Goal: Task Accomplishment & Management: Complete application form

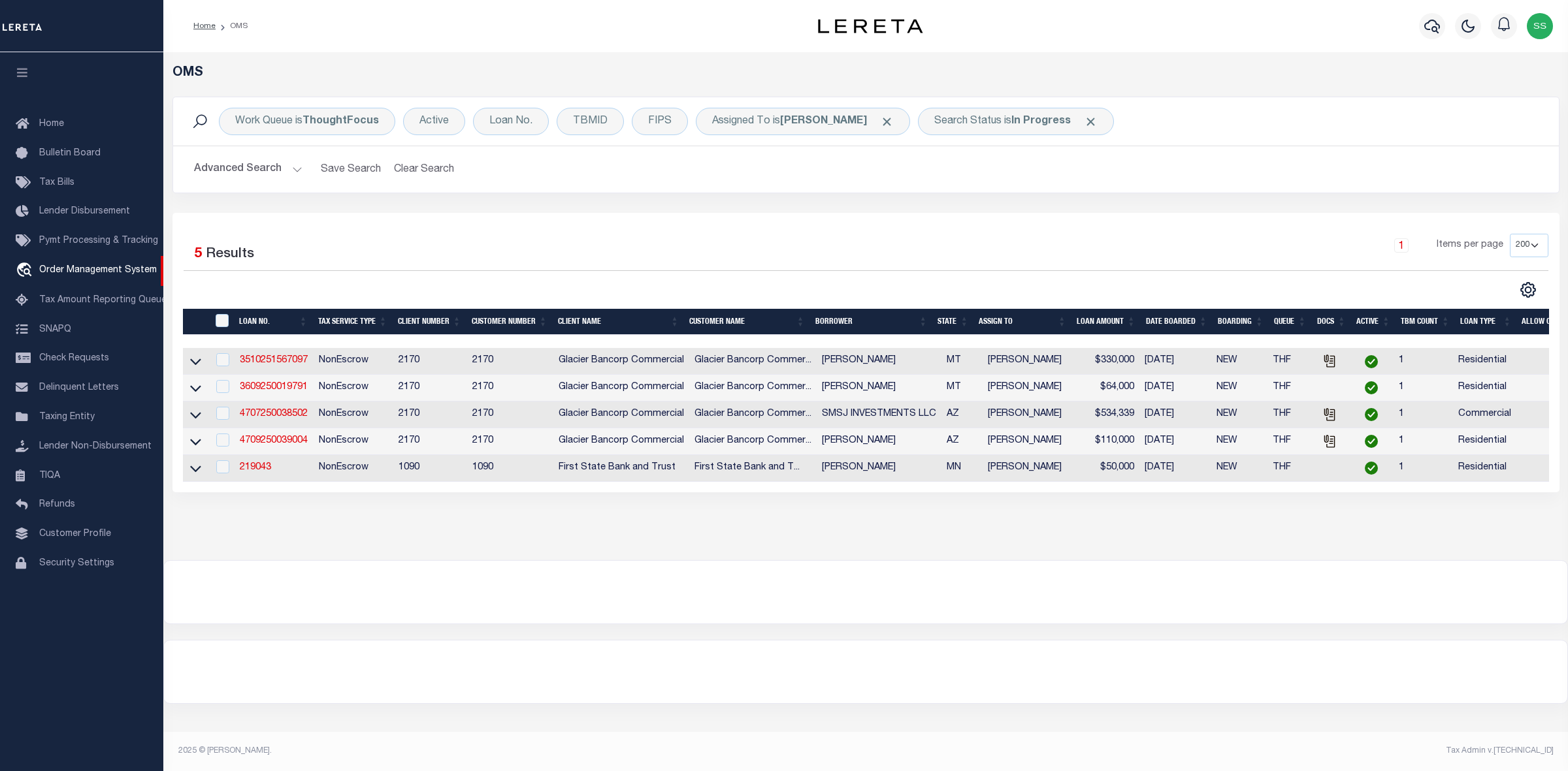
select select "200"
click at [260, 472] on link "219043" at bounding box center [256, 468] width 32 height 10
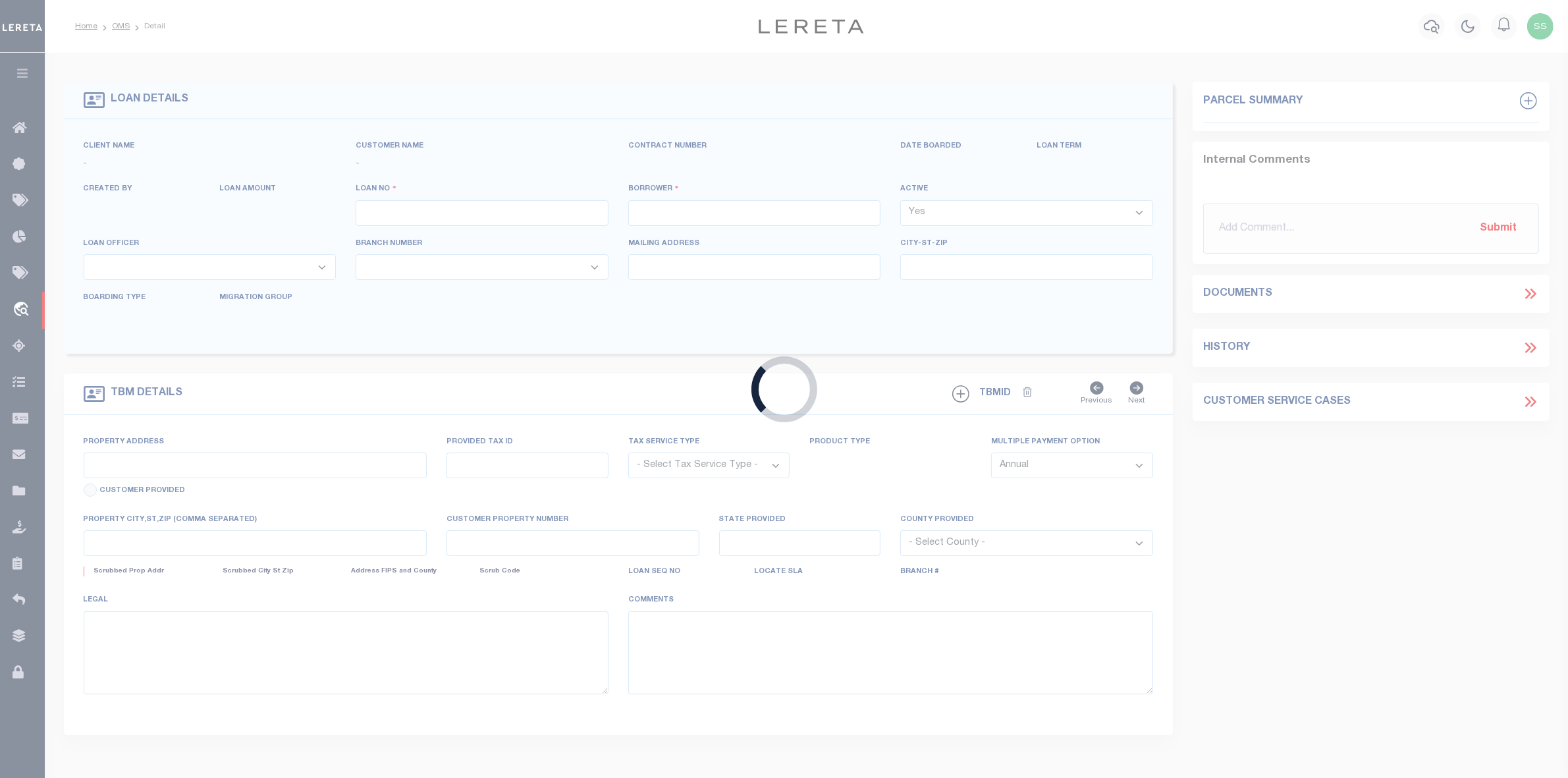
type input "219043"
type input "[PERSON_NAME]"
select select
type input "[DATE]"
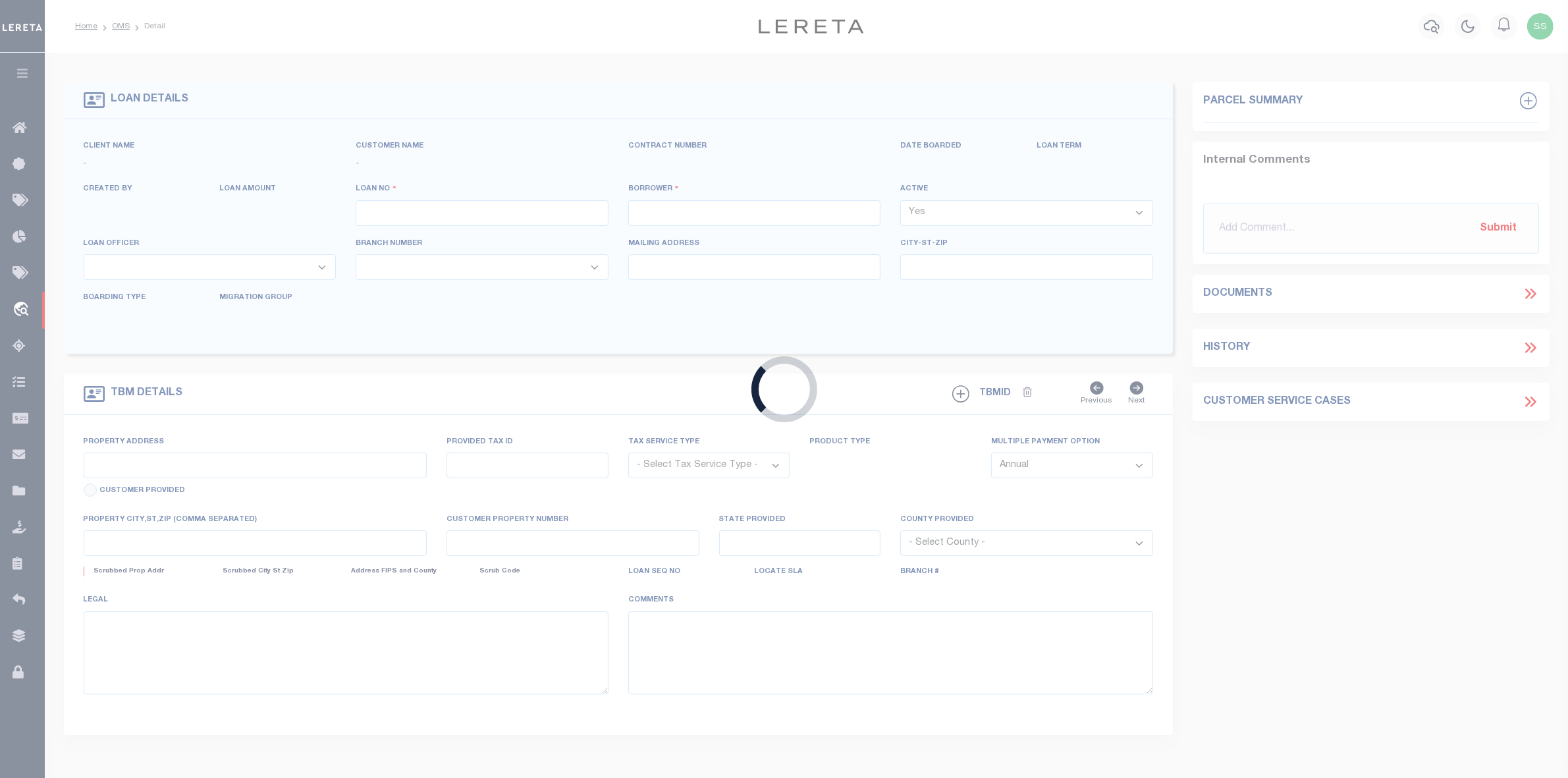
select select "10"
select select "NonEscrow"
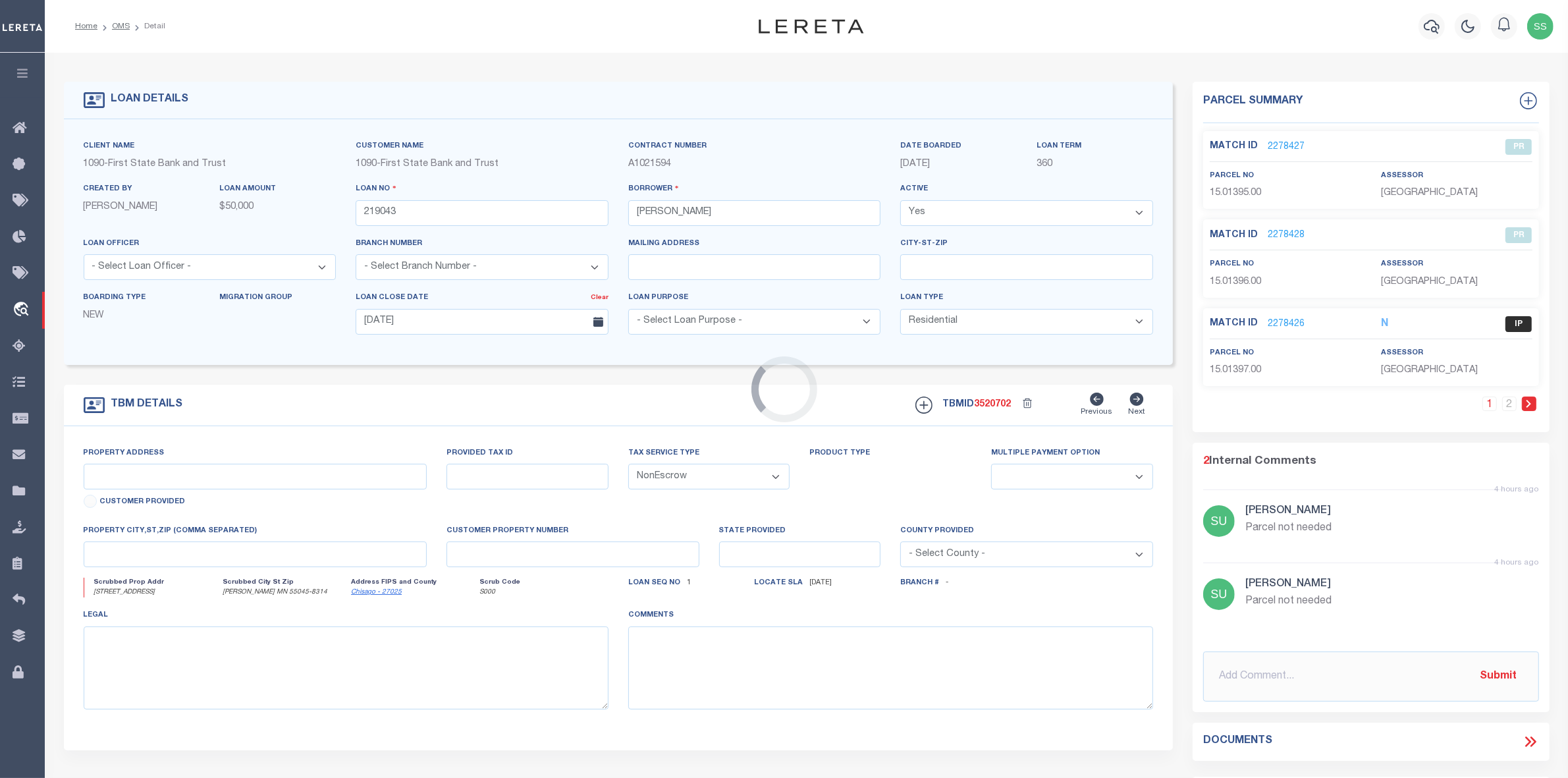
type input "[STREET_ADDRESS]"
type input "15.01397.00, 15.01395.00, 15.01396.00, 15.01398.00"
select select
type input "[PERSON_NAME] MN 55045-8314"
type input "MN"
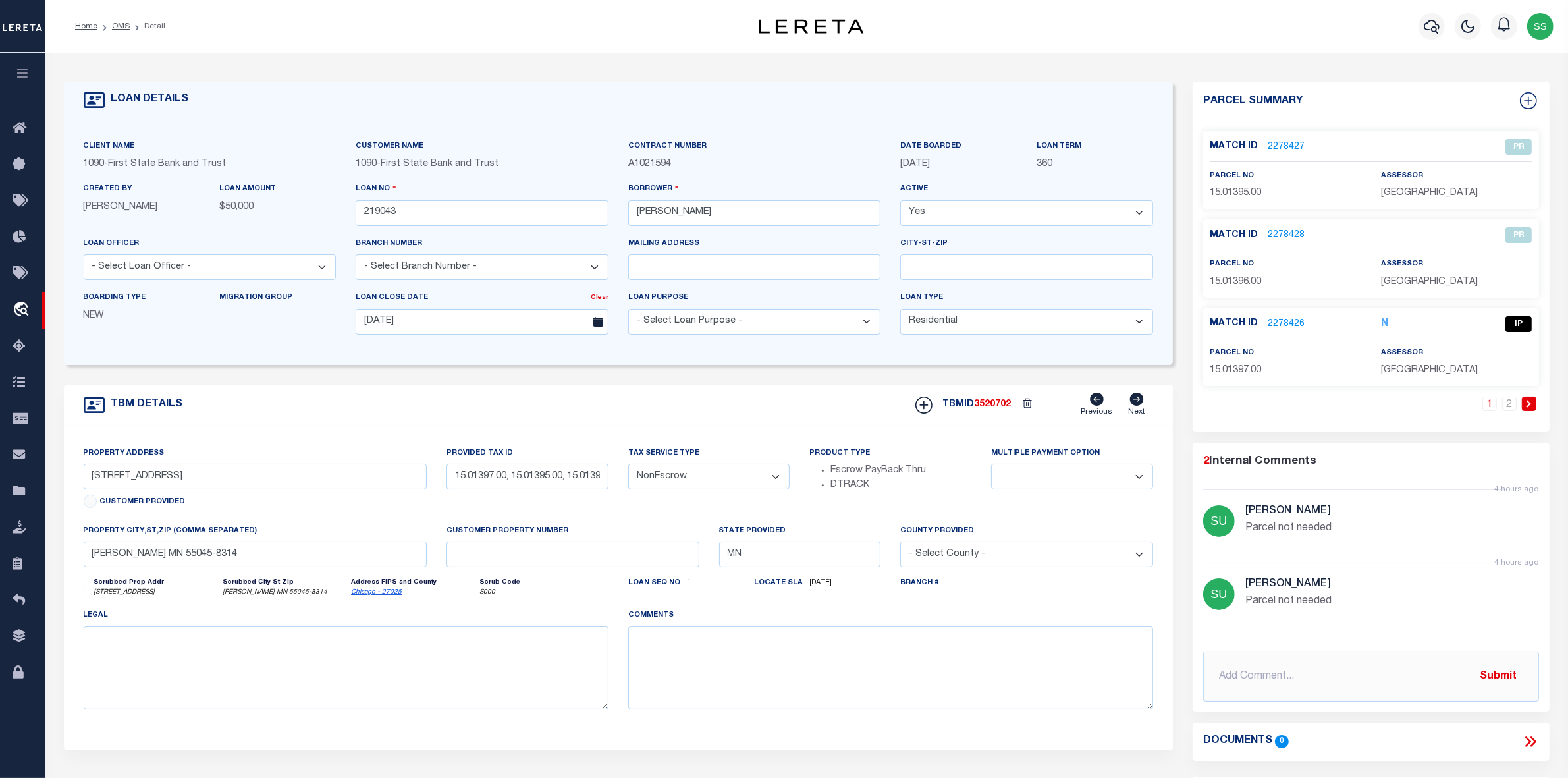
click at [1281, 322] on link "2278426" at bounding box center [1286, 324] width 37 height 14
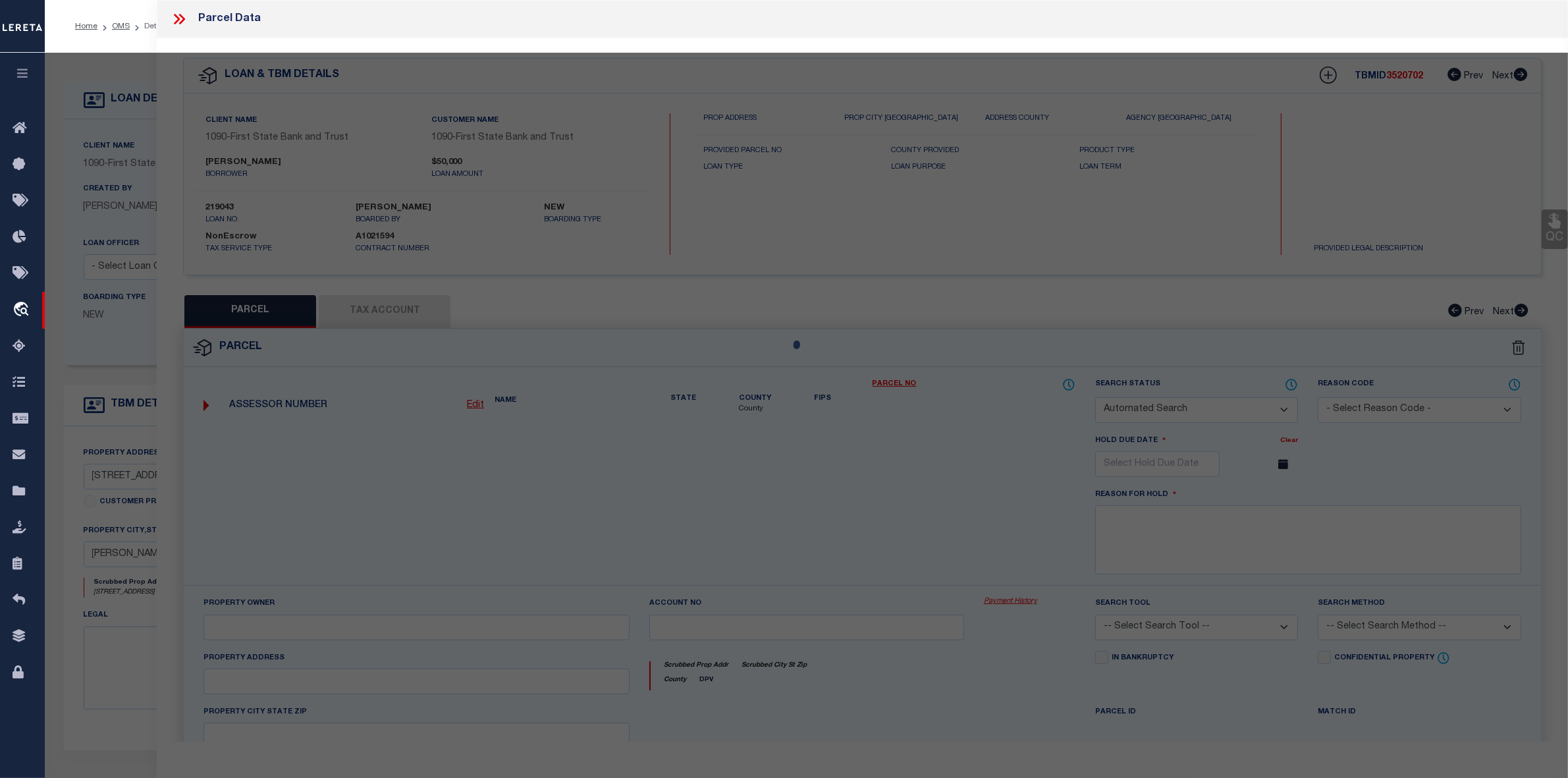
checkbox input "false"
select select "IP"
type input "[PERSON_NAME]"
select select "AGW"
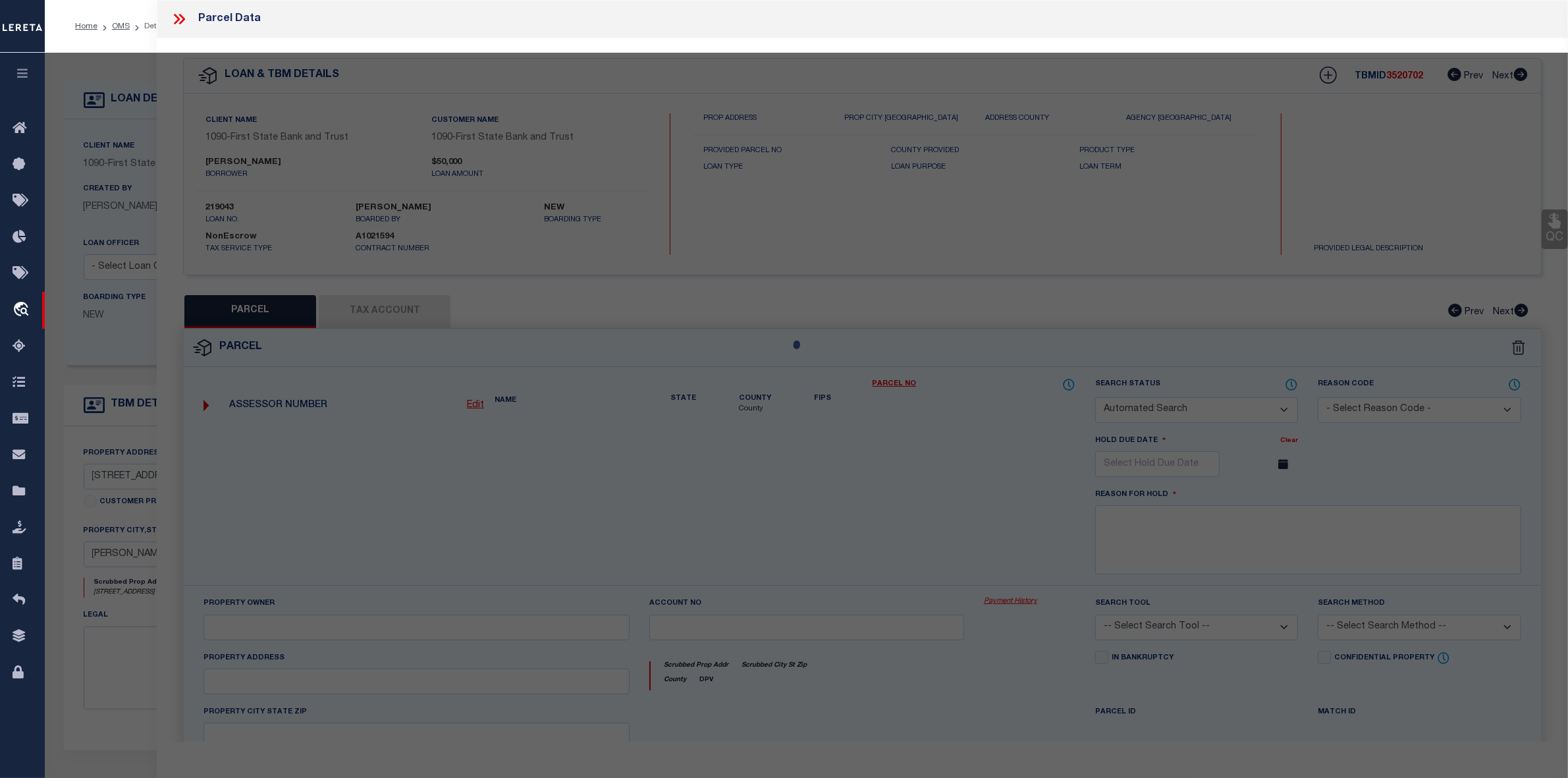
select select "ADD"
type input "[STREET_ADDRESS]"
type input "[PERSON_NAME] MN 55045"
type textarea "[GEOGRAPHIC_DATA] Lot 005 SubdivisionCd 02330"
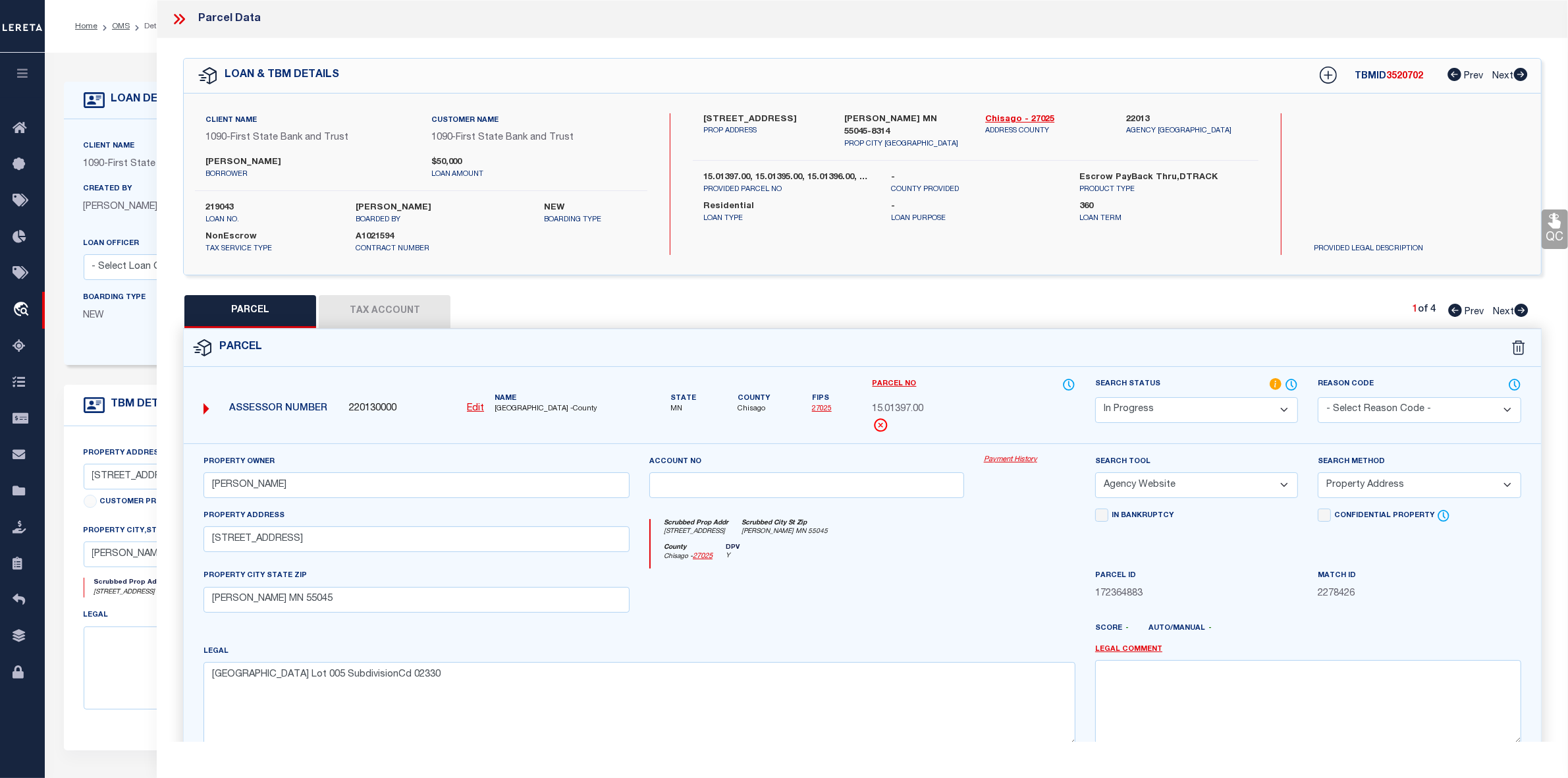
click at [1520, 311] on icon at bounding box center [1522, 311] width 14 height 13
select select "AS"
select select
checkbox input "false"
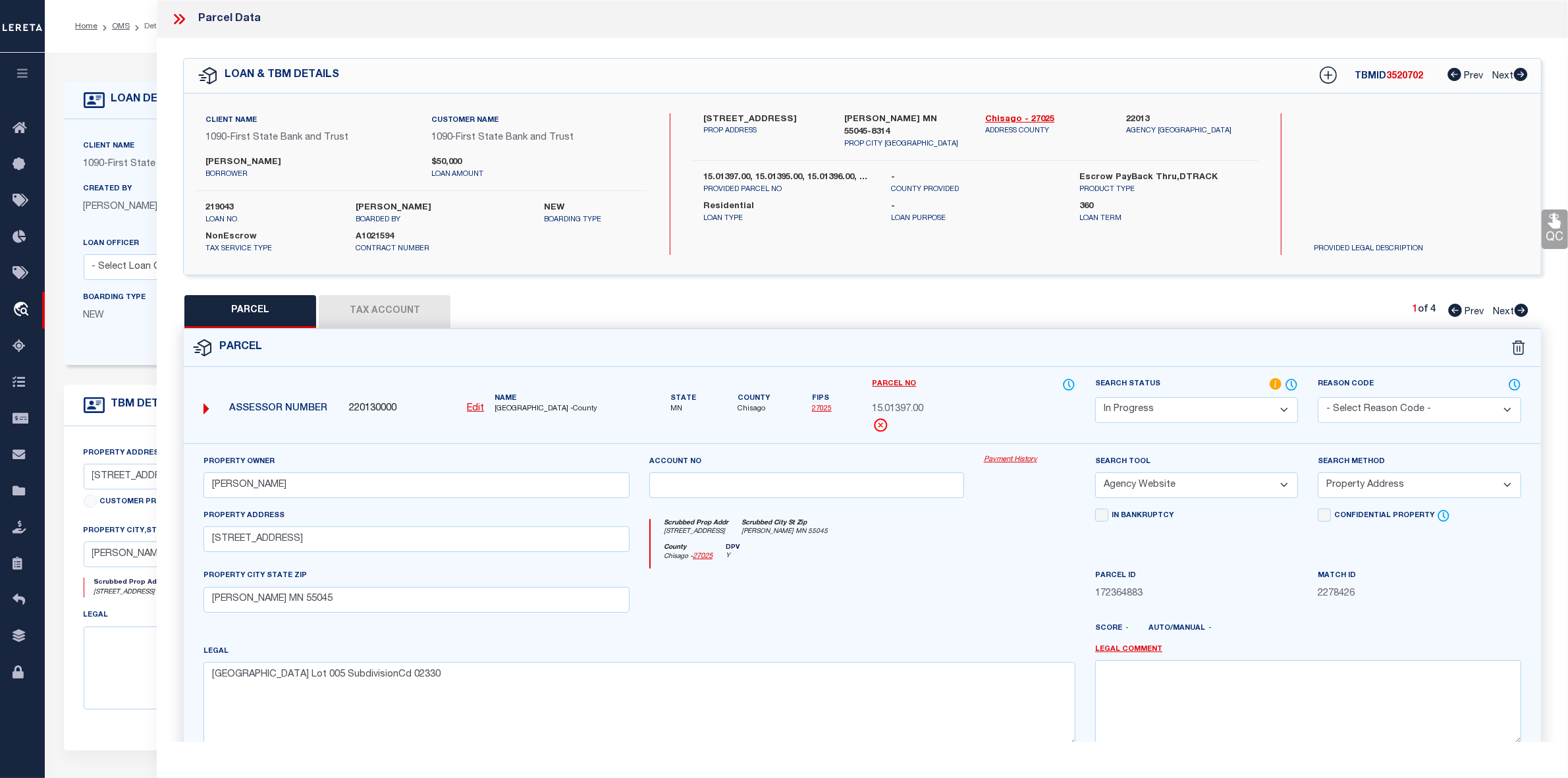
checkbox input "false"
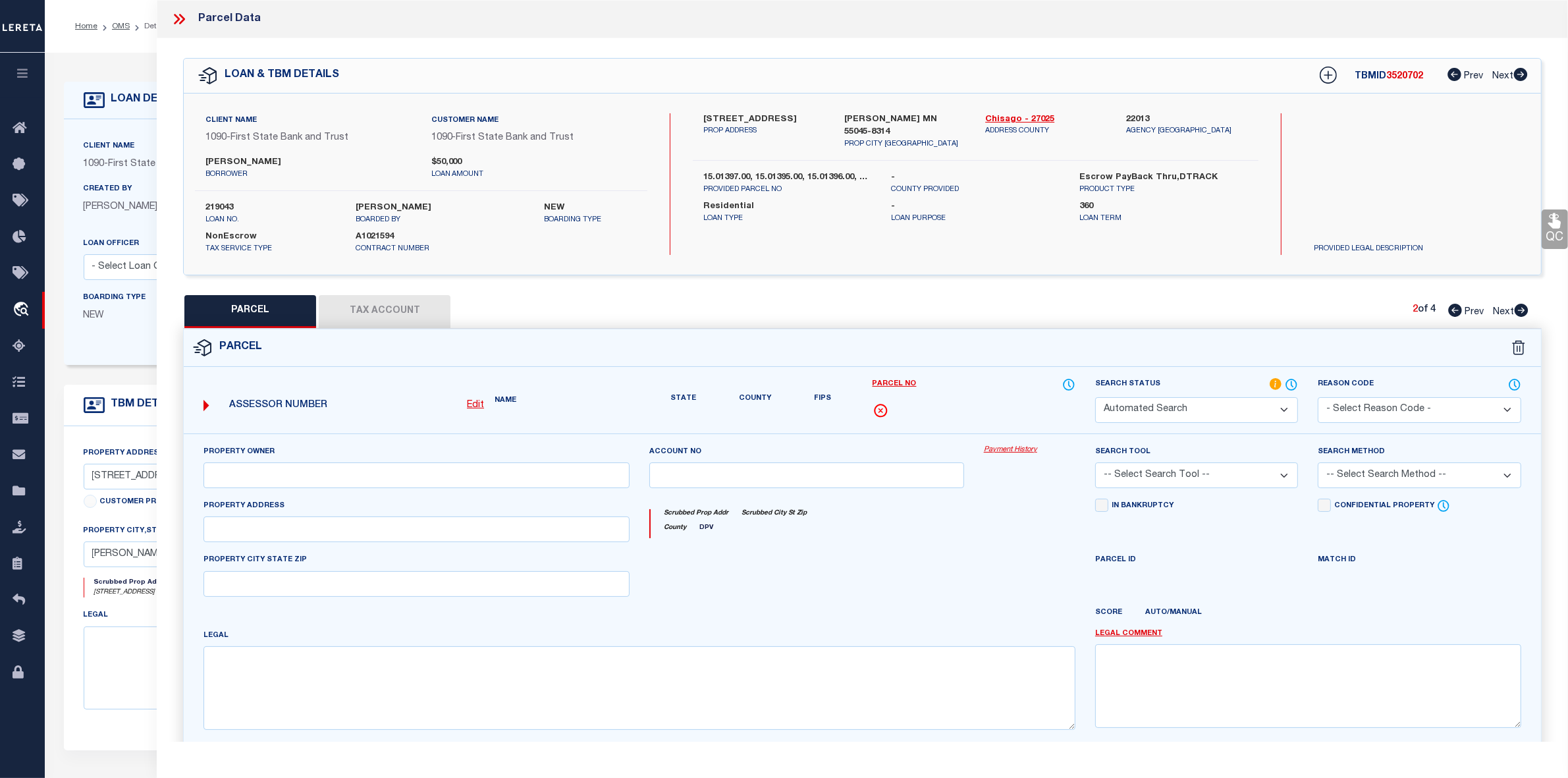
select select "PR"
select select "099"
type input "[PERSON_NAME]"
select select "ATL"
select select "ADD"
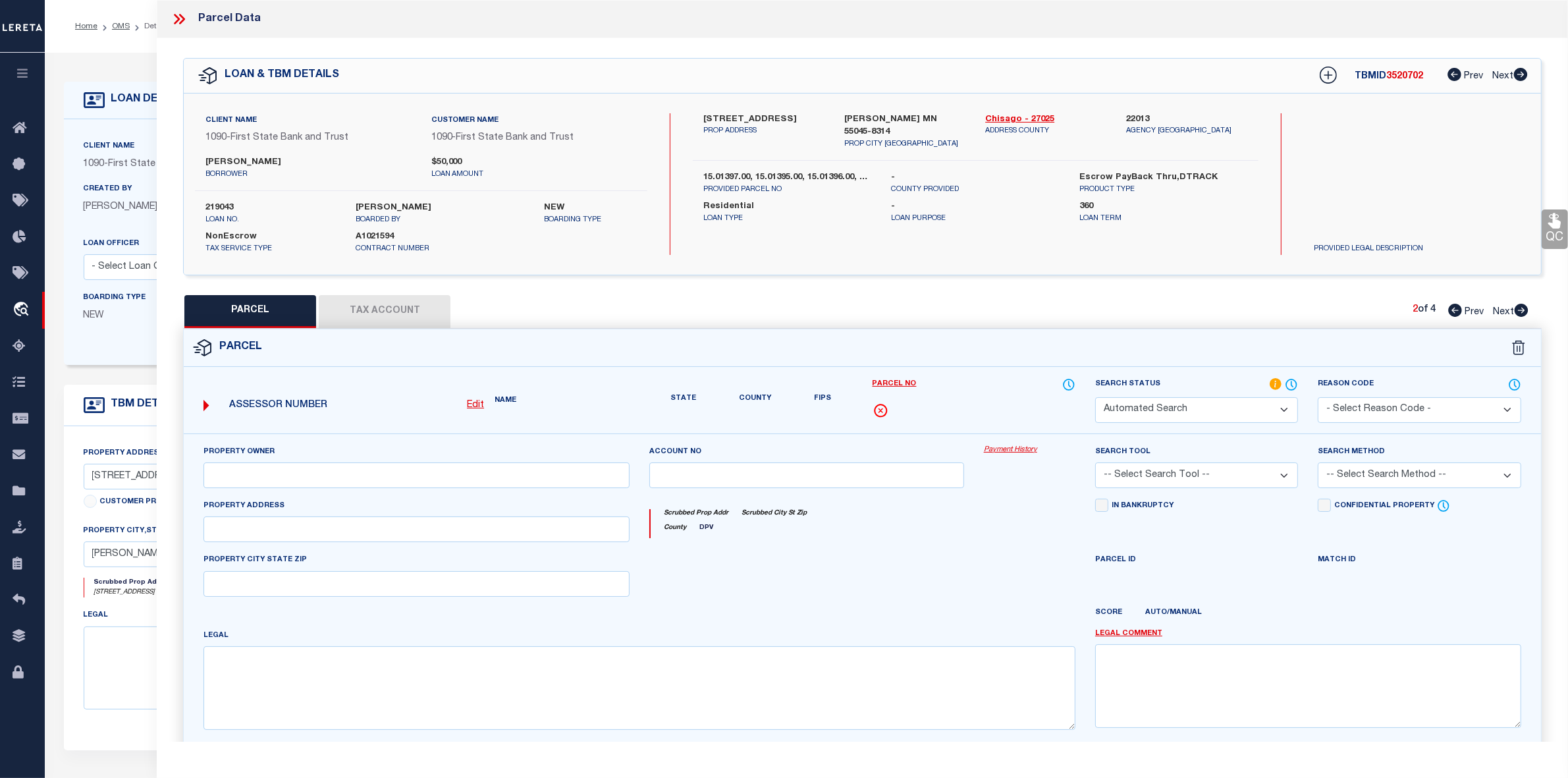
type input "[STREET_ADDRESS]"
type input "[PERSON_NAME] MN 55045"
type textarea "SubdivisionName [GEOGRAPHIC_DATA] 004 SubdivisionCd 02330"
type textarea "Parcel not needed"
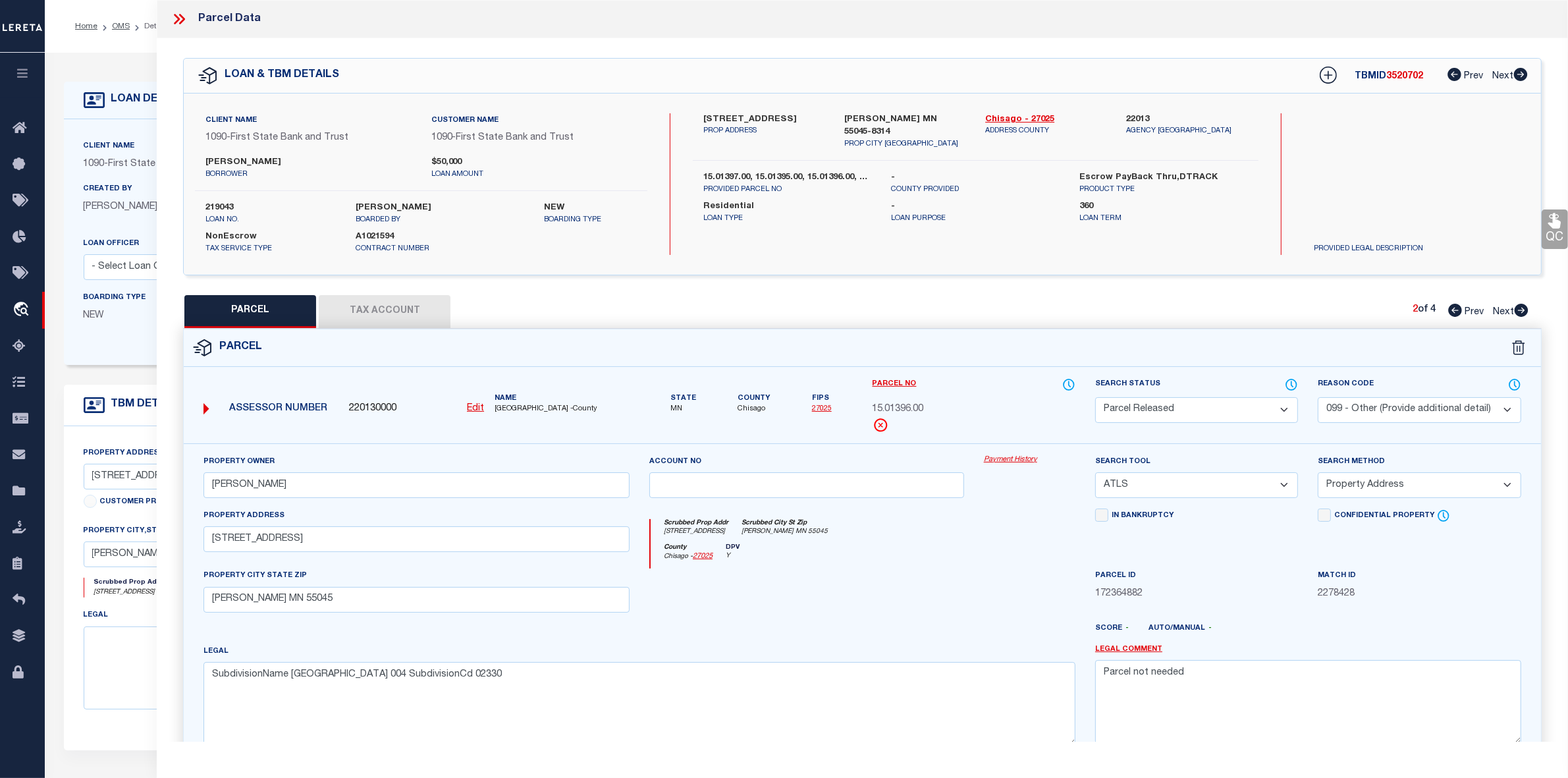
click at [1246, 405] on select "Automated Search Bad Parcel Complete Duplicate Parcel High Dollar Reporting In …" at bounding box center [1197, 410] width 203 height 26
click at [1455, 308] on icon at bounding box center [1454, 311] width 14 height 13
select select "AS"
select select
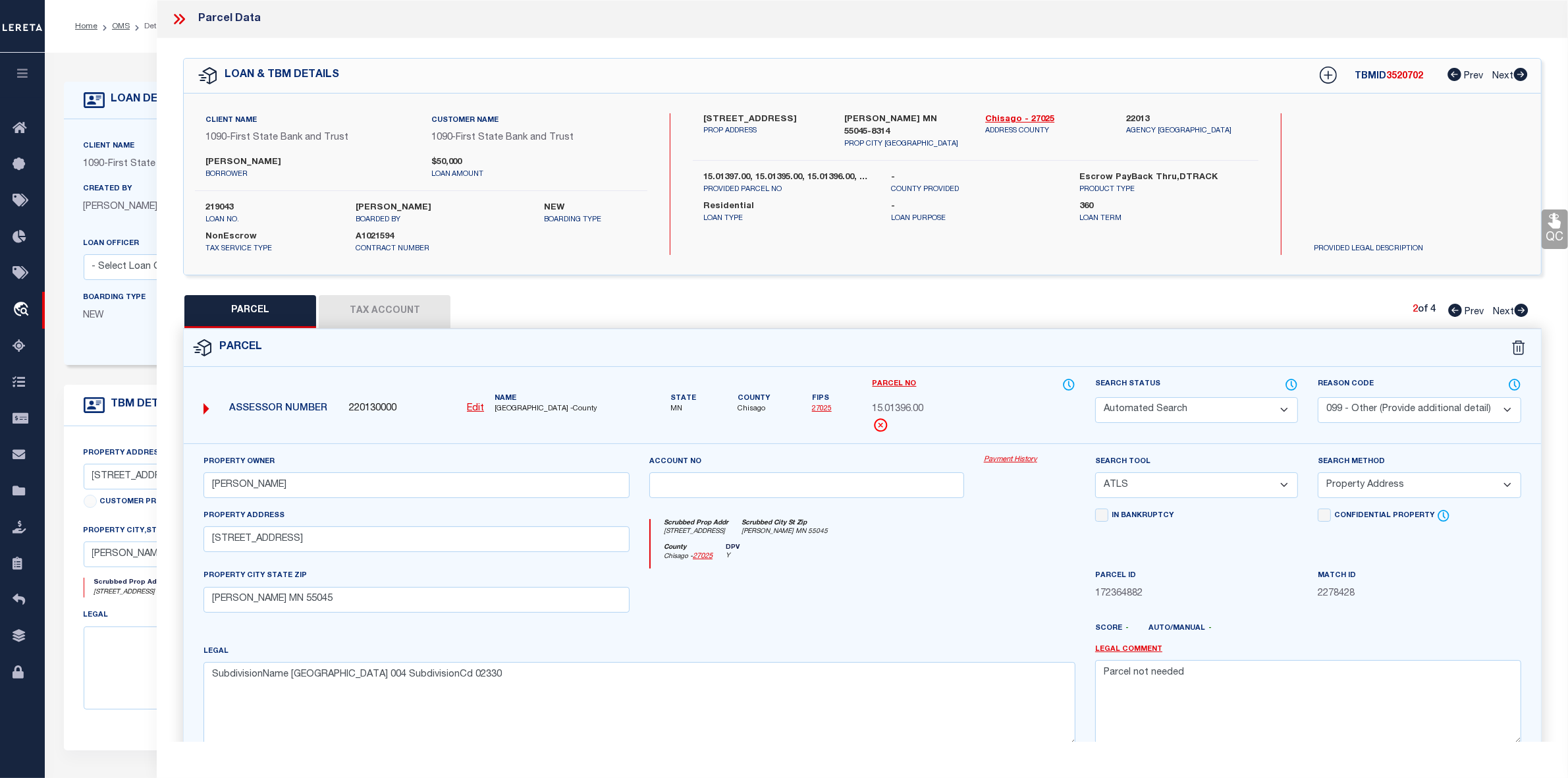
select select
checkbox input "false"
select select "IP"
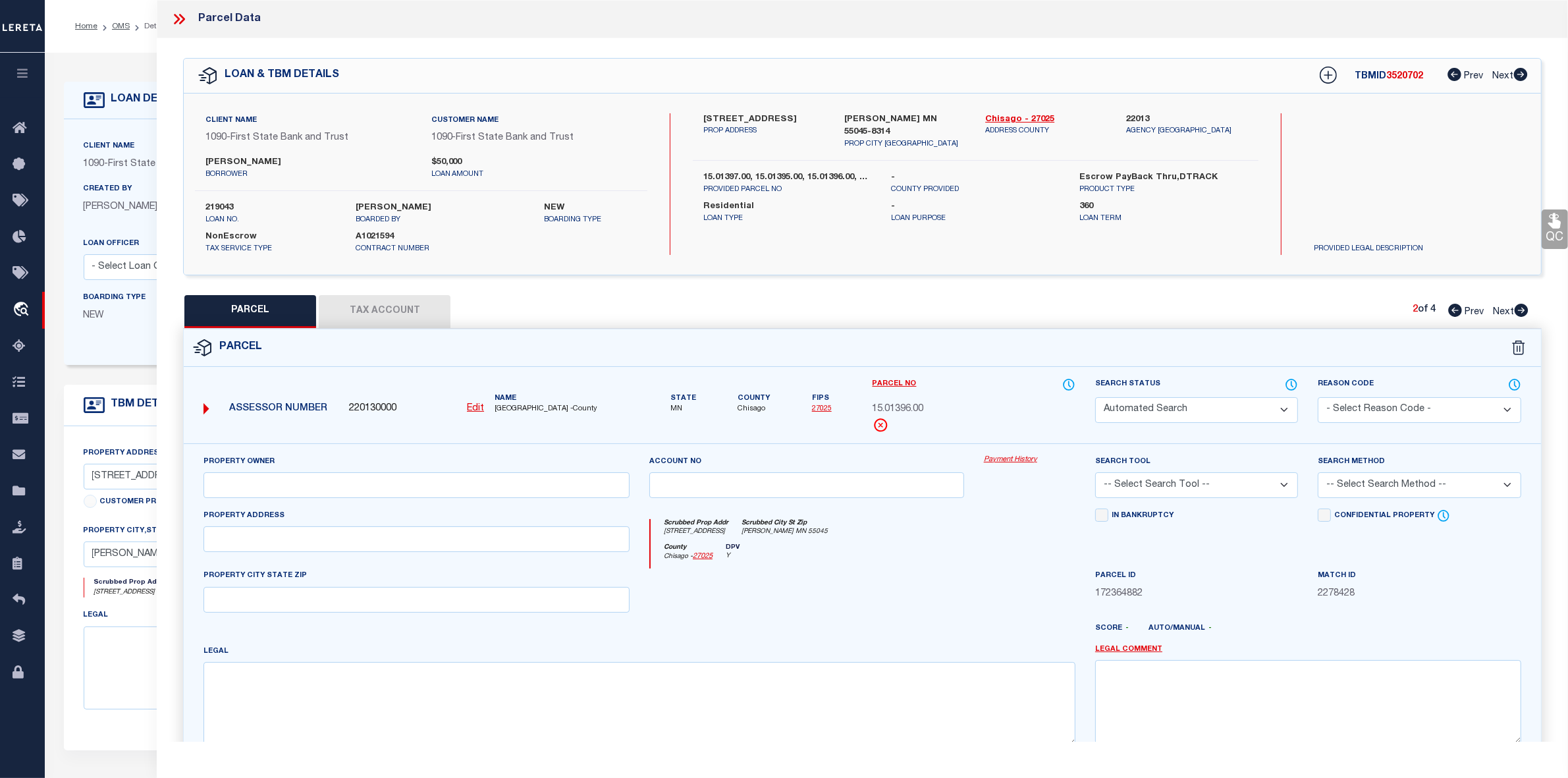
type input "[PERSON_NAME]"
select select "AGW"
select select "ADD"
type input "[STREET_ADDRESS]"
type input "[PERSON_NAME] MN 55045"
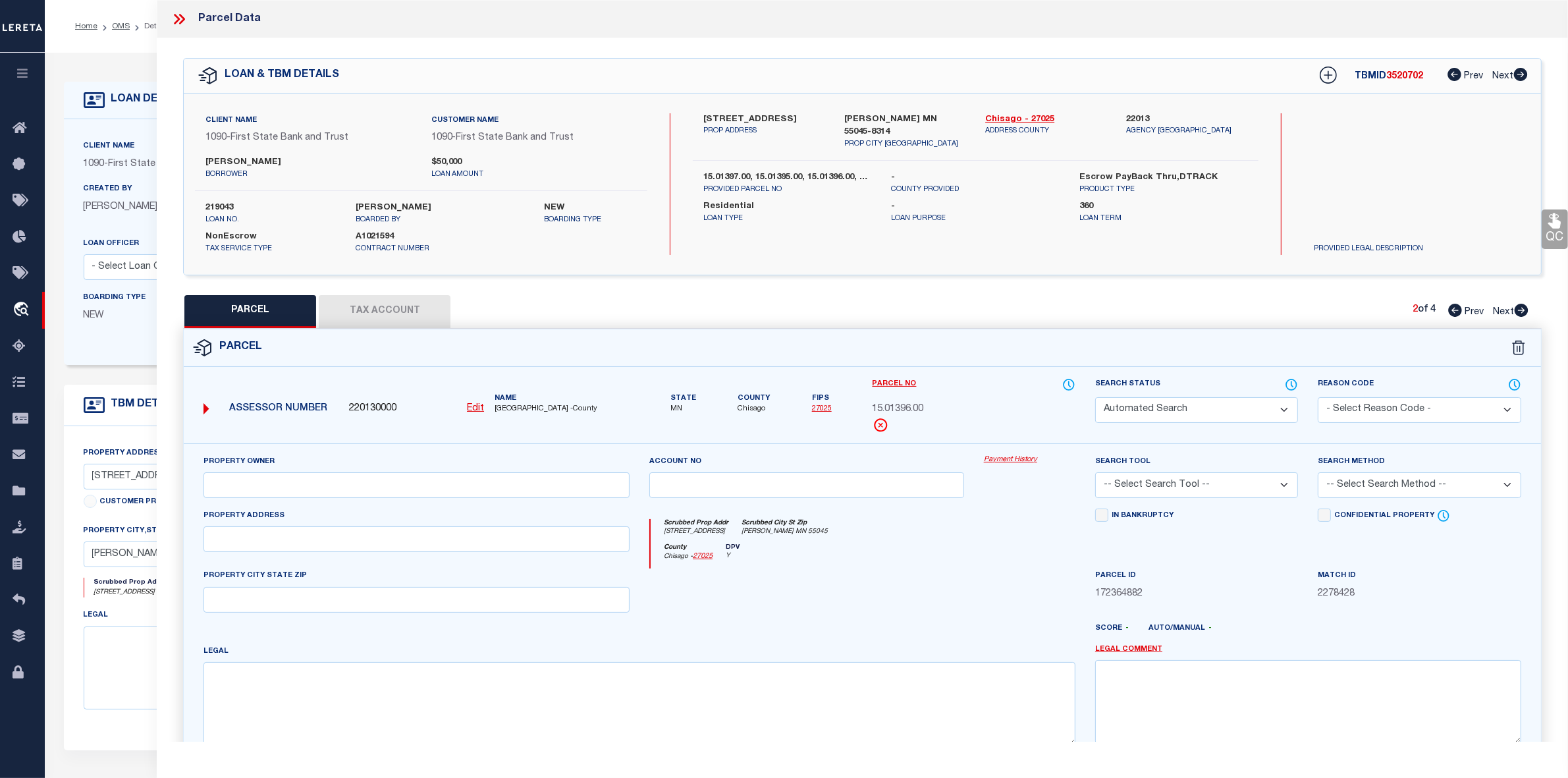
type textarea "[GEOGRAPHIC_DATA] Lot 005 SubdivisionCd 02330"
click at [1522, 311] on icon at bounding box center [1522, 311] width 14 height 13
select select "AS"
select select
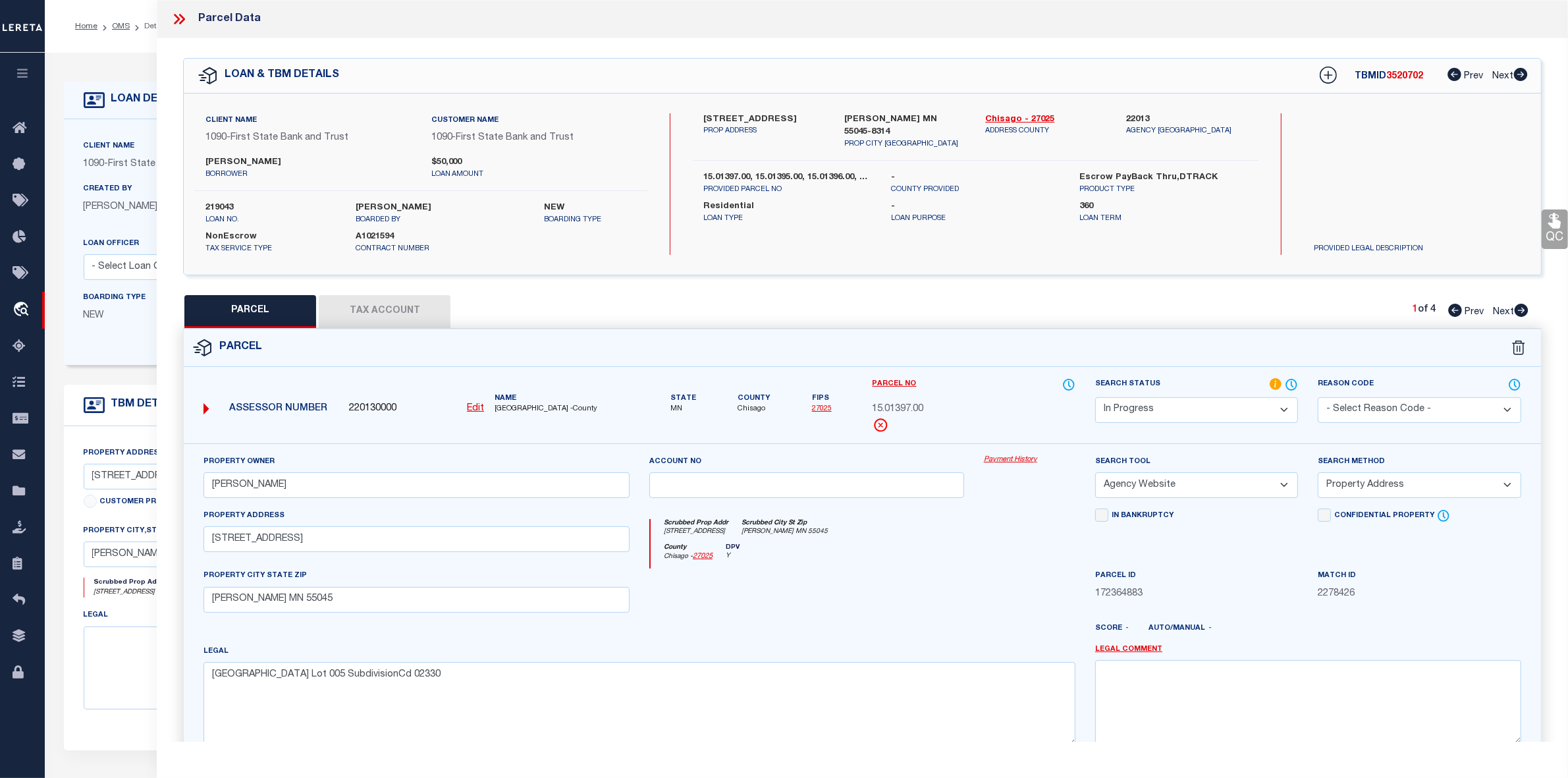
checkbox input "false"
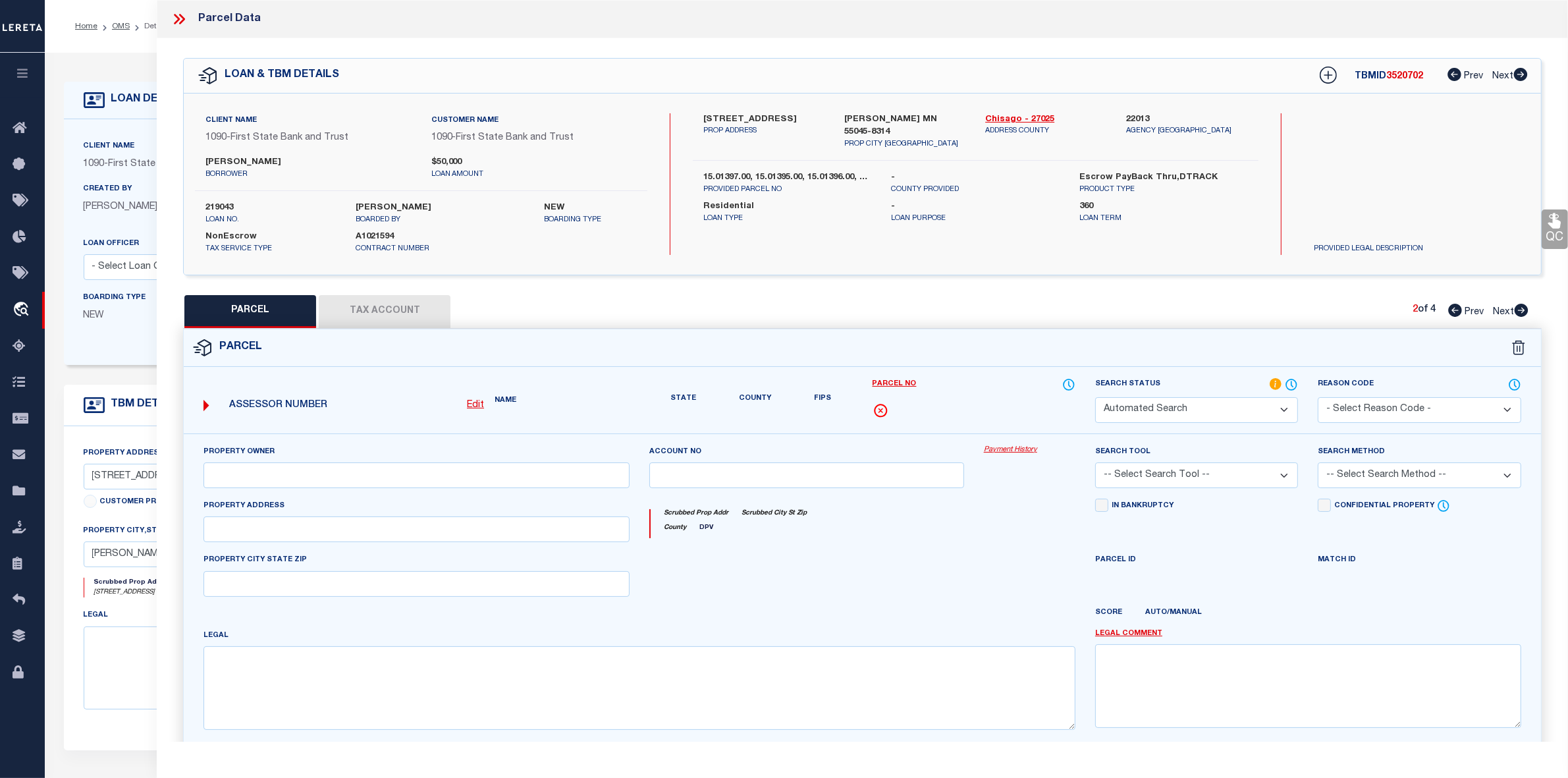
select select "PR"
select select "099"
type input "[PERSON_NAME]"
select select "ATL"
select select "ADD"
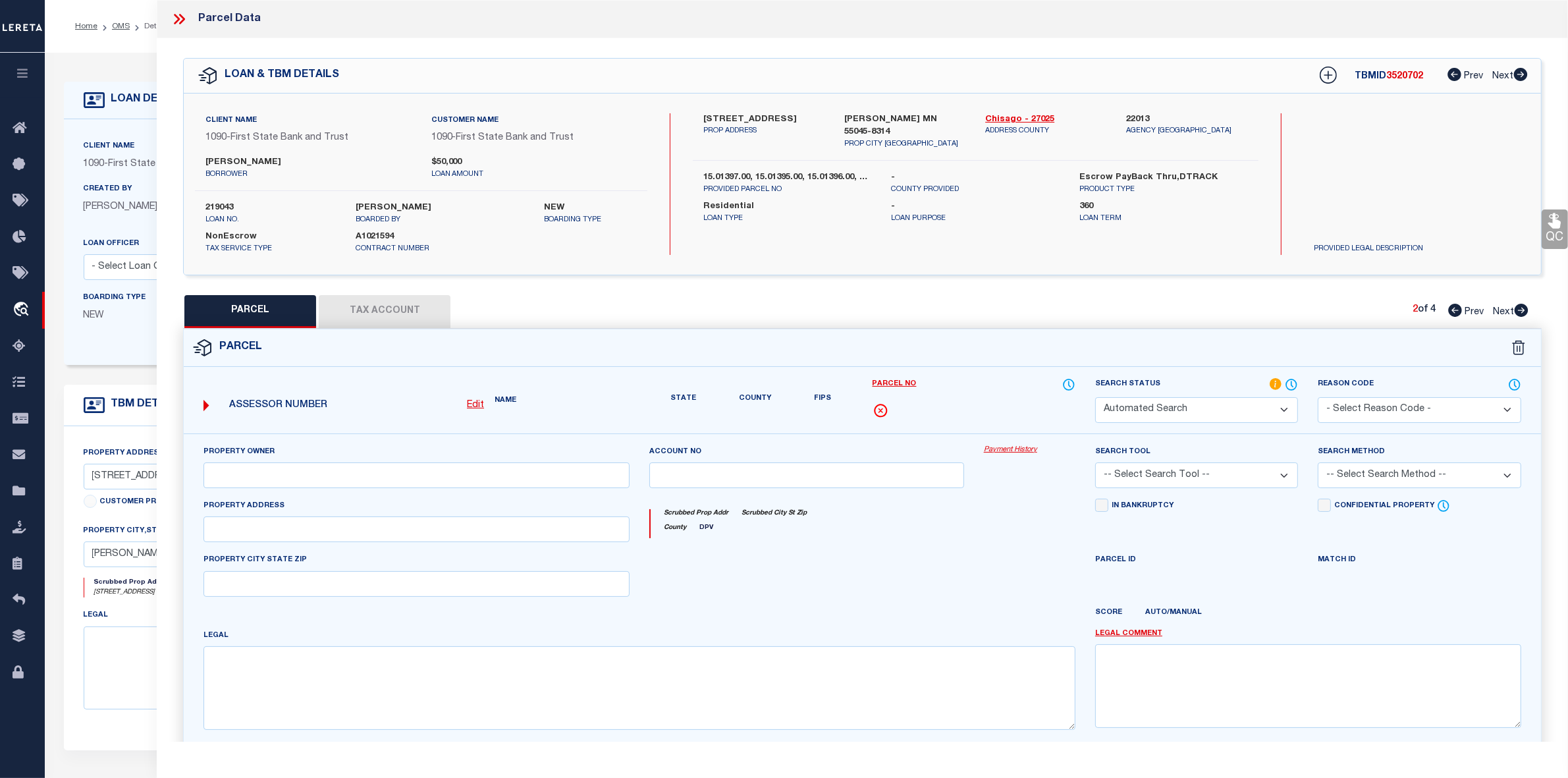
type input "[STREET_ADDRESS]"
type input "[PERSON_NAME] MN 55045"
type textarea "SubdivisionName [GEOGRAPHIC_DATA] 004 SubdivisionCd 02330"
type textarea "Parcel not needed"
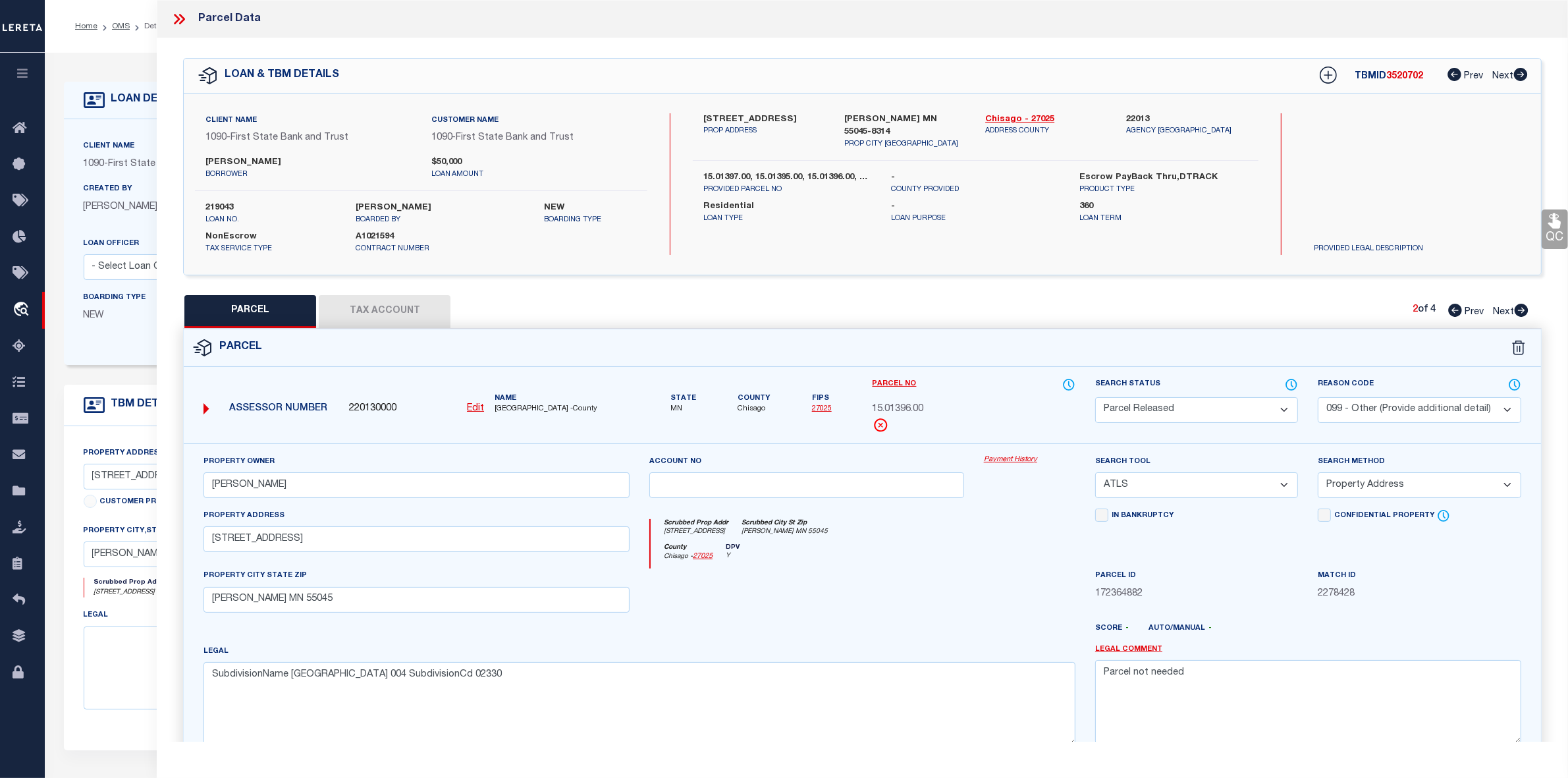
click at [1144, 411] on select "Automated Search Bad Parcel Complete Duplicate Parcel High Dollar Reporting In …" at bounding box center [1197, 410] width 203 height 26
select select "IP"
click at [1095, 397] on select "Automated Search Bad Parcel Complete Duplicate Parcel High Dollar Reporting In …" at bounding box center [1197, 410] width 203 height 26
click at [1176, 680] on textarea "Parcel not needed" at bounding box center [1308, 702] width 426 height 83
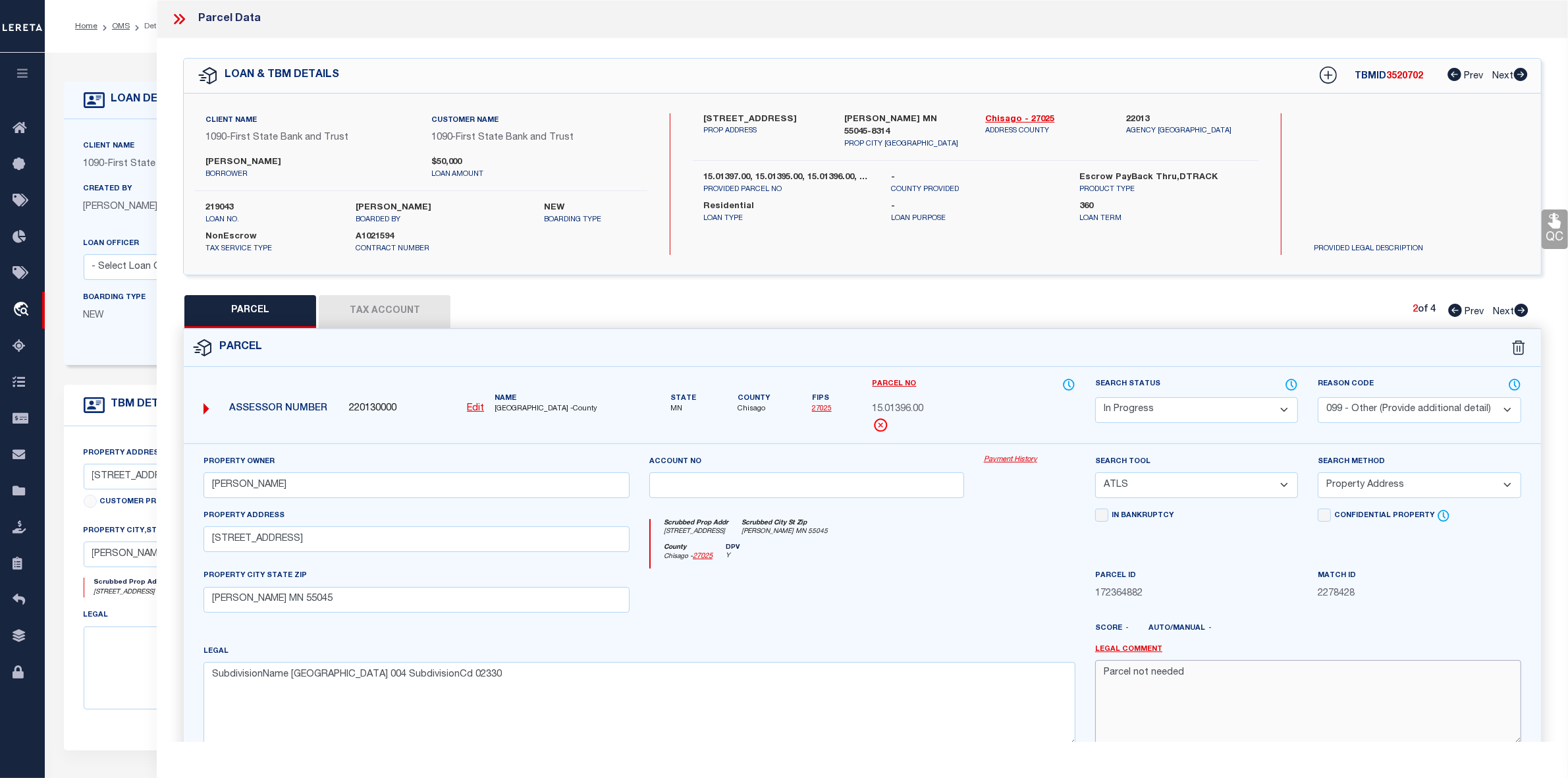
click at [1176, 680] on textarea "Parcel not needed" at bounding box center [1308, 702] width 426 height 83
click at [830, 613] on div at bounding box center [806, 596] width 334 height 54
click at [478, 408] on u "Edit" at bounding box center [475, 409] width 17 height 10
type input "220130000"
type input "15.01396.00"
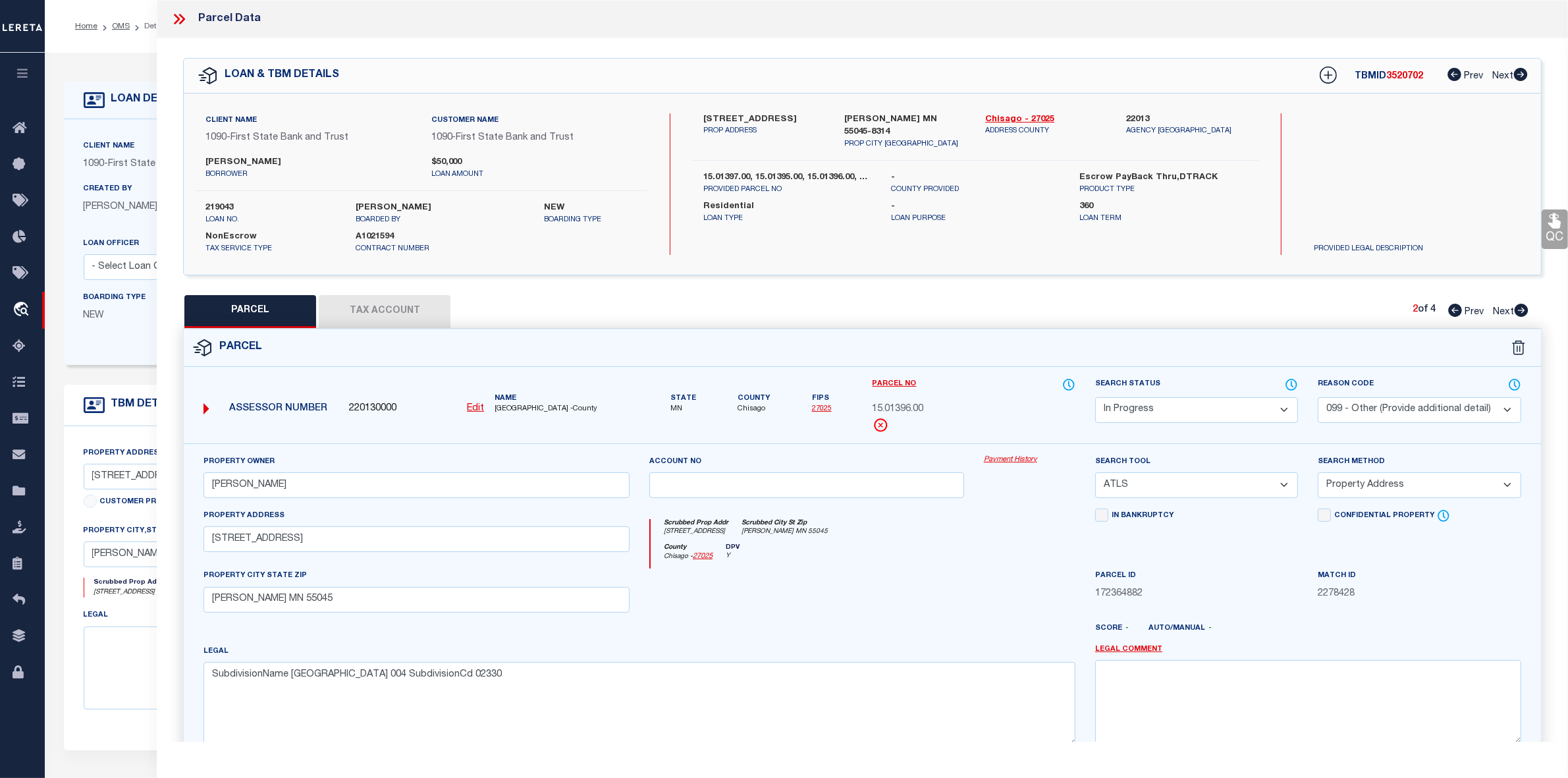
select select "IP"
select select
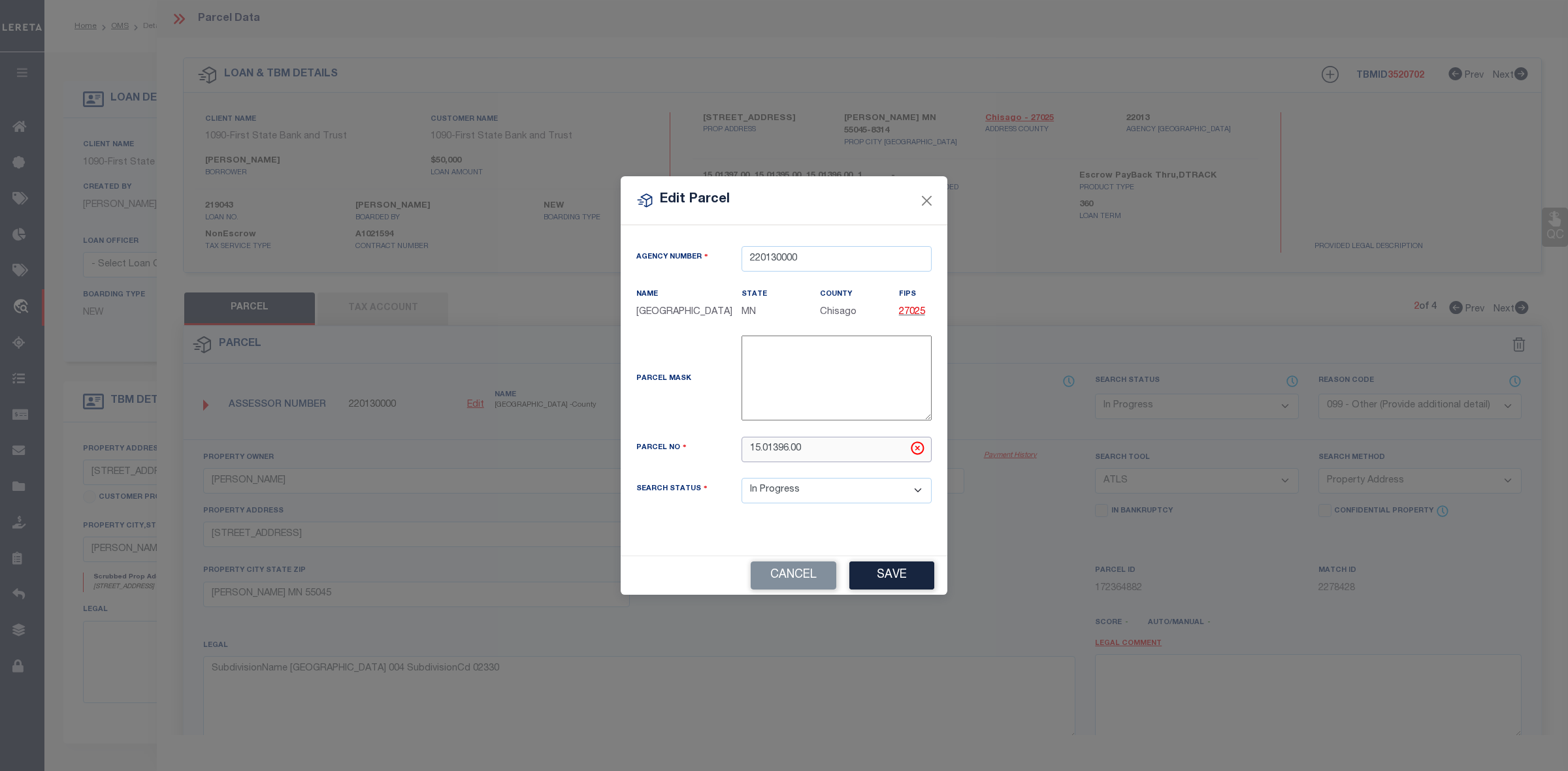
drag, startPoint x: 812, startPoint y: 445, endPoint x: 681, endPoint y: 441, distance: 131.1
click at [681, 441] on div "Parcel No 15.01396.00" at bounding box center [783, 450] width 315 height 25
click at [824, 449] on input "15.01396.00" at bounding box center [836, 450] width 190 height 25
click at [883, 573] on button "Save" at bounding box center [891, 575] width 85 height 28
select select "IP"
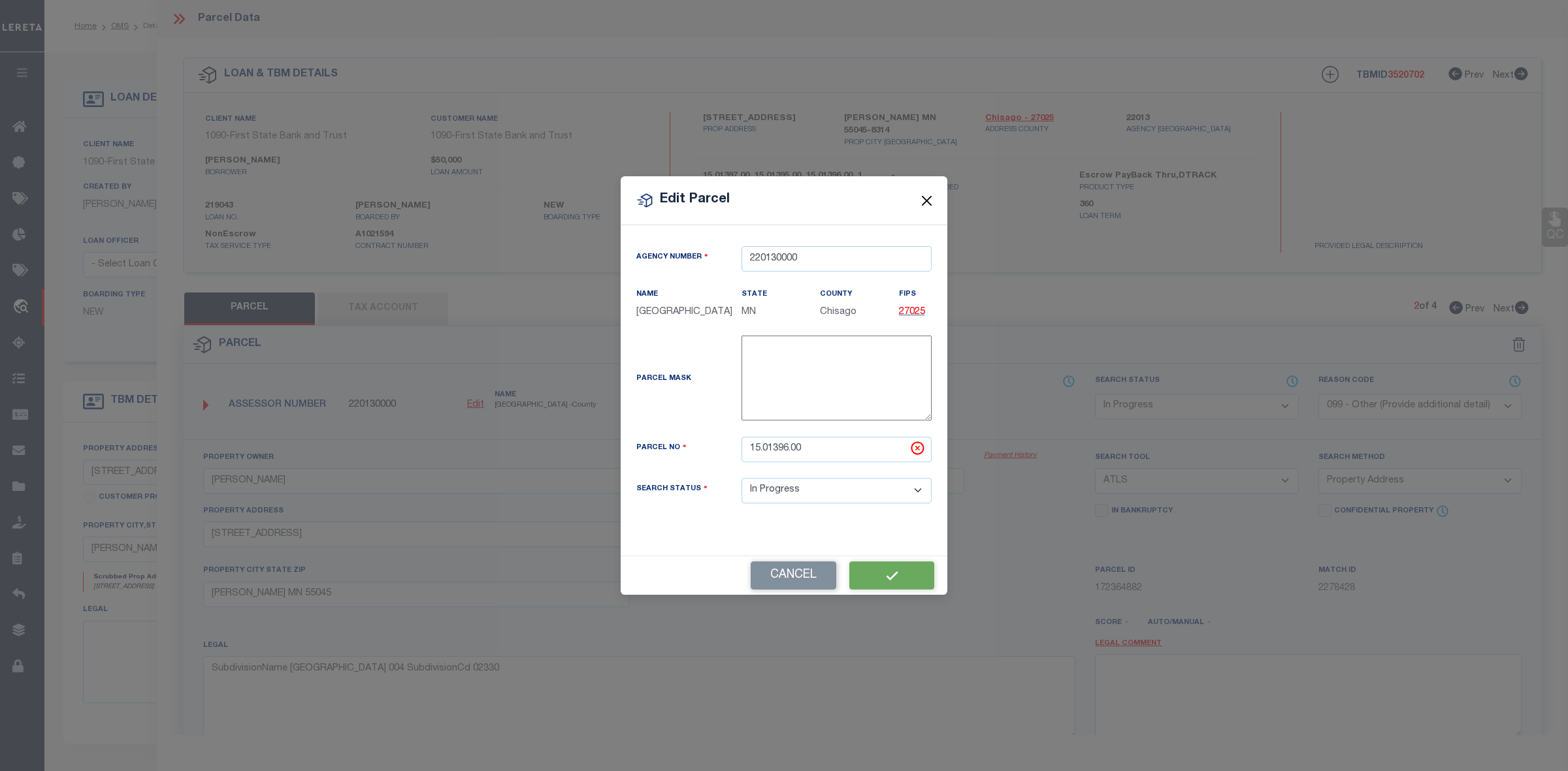
select select
checkbox input "false"
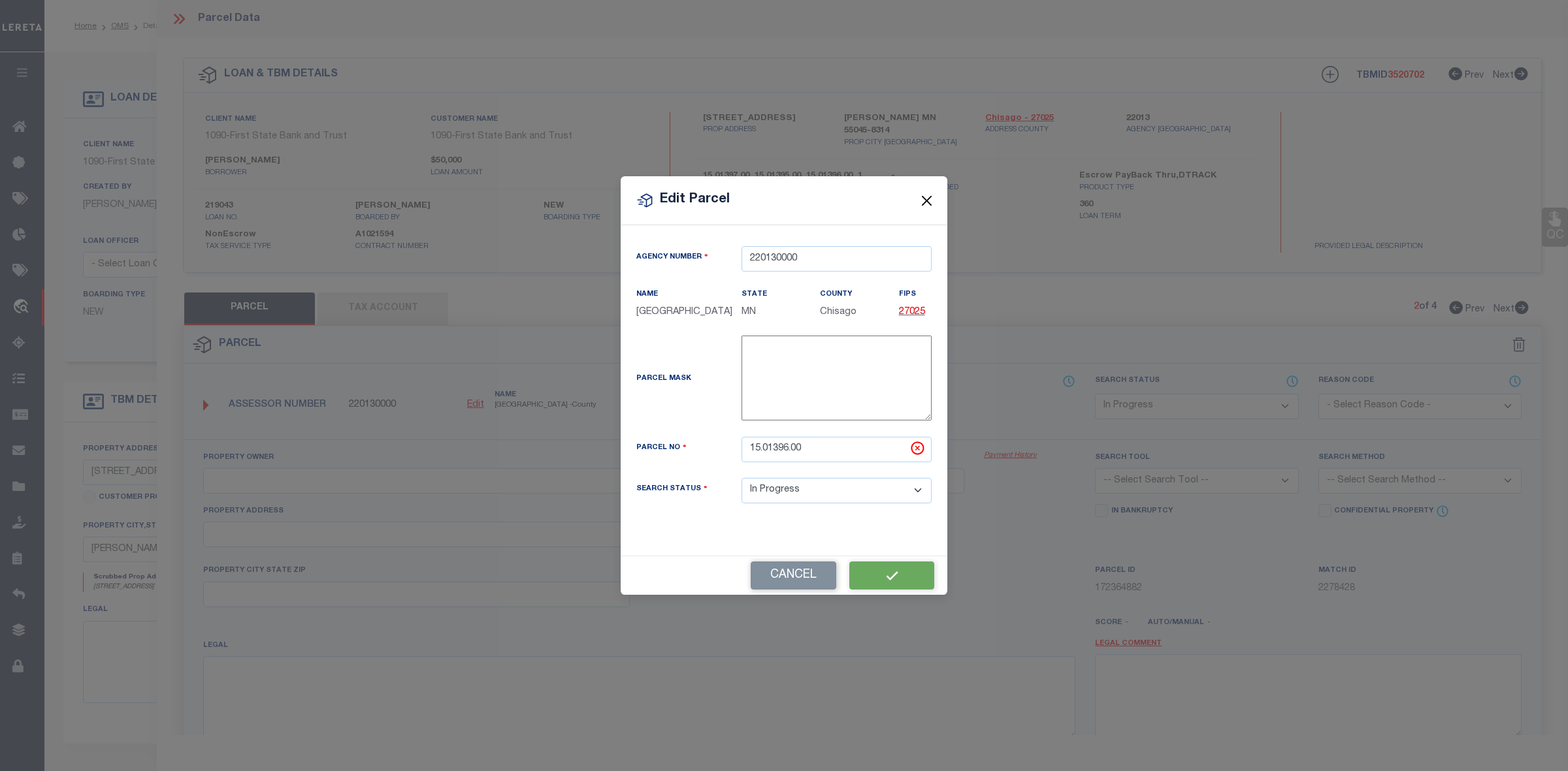
click at [926, 200] on div "OMS Work Queue is ThoughtFocus Active Loan No. TBMID FIPS Assigned To is [PERSO…" at bounding box center [800, 556] width 1511 height 1007
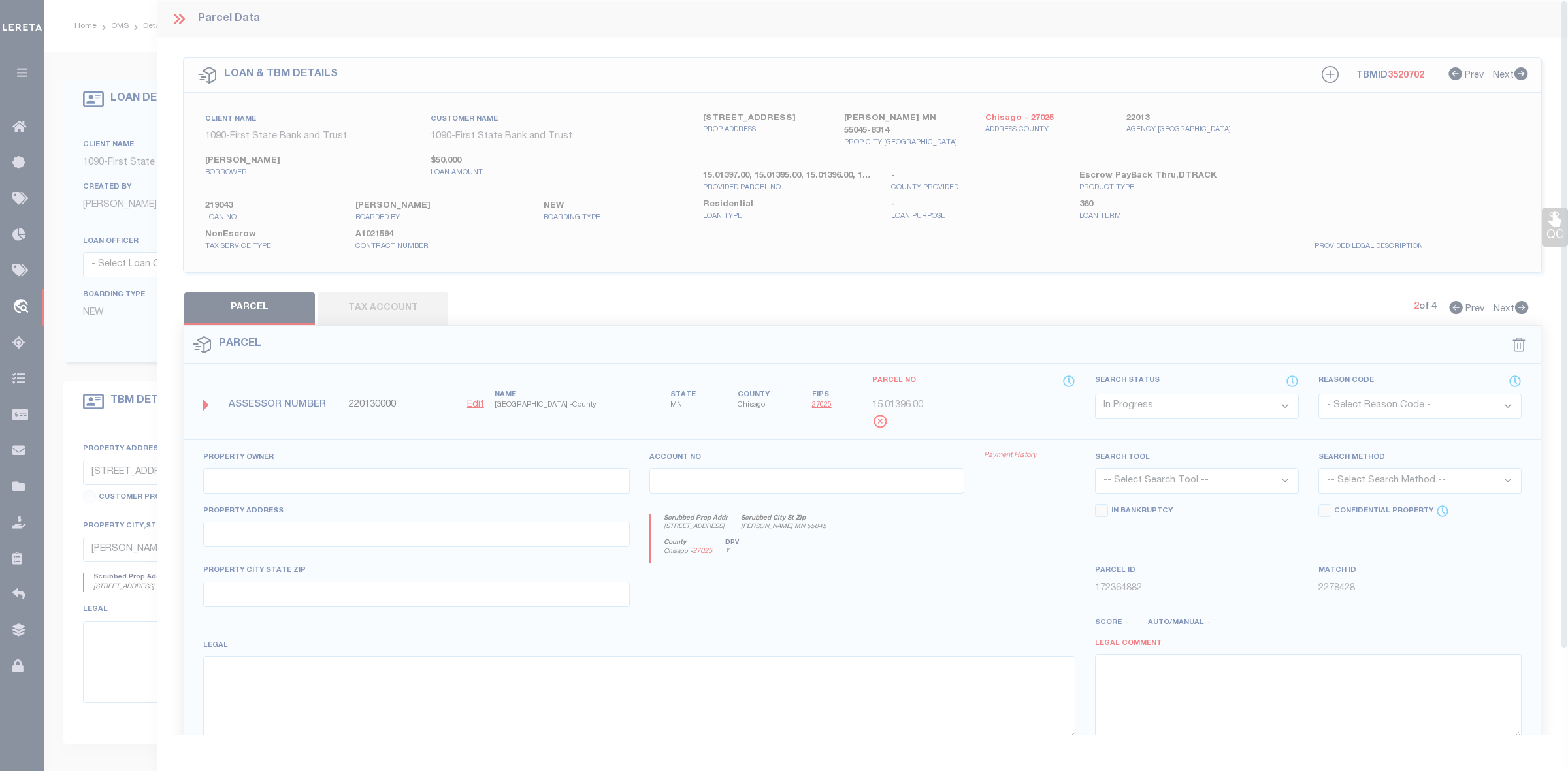
type input "[PERSON_NAME]"
select select "ATL"
select select "ADD"
type input "[STREET_ADDRESS]"
type input "[PERSON_NAME] MN 55045"
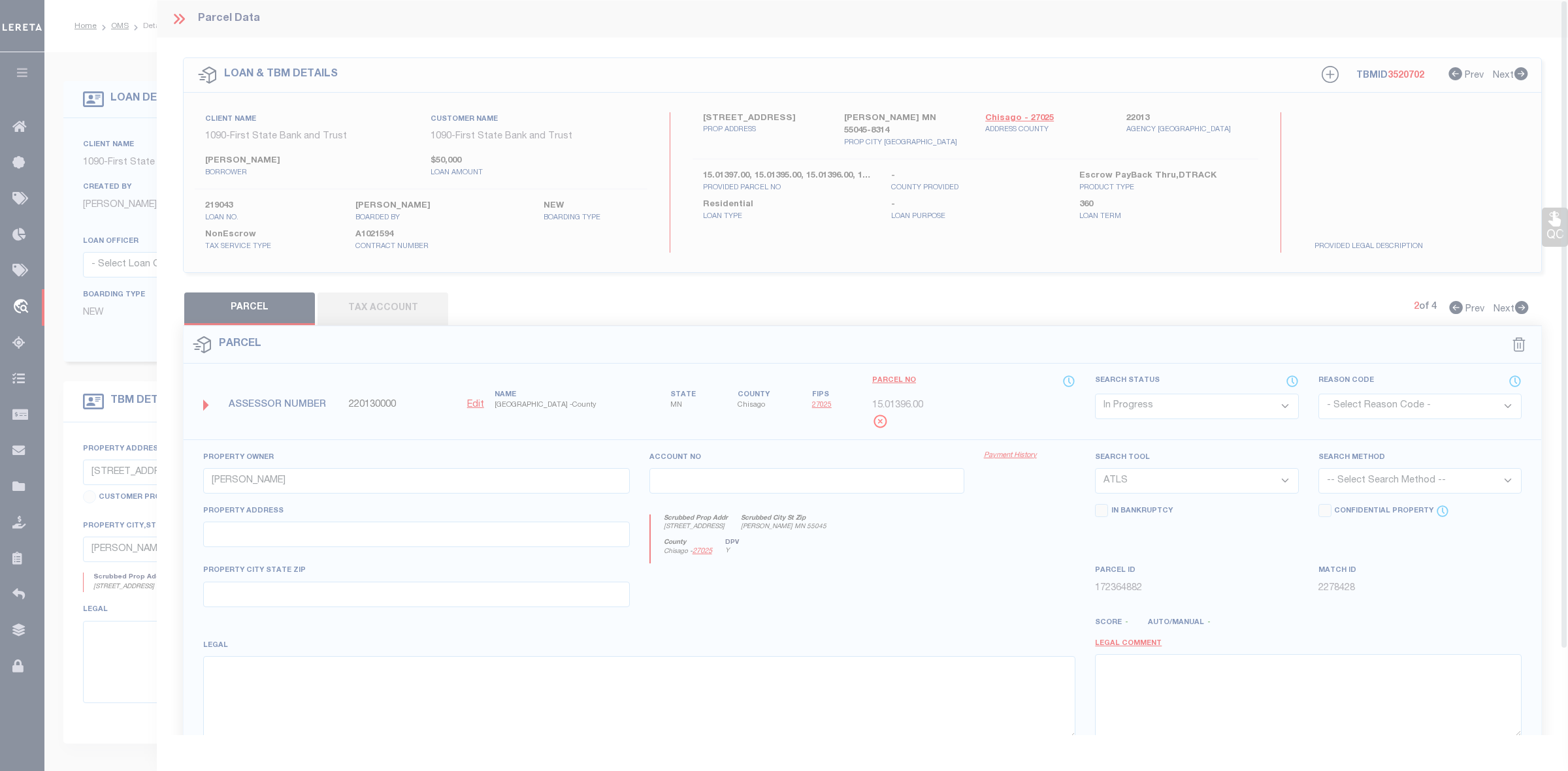
type textarea "SubdivisionName [GEOGRAPHIC_DATA] 004 SubdivisionCd 02330"
type textarea "Parcel not needed"
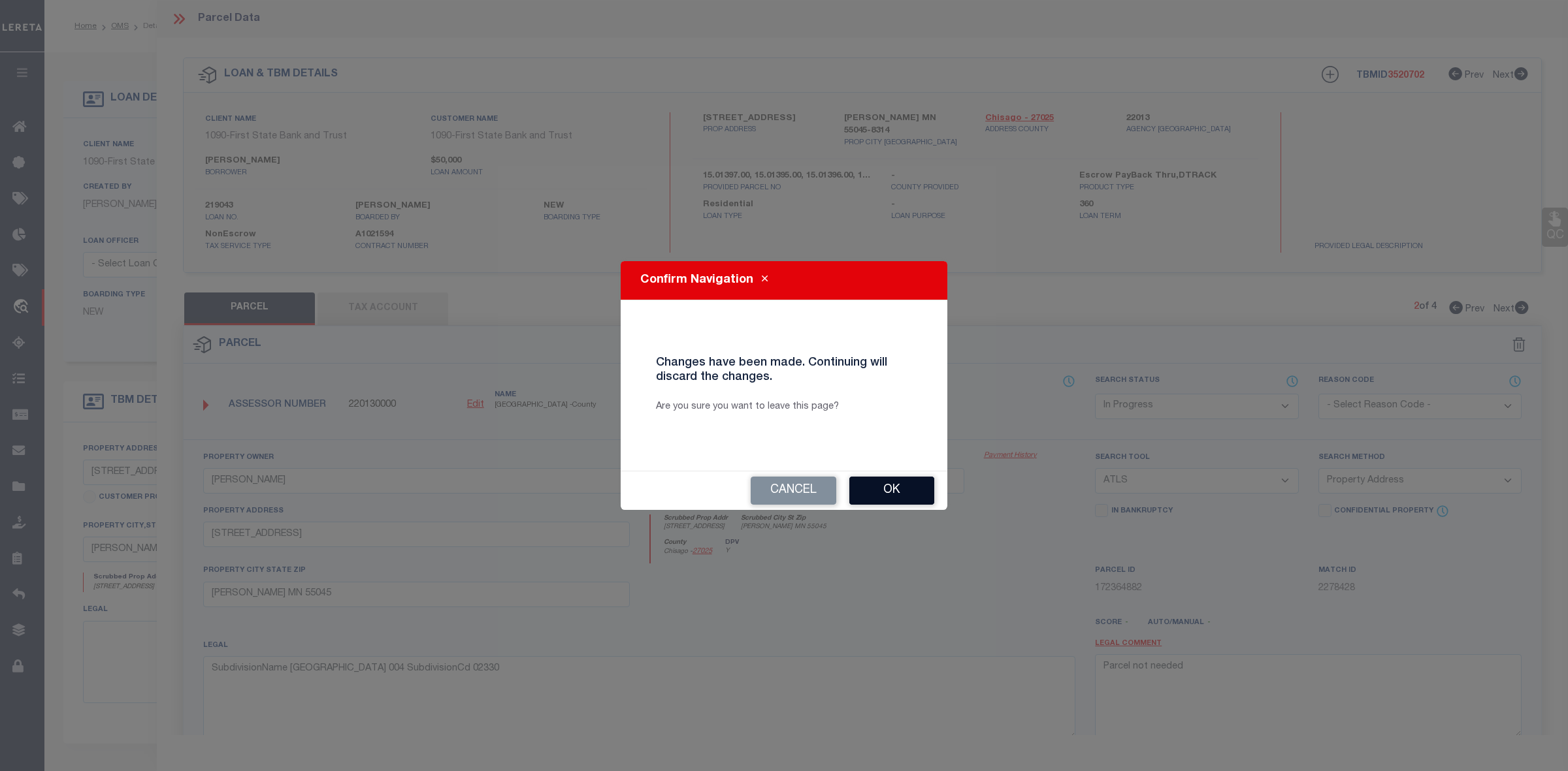
click at [890, 483] on button "Ok" at bounding box center [891, 490] width 85 height 28
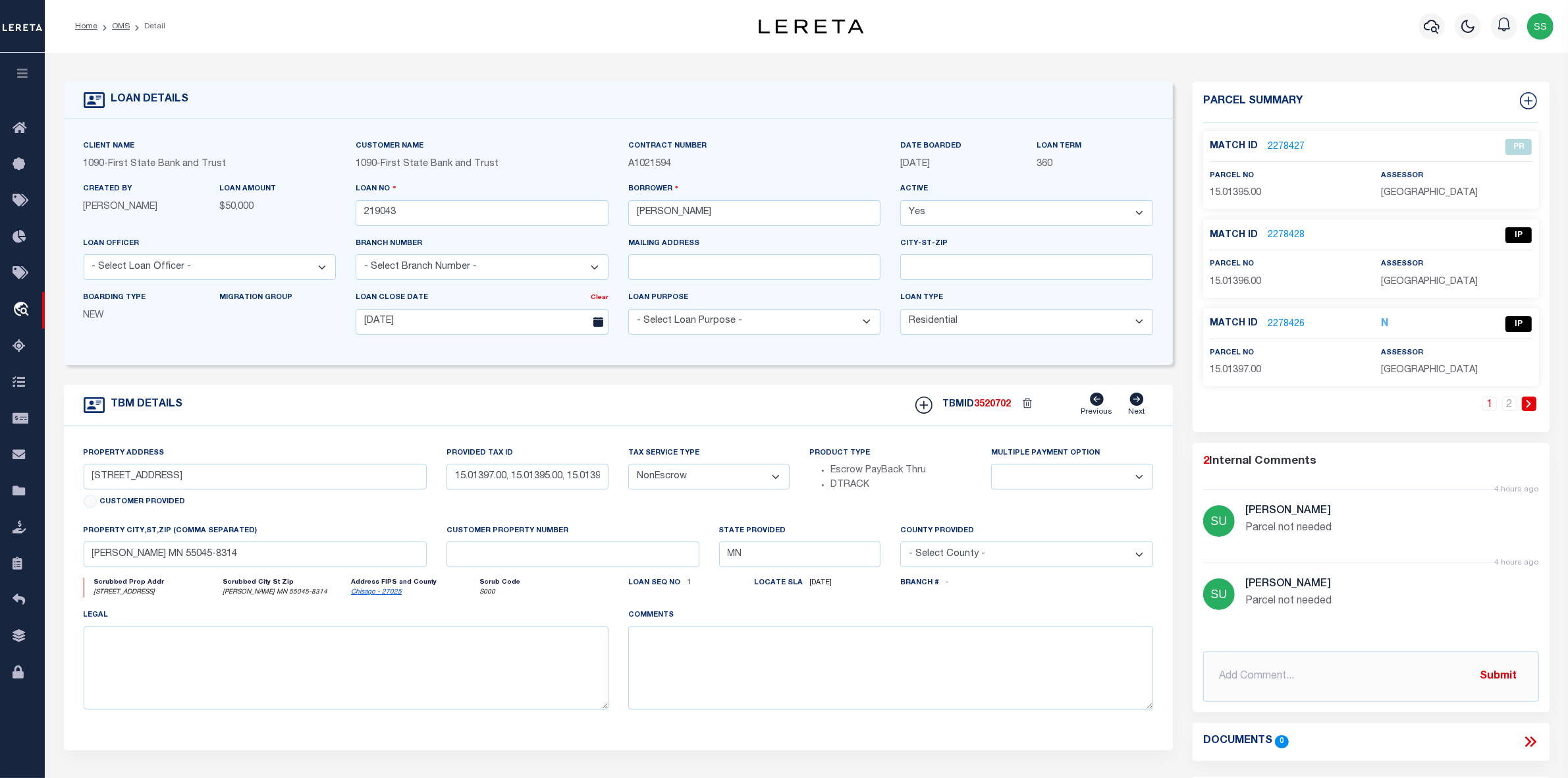
click at [1282, 232] on link "2278428" at bounding box center [1286, 235] width 37 height 14
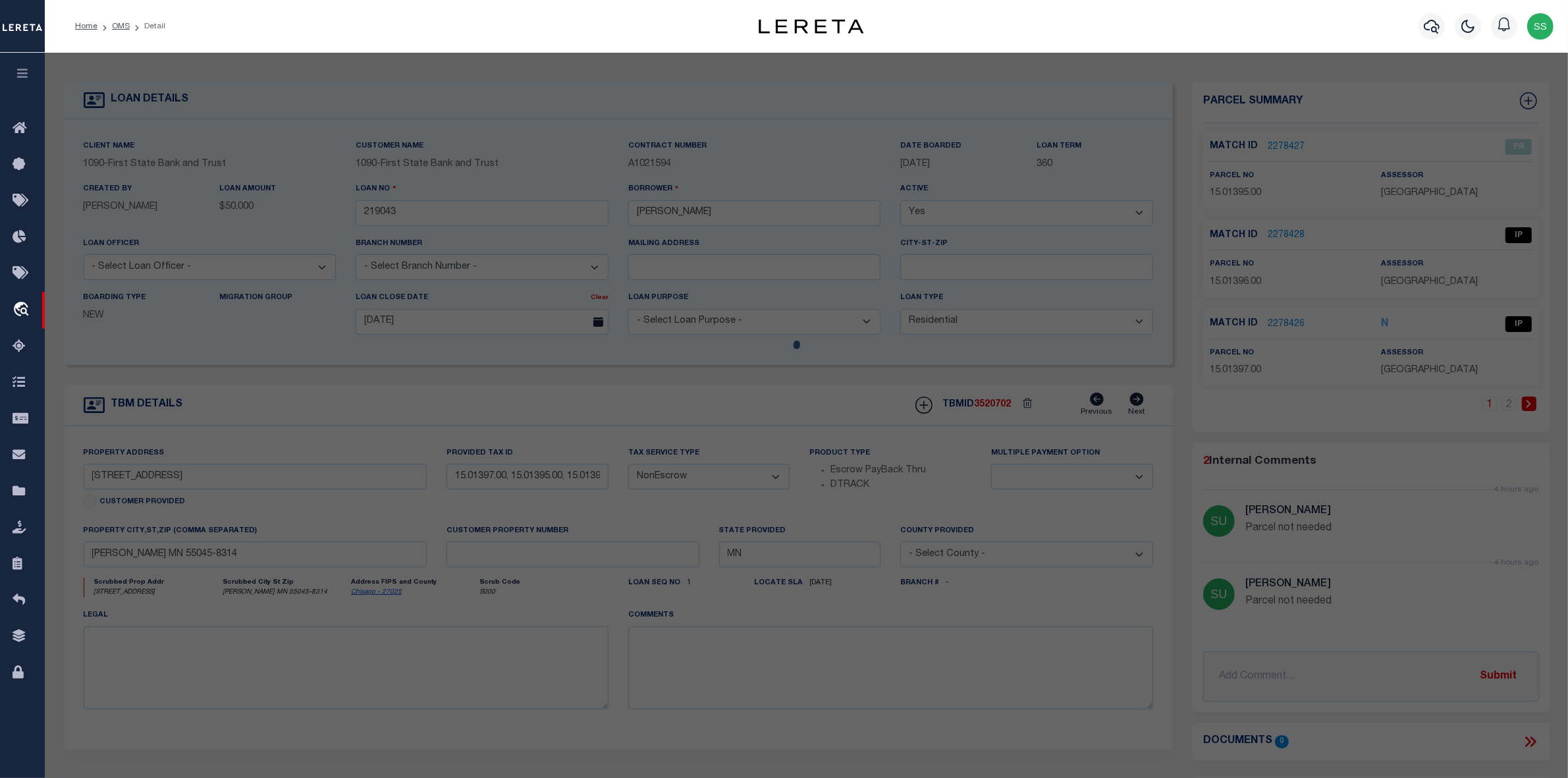
select select "AS"
select select
checkbox input "false"
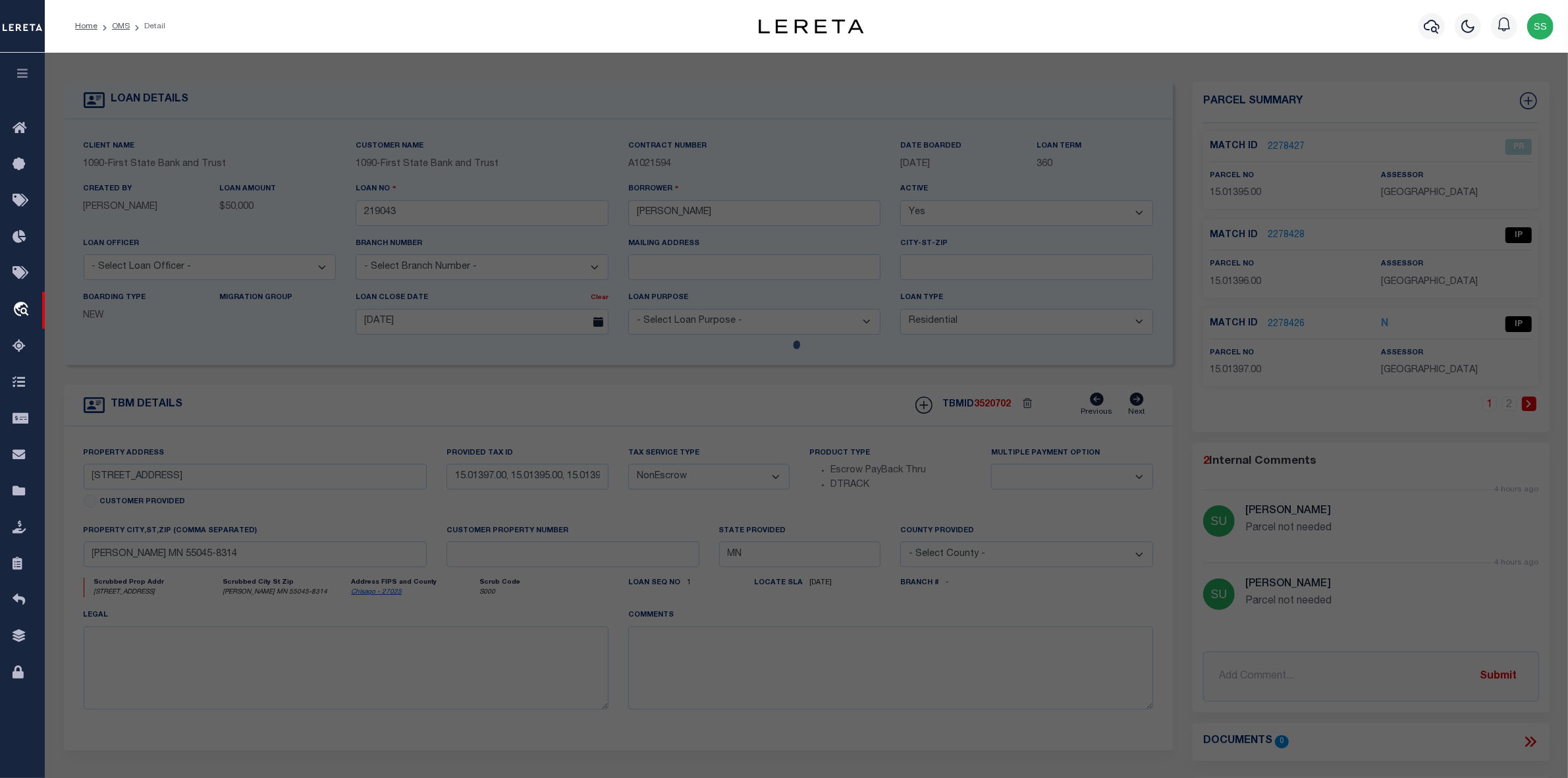
select select "IP"
type input "[PERSON_NAME]"
select select "ATL"
select select "ADD"
type input "[STREET_ADDRESS]"
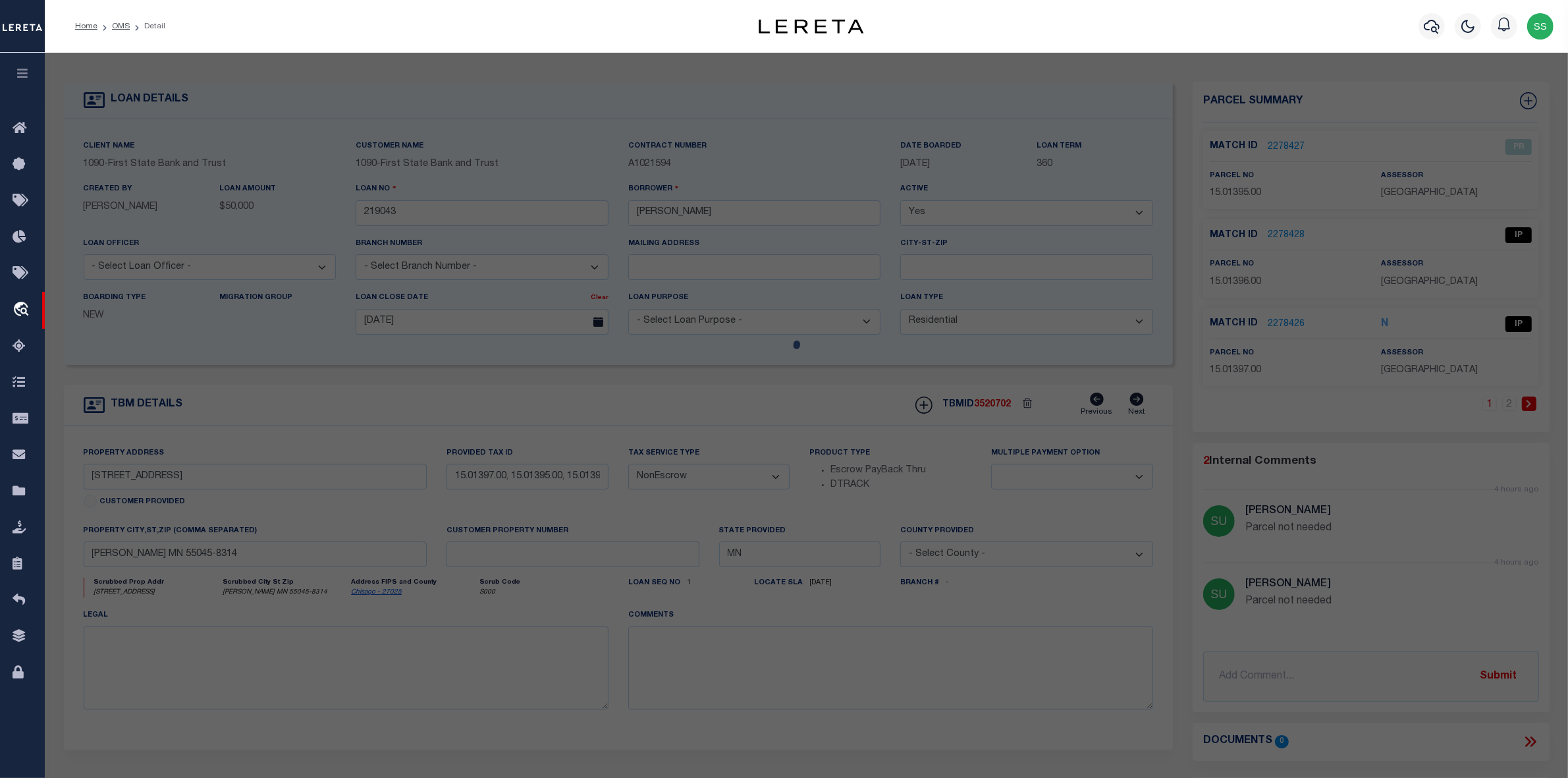
type input "[PERSON_NAME] MN 55045"
type textarea "SubdivisionName [GEOGRAPHIC_DATA] 004 SubdivisionCd 02330"
type textarea "Parcel not needed"
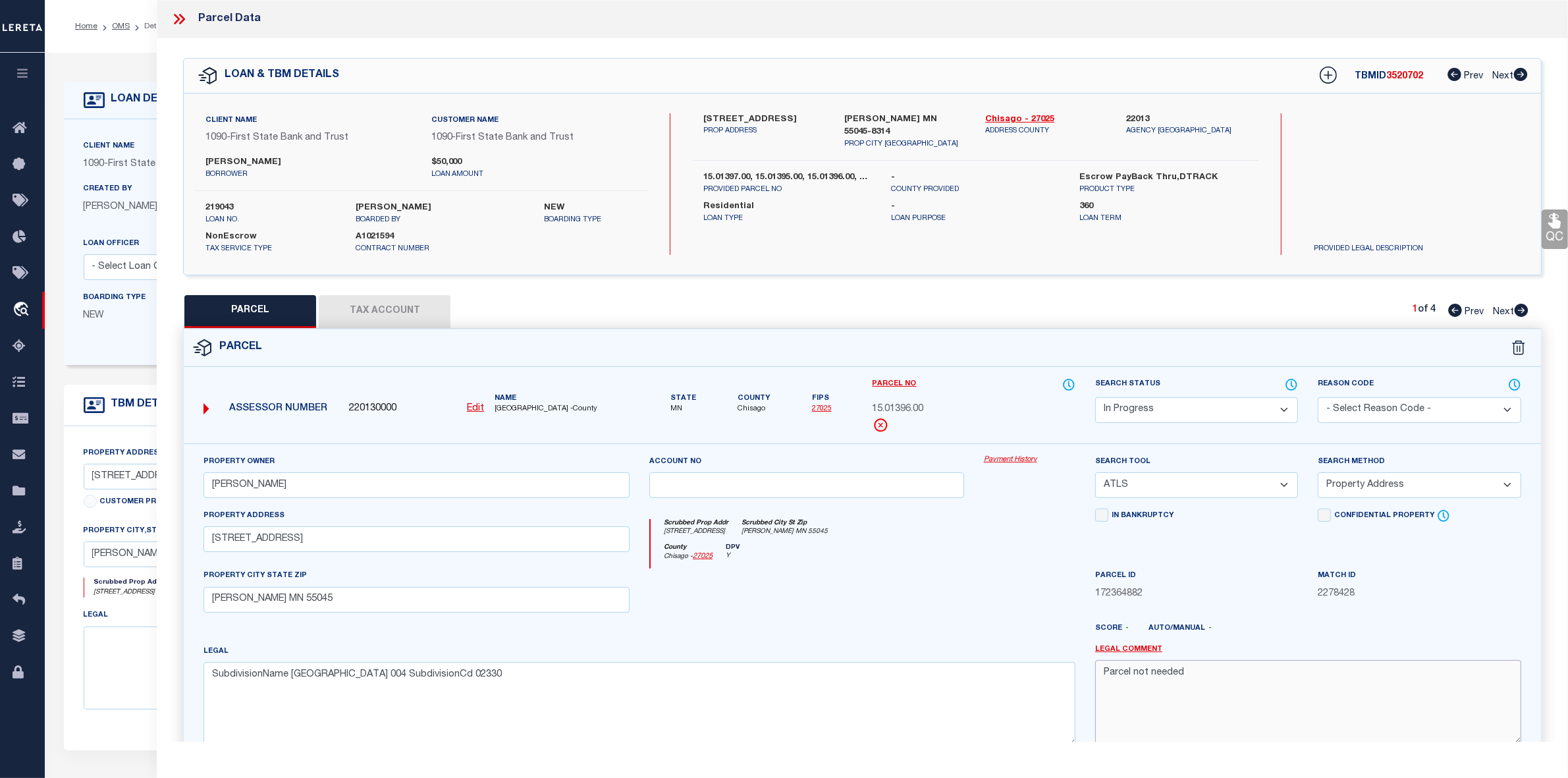
drag, startPoint x: 1222, startPoint y: 692, endPoint x: 999, endPoint y: 685, distance: 223.1
click at [999, 685] on div "Property Owner [PERSON_NAME] Account no Payment History Search Tool -- Select S…" at bounding box center [862, 605] width 1338 height 302
click at [1008, 119] on link "Chisago - 27025" at bounding box center [1046, 120] width 121 height 13
drag, startPoint x: 810, startPoint y: 163, endPoint x: 844, endPoint y: 162, distance: 34.0
click at [844, 171] on label "15.01397.00, 15.01395.00, 15.01396.00, 15.01398.00" at bounding box center [787, 178] width 169 height 13
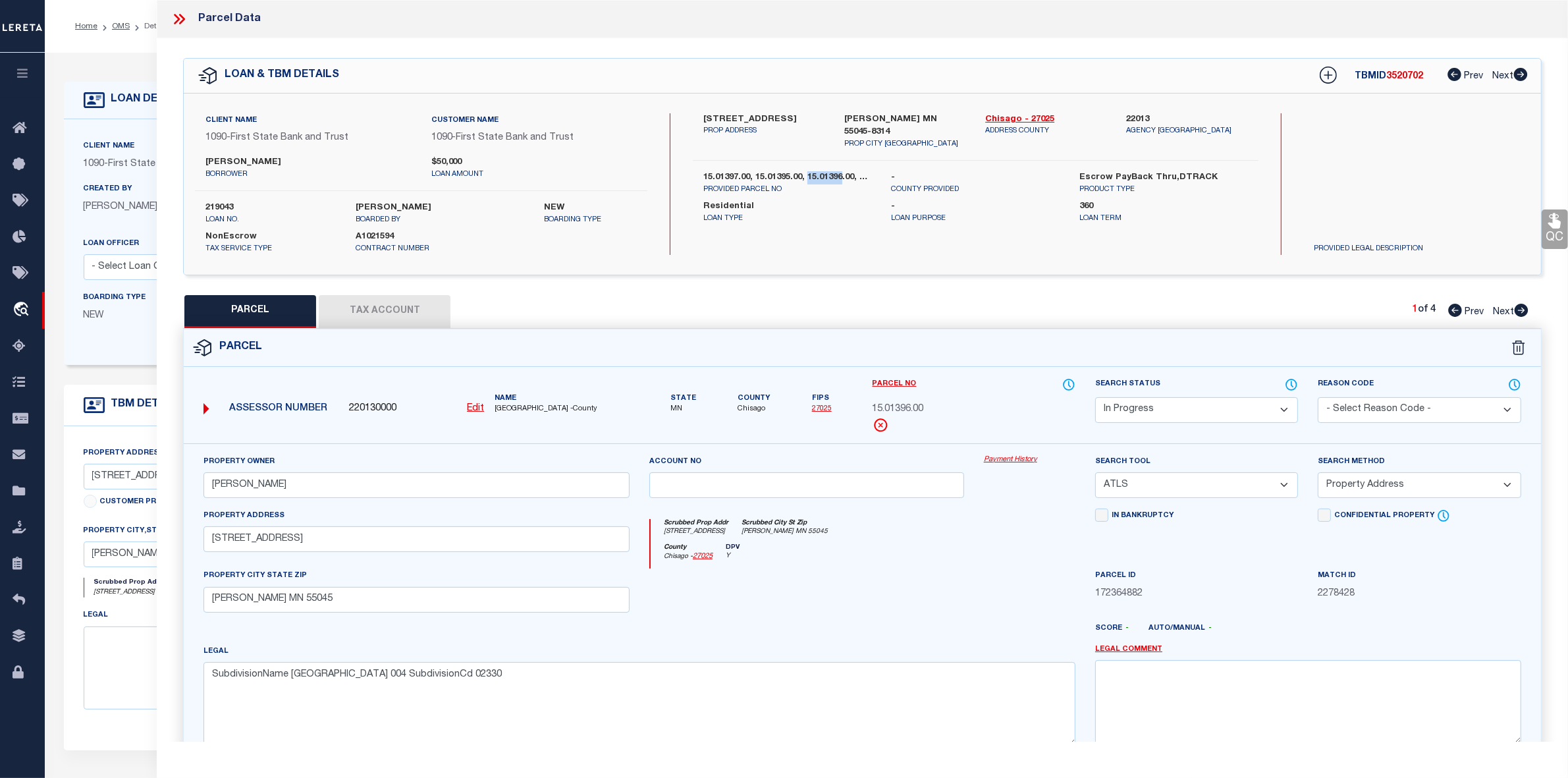
copy label "15.01396"
click at [528, 684] on textarea "SubdivisionName [GEOGRAPHIC_DATA] 004 SubdivisionCd 02330" at bounding box center [639, 704] width 872 height 83
paste textarea
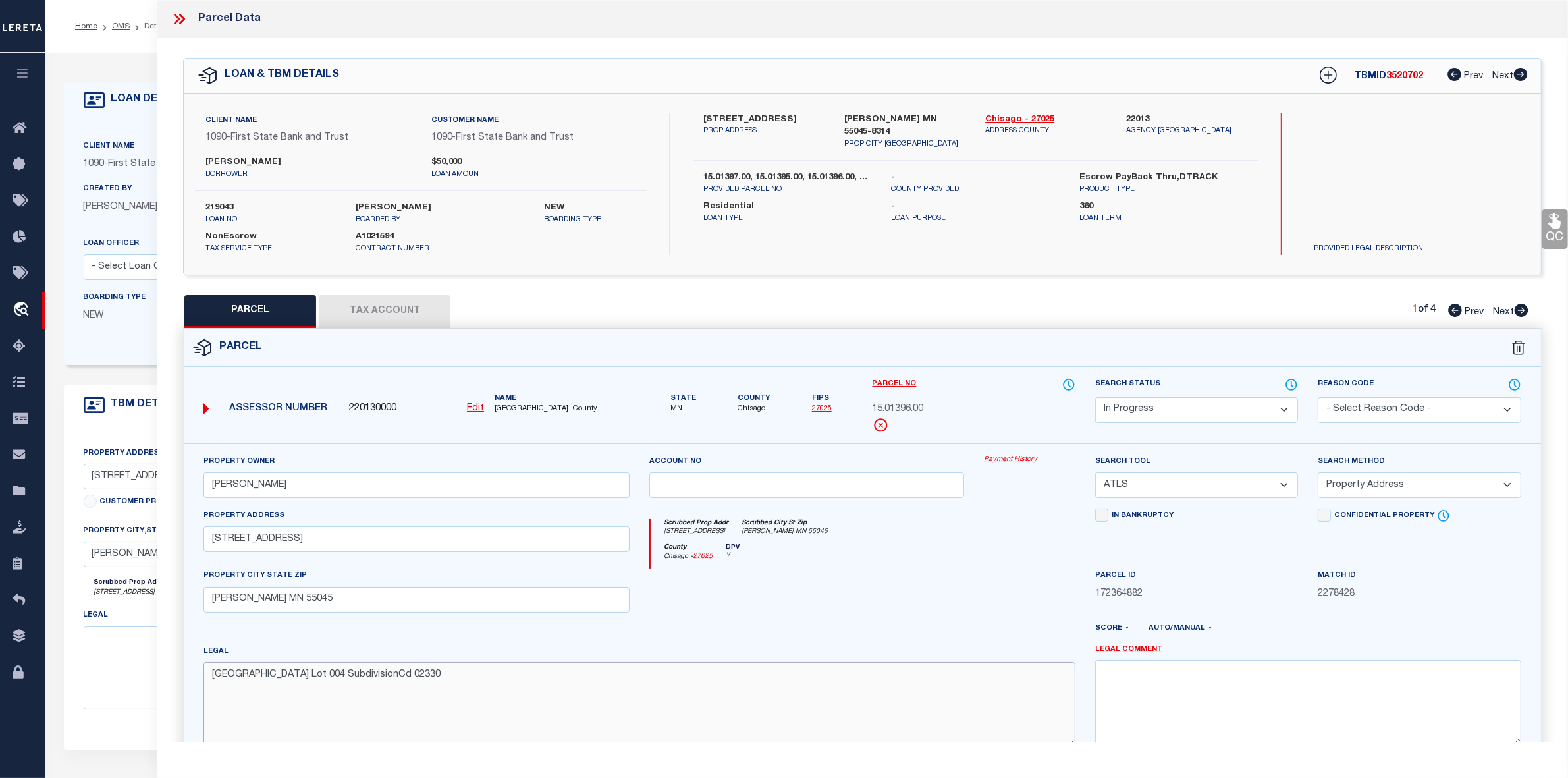
type textarea "[GEOGRAPHIC_DATA] Lot 004 SubdivisionCd 02330"
click at [923, 581] on div at bounding box center [806, 596] width 334 height 54
click at [1141, 487] on select "-- Select Search Tool -- 3rd Party Website Agency File Agency Website ATLS CNV-…" at bounding box center [1197, 485] width 203 height 26
select select "AGW"
click at [1095, 474] on select "-- Select Search Tool -- 3rd Party Website Agency File Agency Website ATLS CNV-…" at bounding box center [1197, 485] width 203 height 26
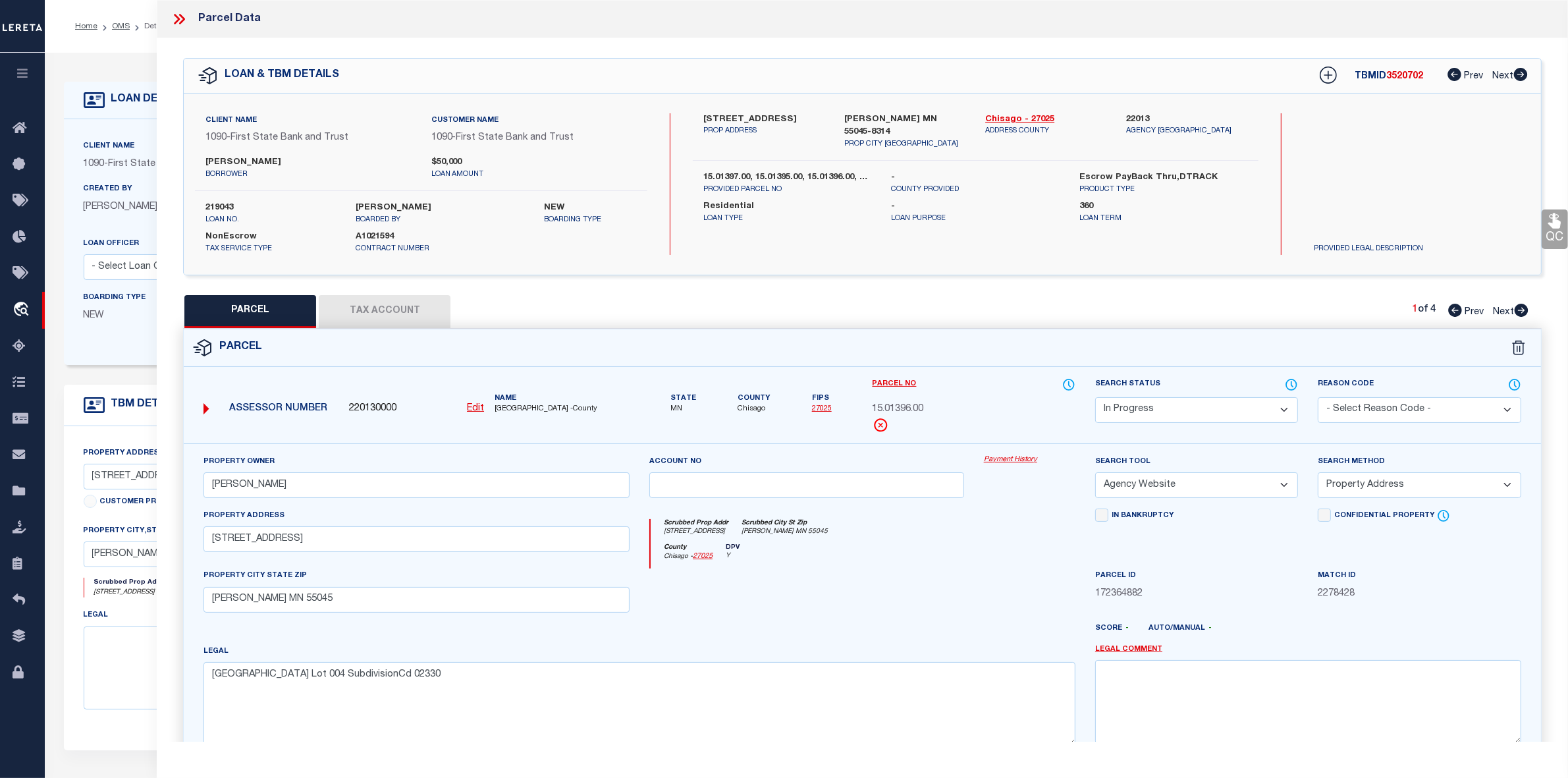
click at [1362, 481] on select "-- Select Search Method -- Property Address Legal Liability Info Provided" at bounding box center [1419, 485] width 203 height 26
click at [1318, 474] on select "-- Select Search Method -- Property Address Legal Liability Info Provided" at bounding box center [1419, 485] width 203 height 26
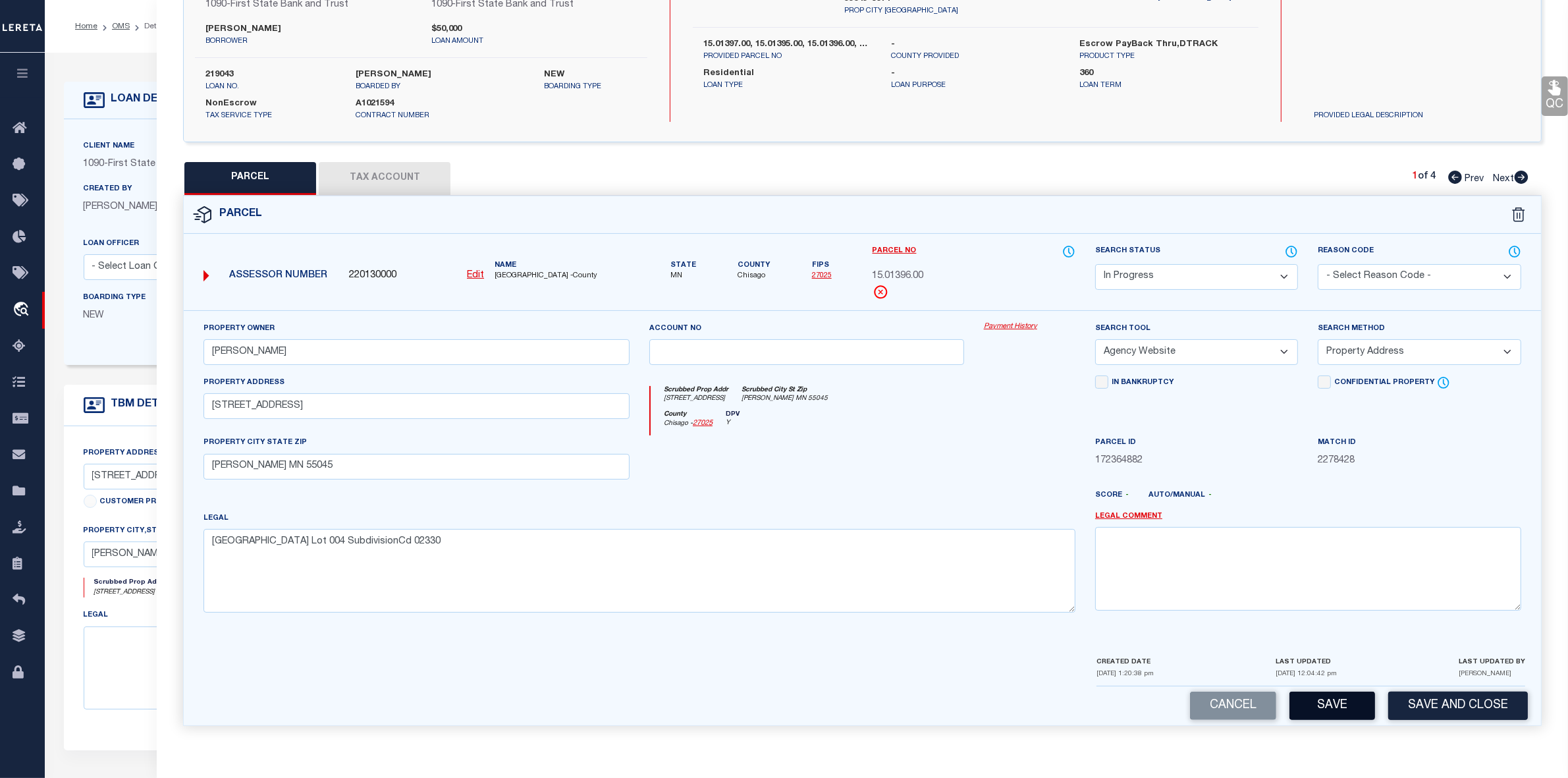
click at [1334, 707] on button "Save" at bounding box center [1332, 705] width 86 height 28
select select "AS"
select select
checkbox input "false"
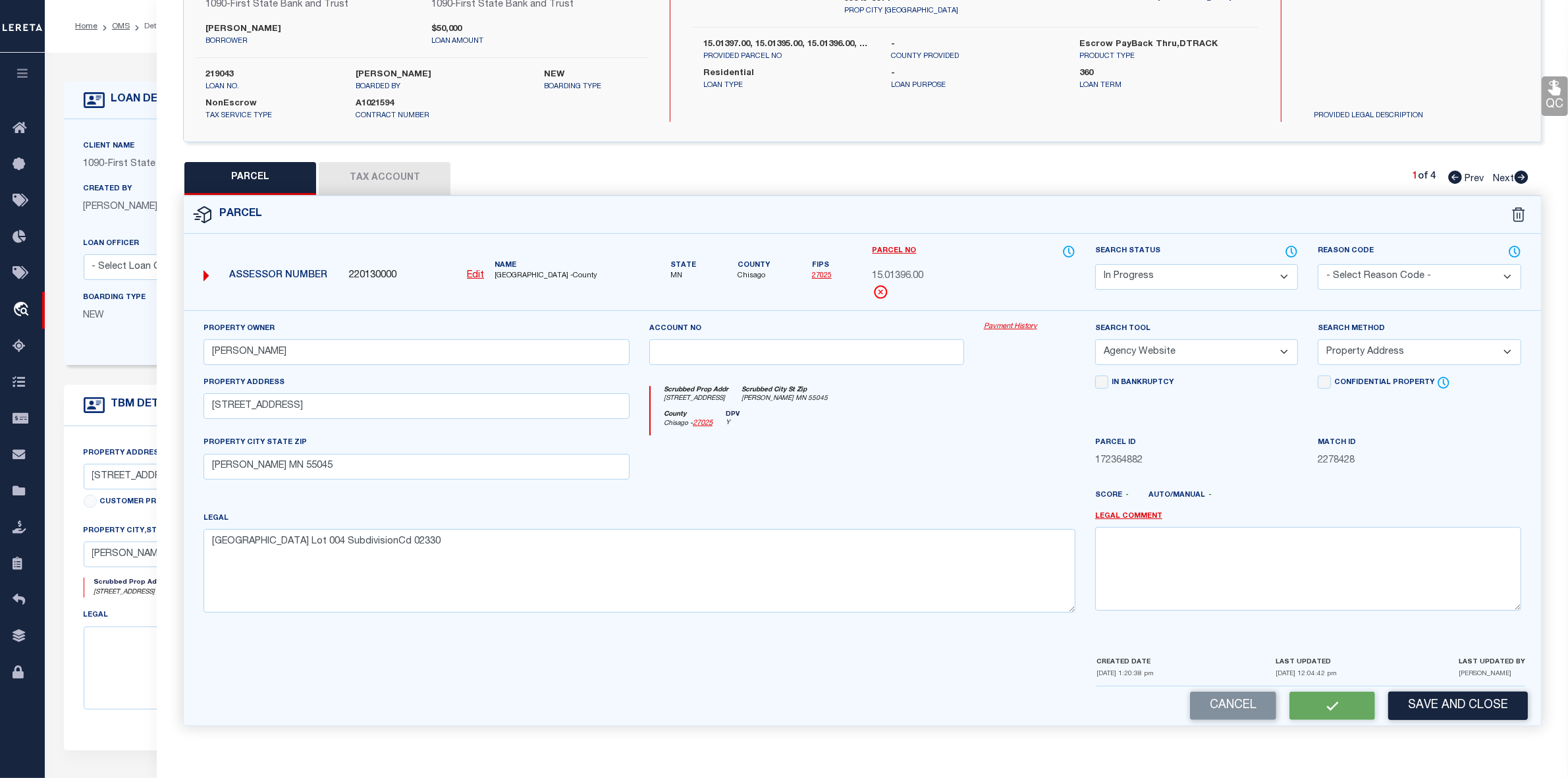
checkbox input "false"
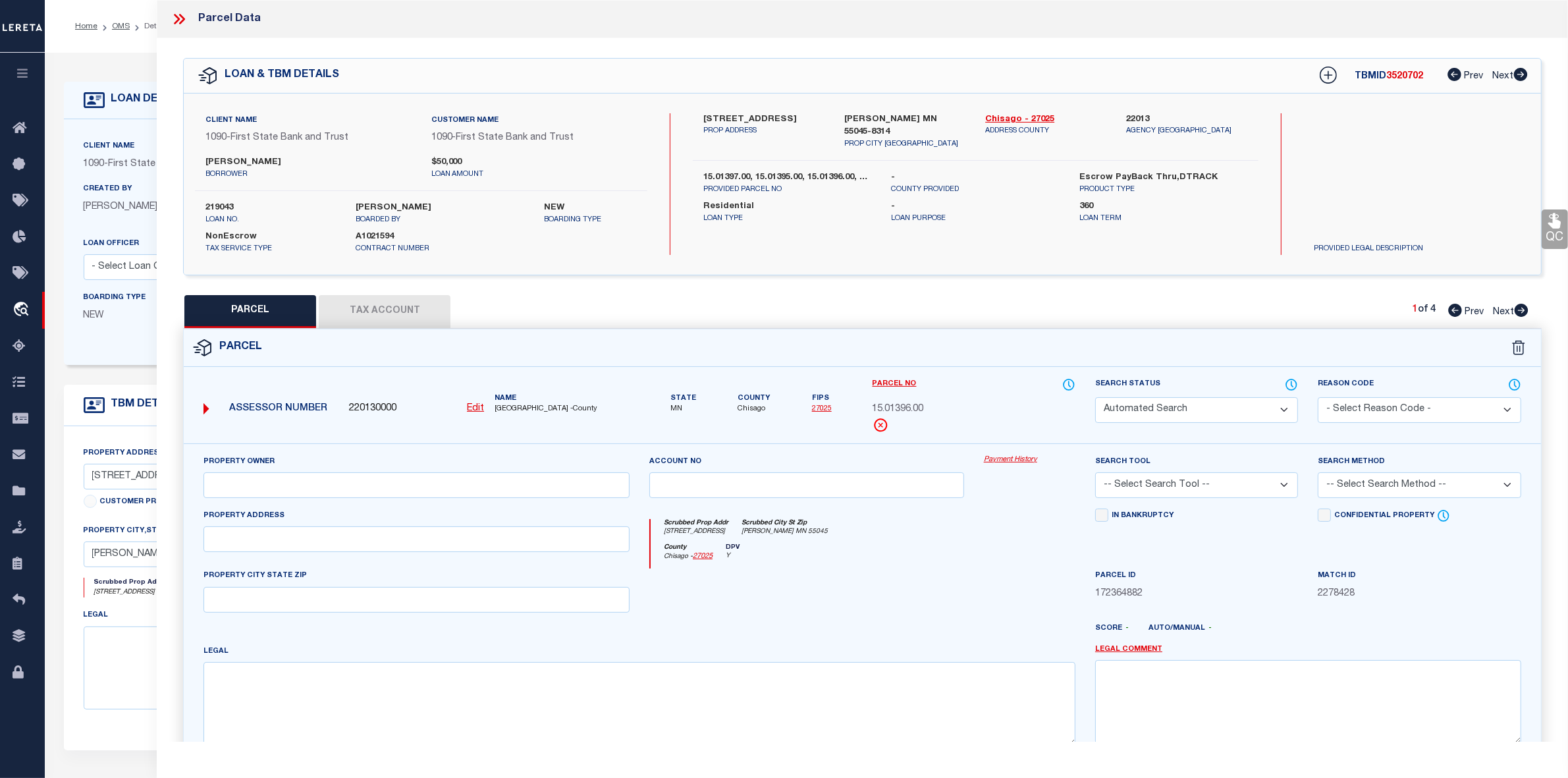
select select "IP"
type input "[PERSON_NAME]"
select select "AGW"
select select "ADD"
type input "[STREET_ADDRESS]"
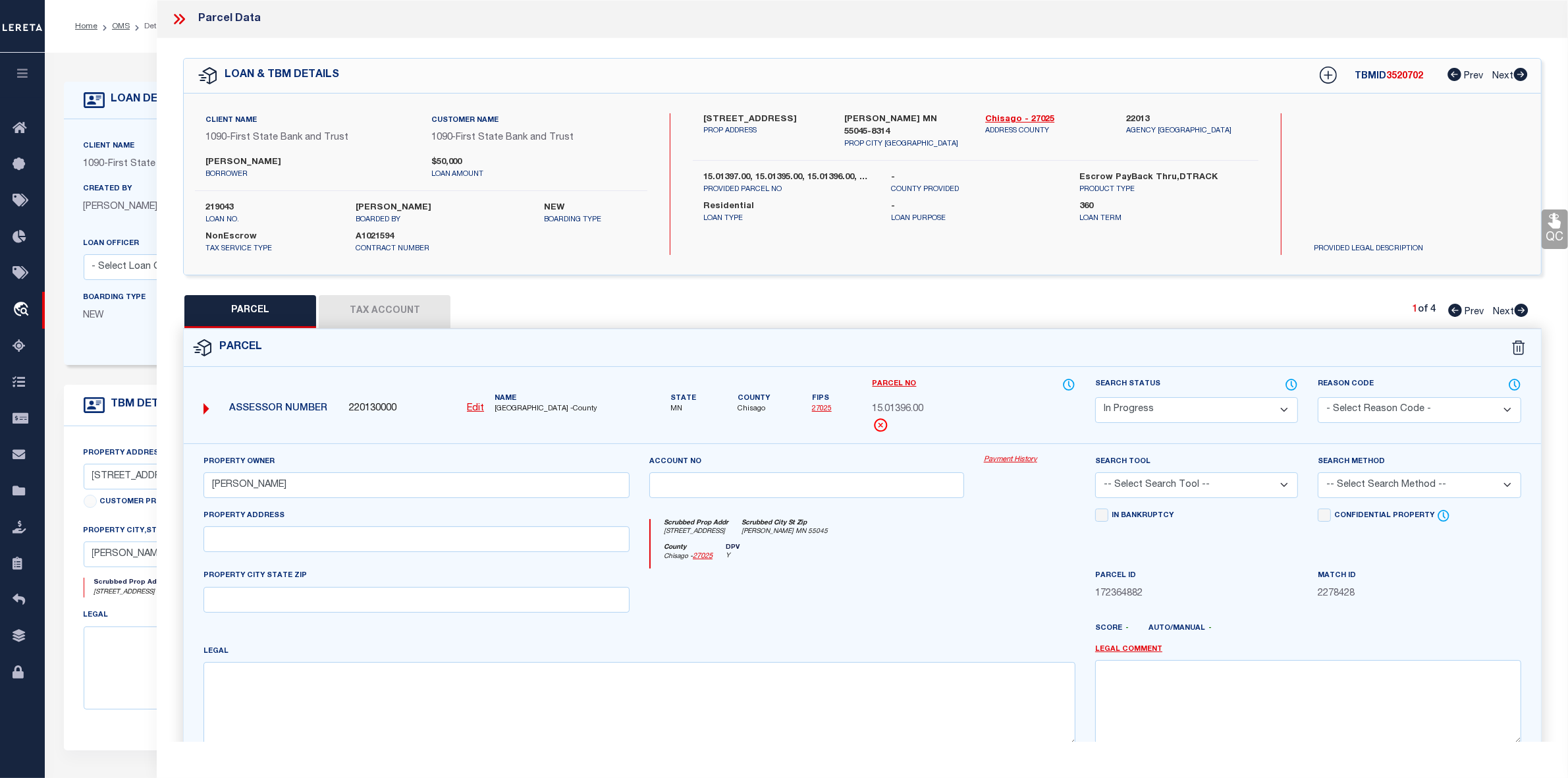
type input "[PERSON_NAME] MN 55045"
type textarea "[GEOGRAPHIC_DATA] Lot 004 SubdivisionCd 02330"
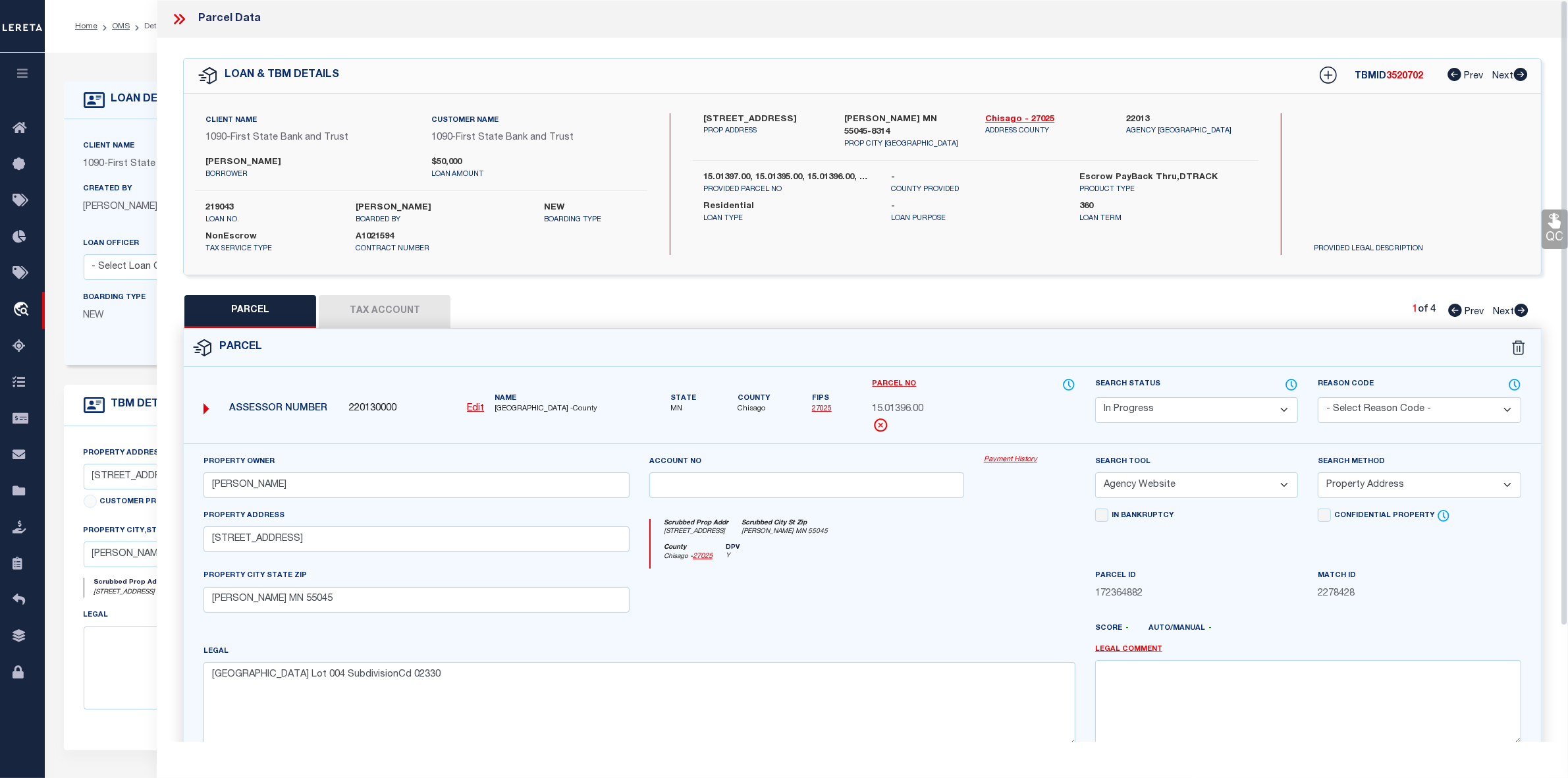
click at [386, 310] on button "Tax Account" at bounding box center [384, 311] width 132 height 33
select select "100"
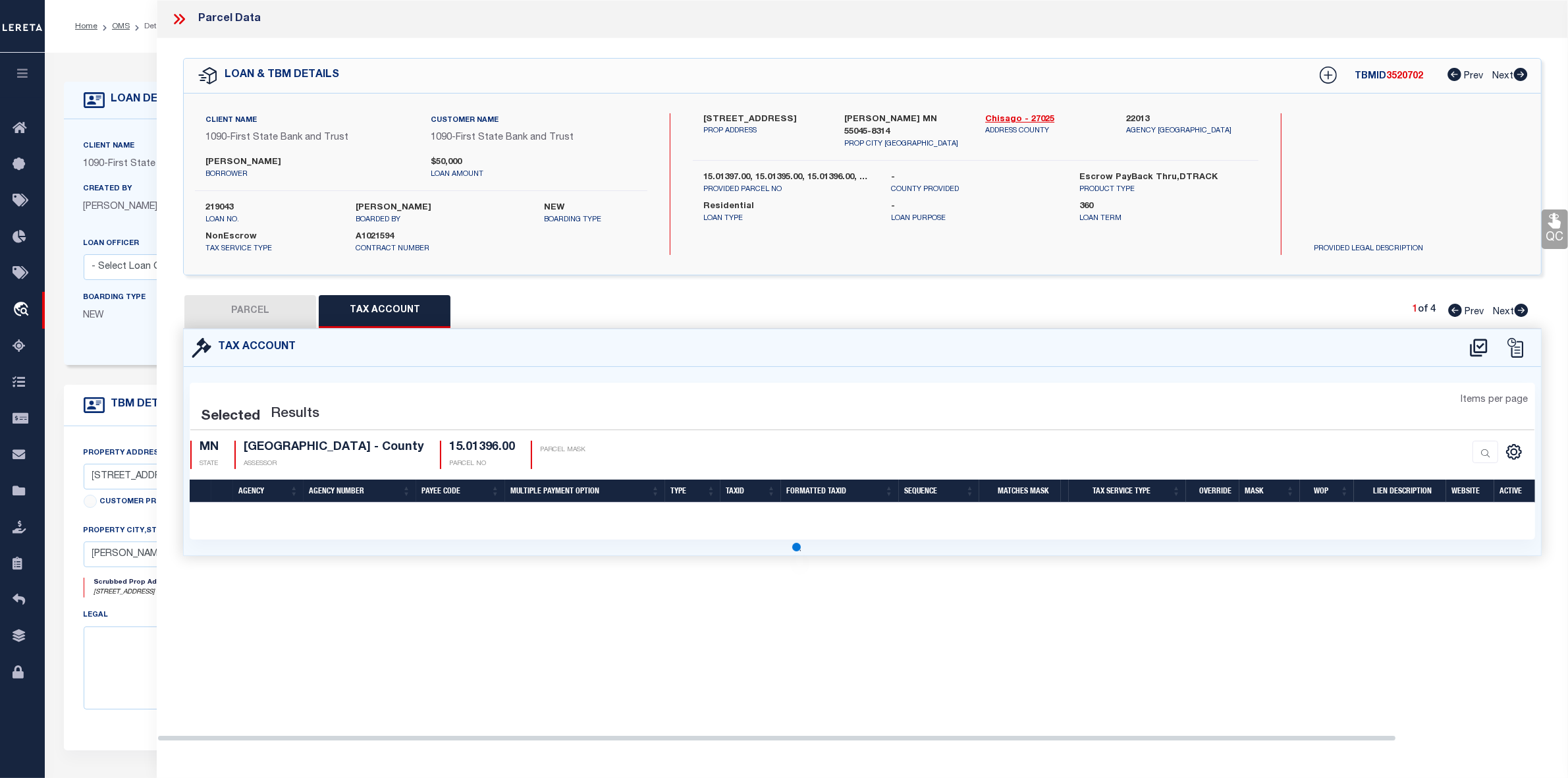
select select "100"
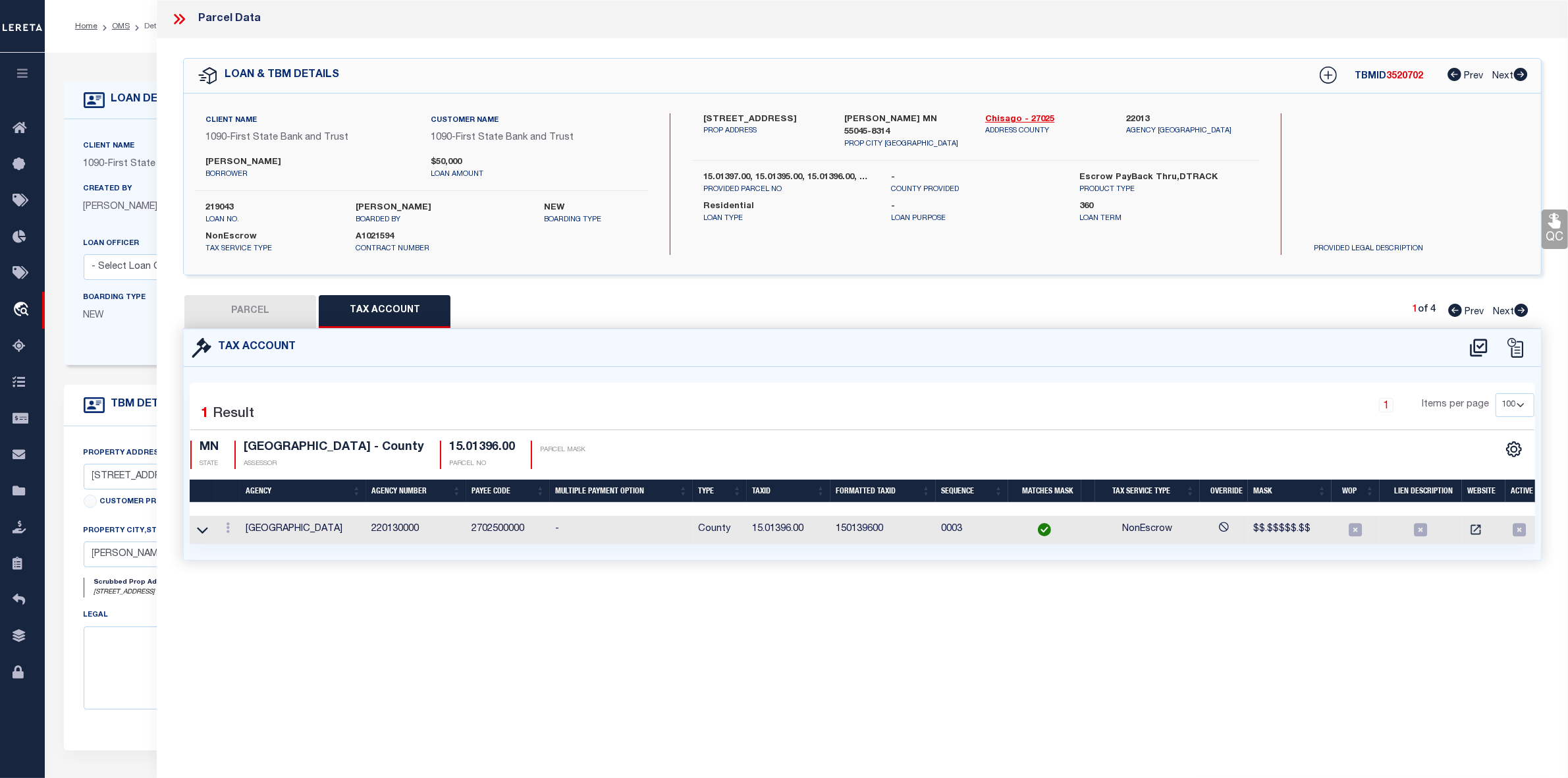
click at [262, 308] on button "PARCEL" at bounding box center [250, 311] width 132 height 33
select select "AS"
select select
checkbox input "false"
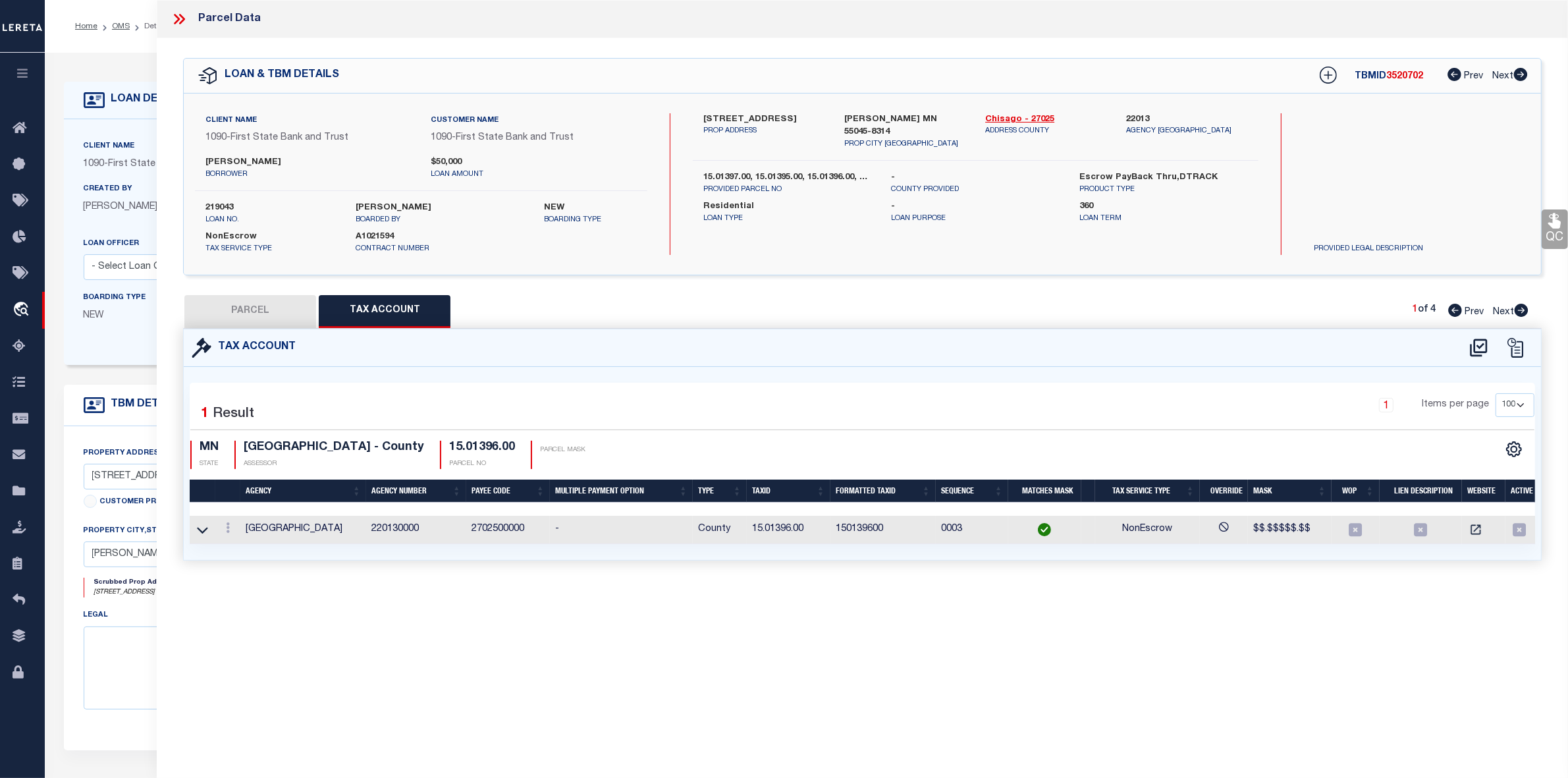
checkbox input "false"
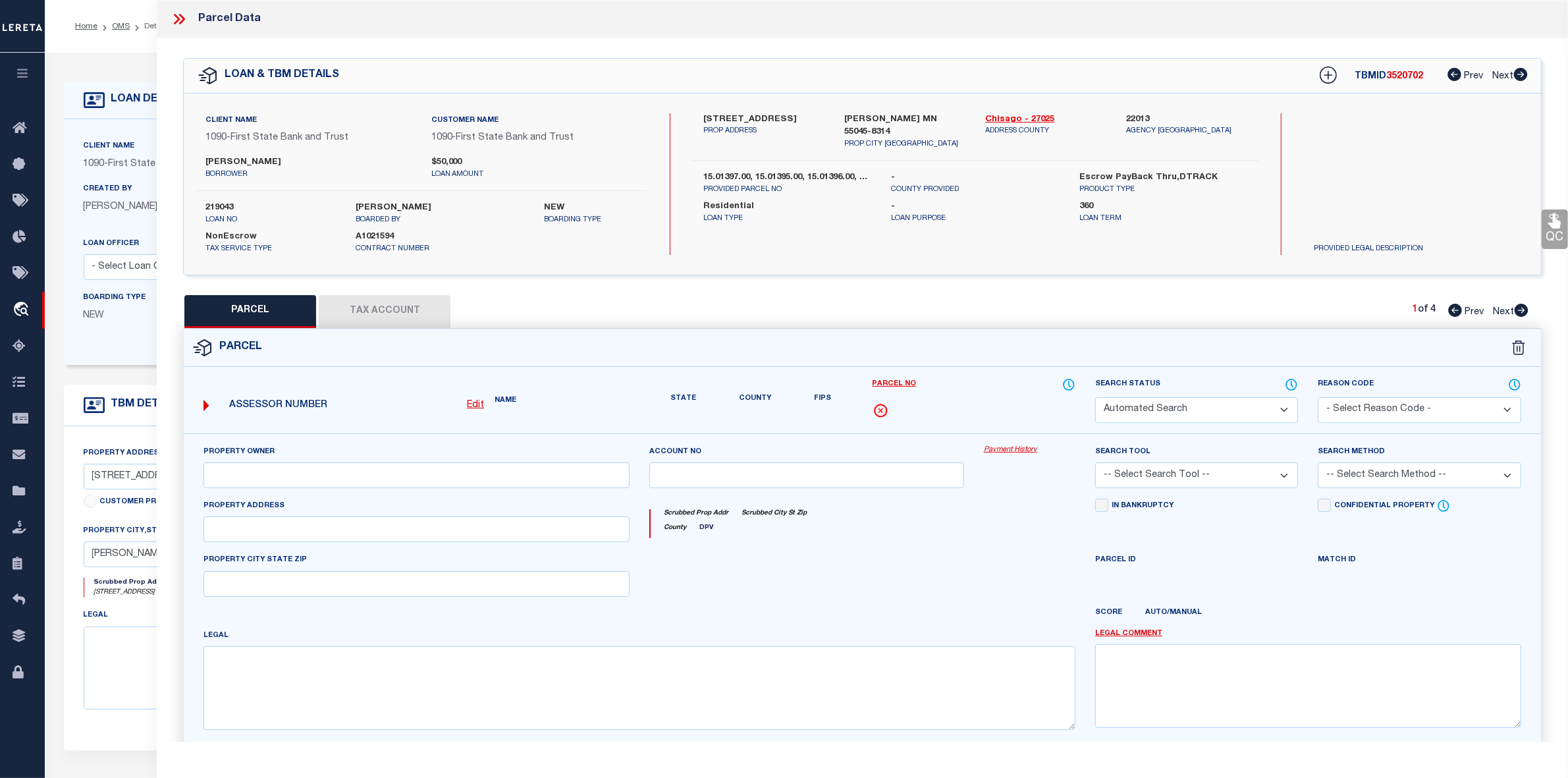
select select "IP"
type input "[PERSON_NAME]"
select select "AGW"
select select "ADD"
type input "[STREET_ADDRESS]"
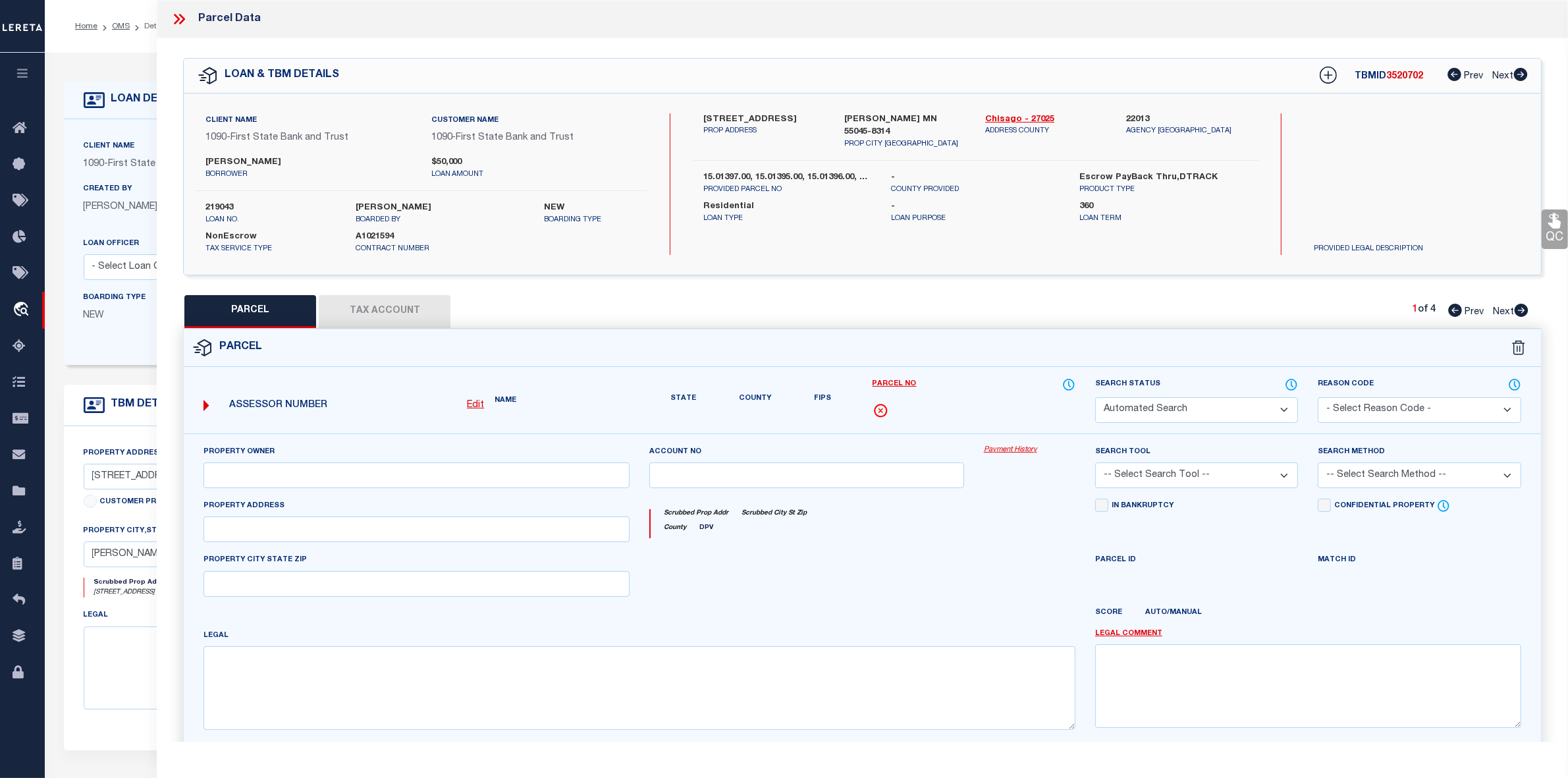
type input "[PERSON_NAME] MN 55045"
type textarea "[GEOGRAPHIC_DATA] Lot 004 SubdivisionCd 02330"
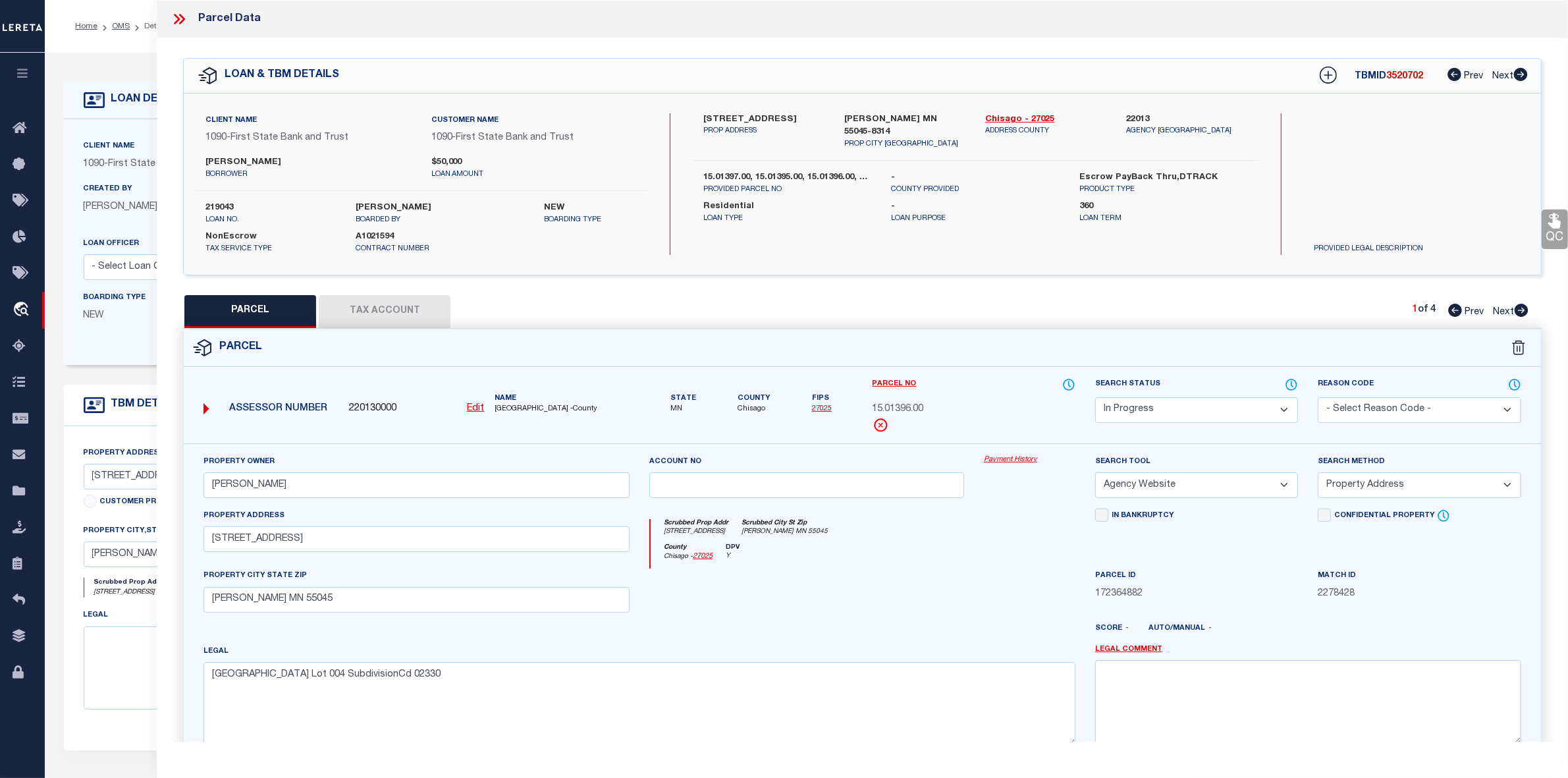
click at [1520, 311] on icon at bounding box center [1521, 311] width 14 height 13
select select "AS"
select select
checkbox input "false"
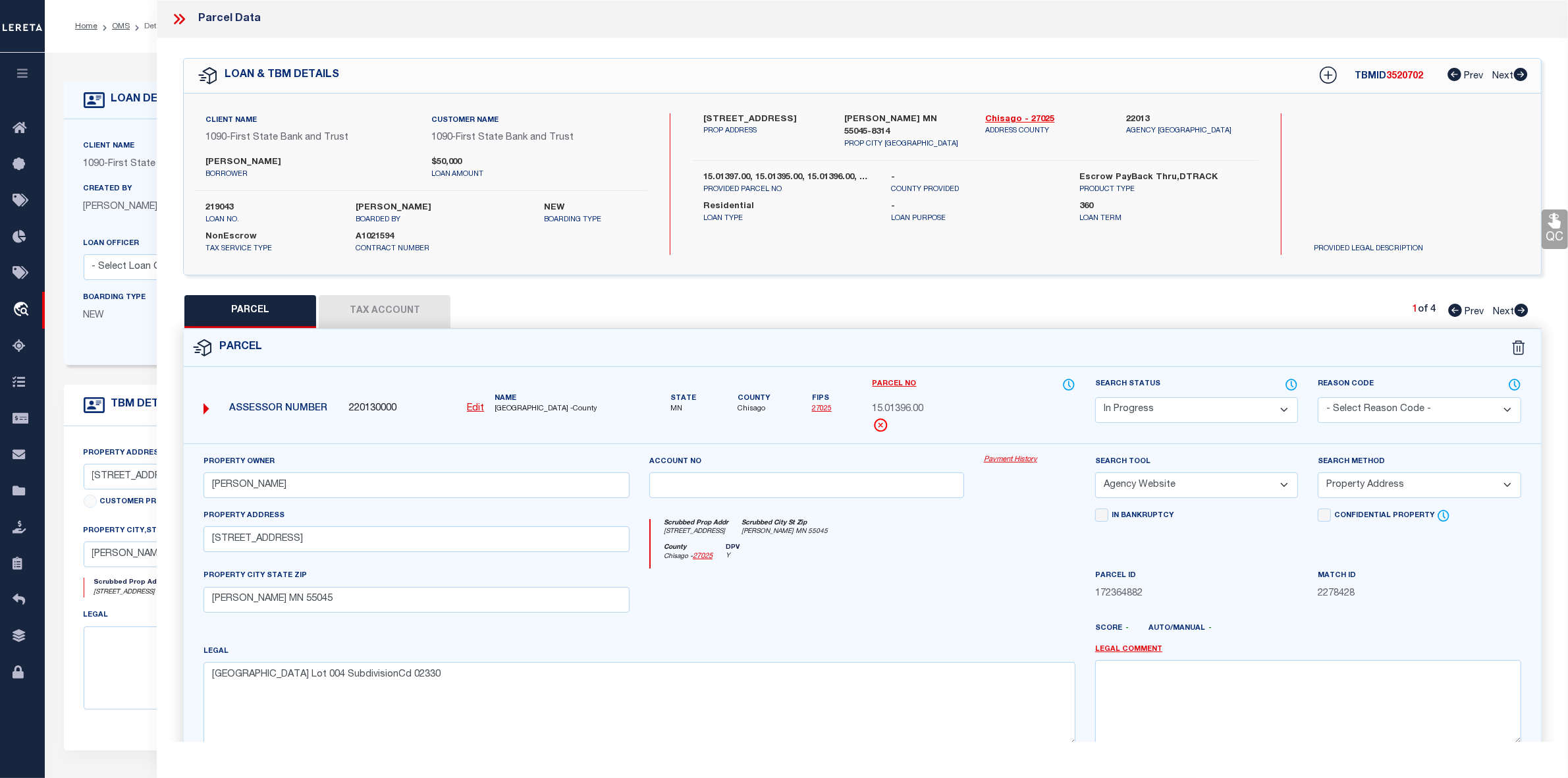
checkbox input "false"
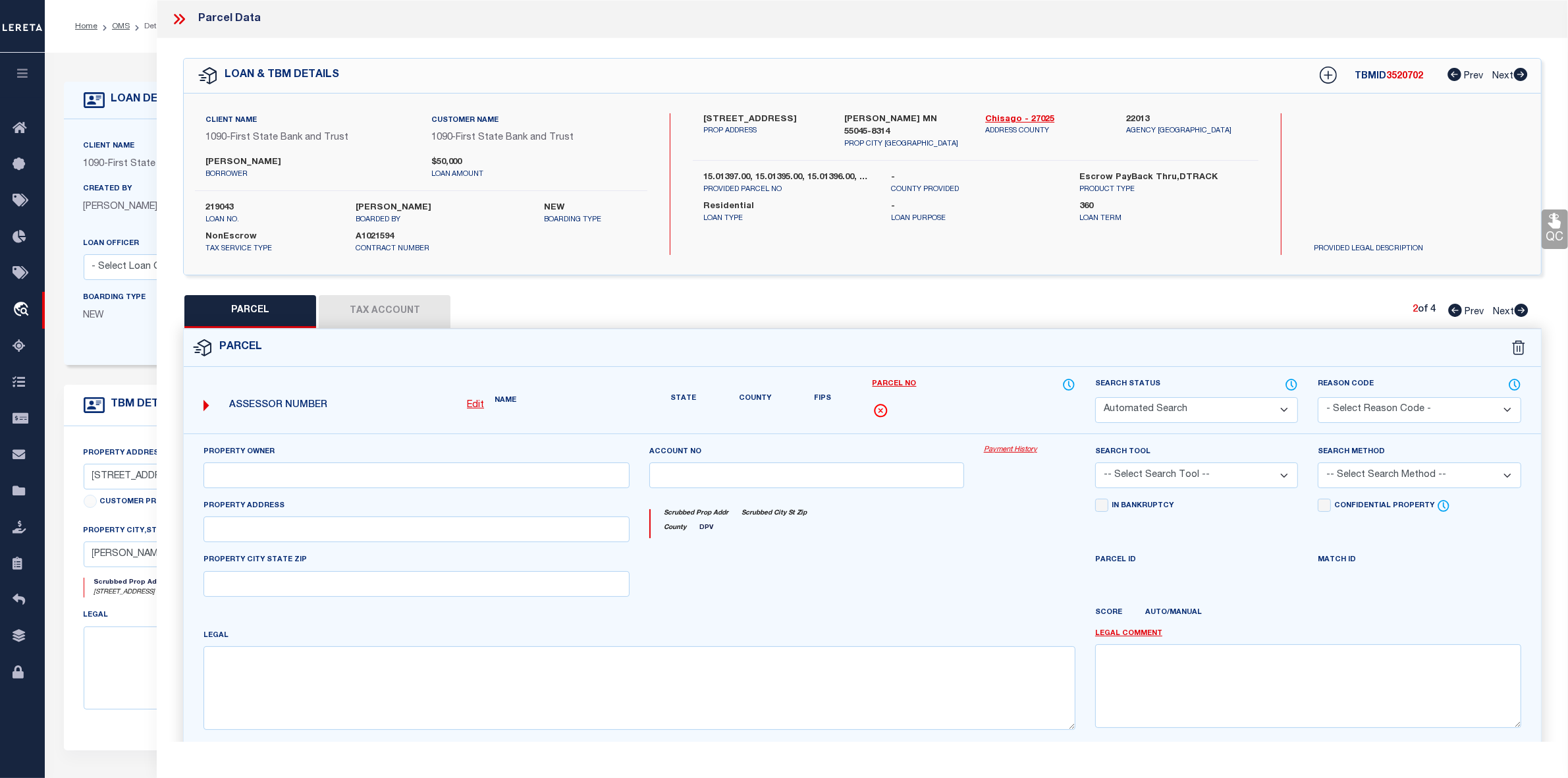
select select "PR"
select select "099"
type input "[PERSON_NAME]"
select select "ATL"
select select "ADD"
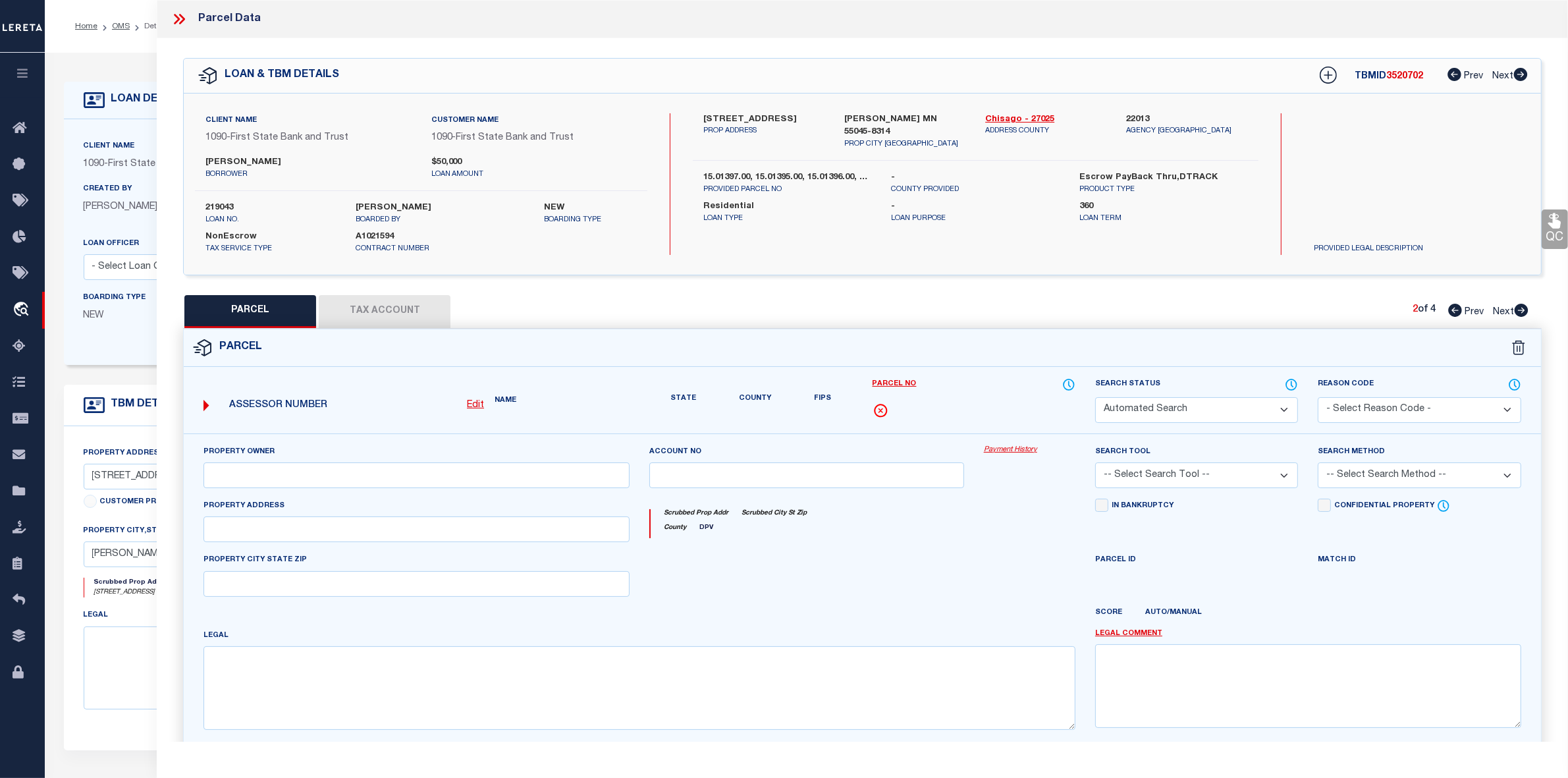
type input "[STREET_ADDRESS]"
type input "[PERSON_NAME] MN 55045"
type textarea "[GEOGRAPHIC_DATA] 003 SubdivisionCd 02330"
type textarea "Parcel not needed"
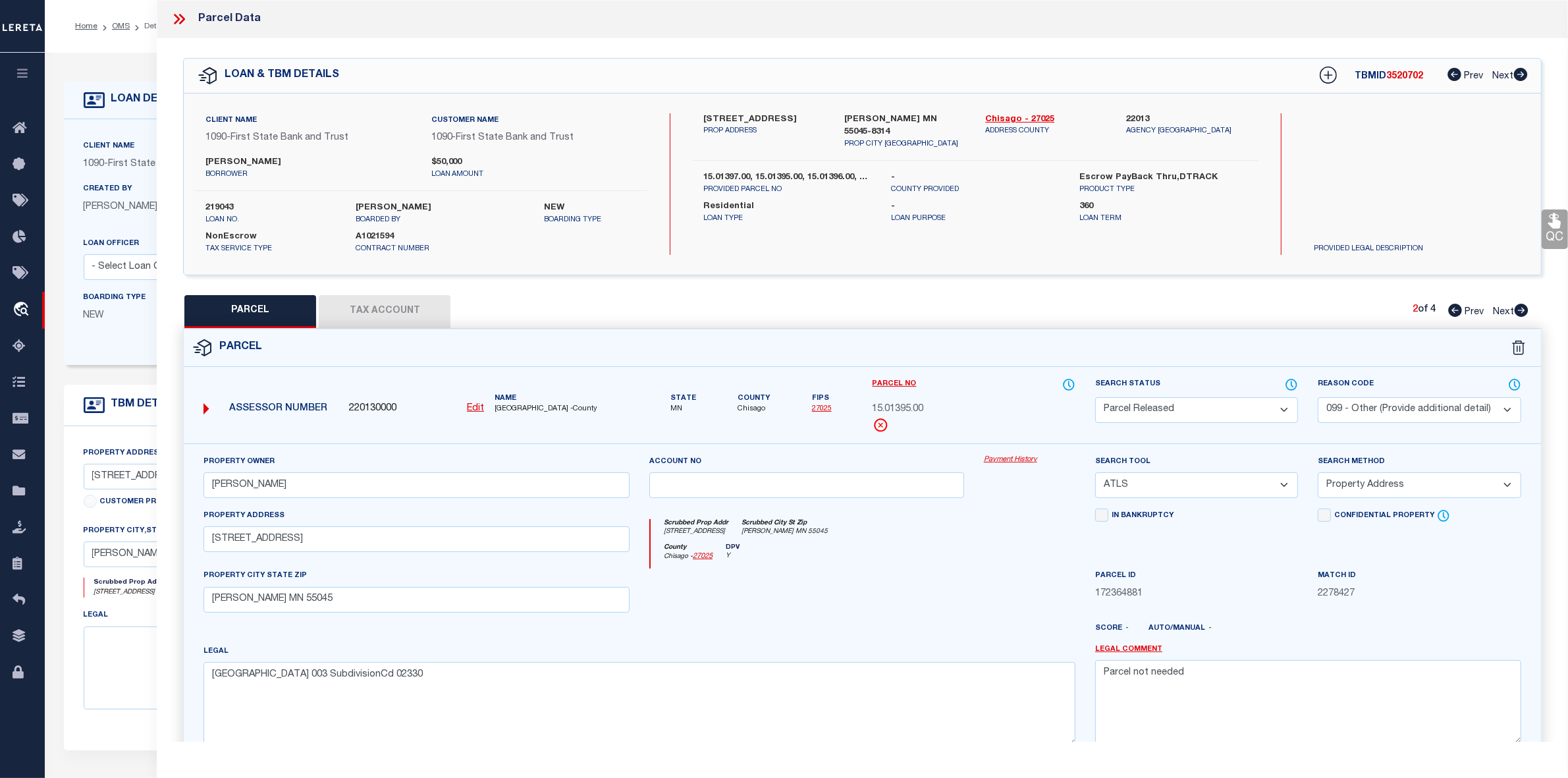
click at [1157, 412] on select "Automated Search Bad Parcel Complete Duplicate Parcel High Dollar Reporting In …" at bounding box center [1197, 410] width 203 height 26
select select "IP"
click at [1095, 397] on select "Automated Search Bad Parcel Complete Duplicate Parcel High Dollar Reporting In …" at bounding box center [1197, 410] width 203 height 26
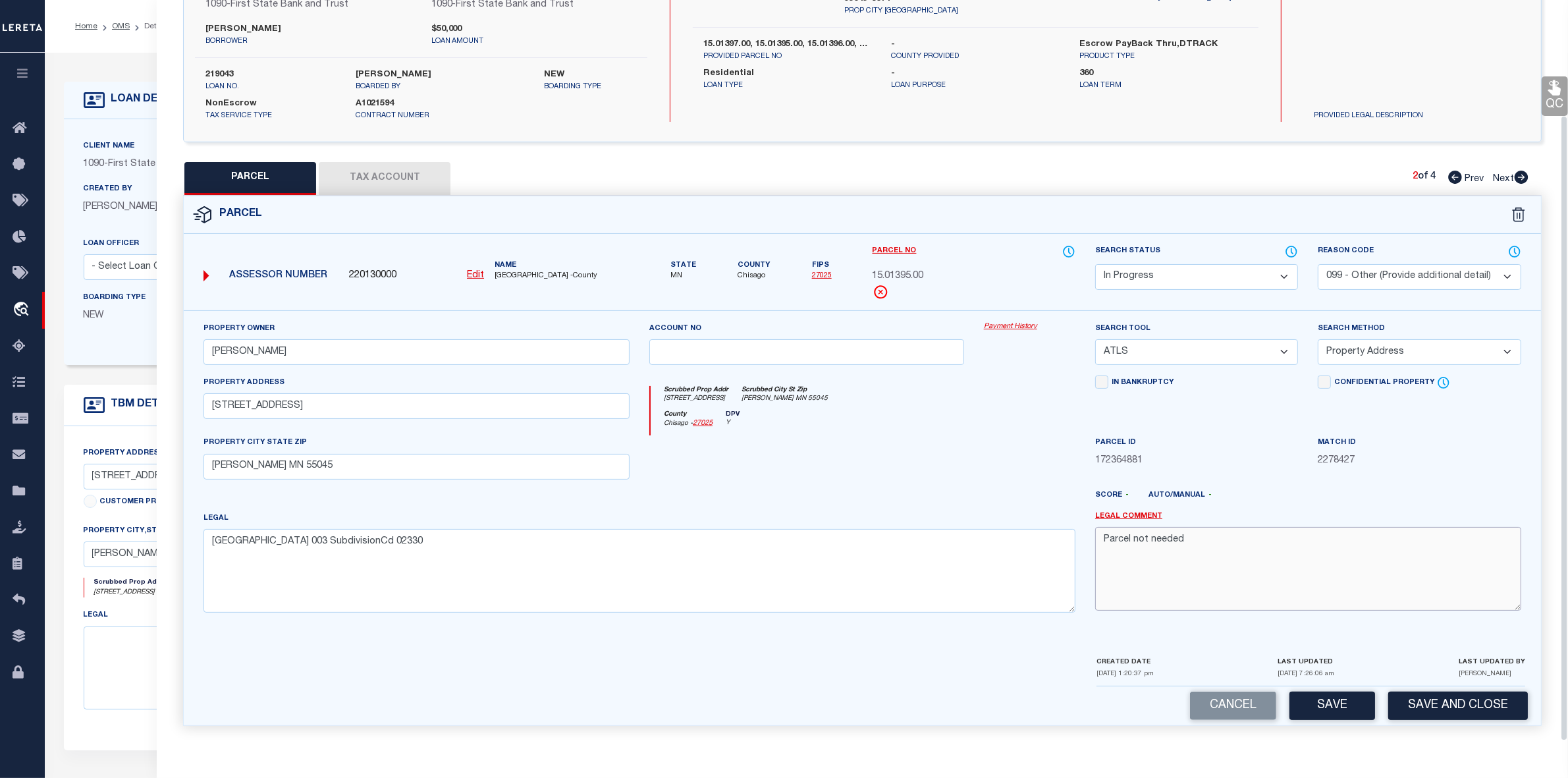
click at [1169, 550] on textarea "Parcel not needed" at bounding box center [1308, 569] width 426 height 83
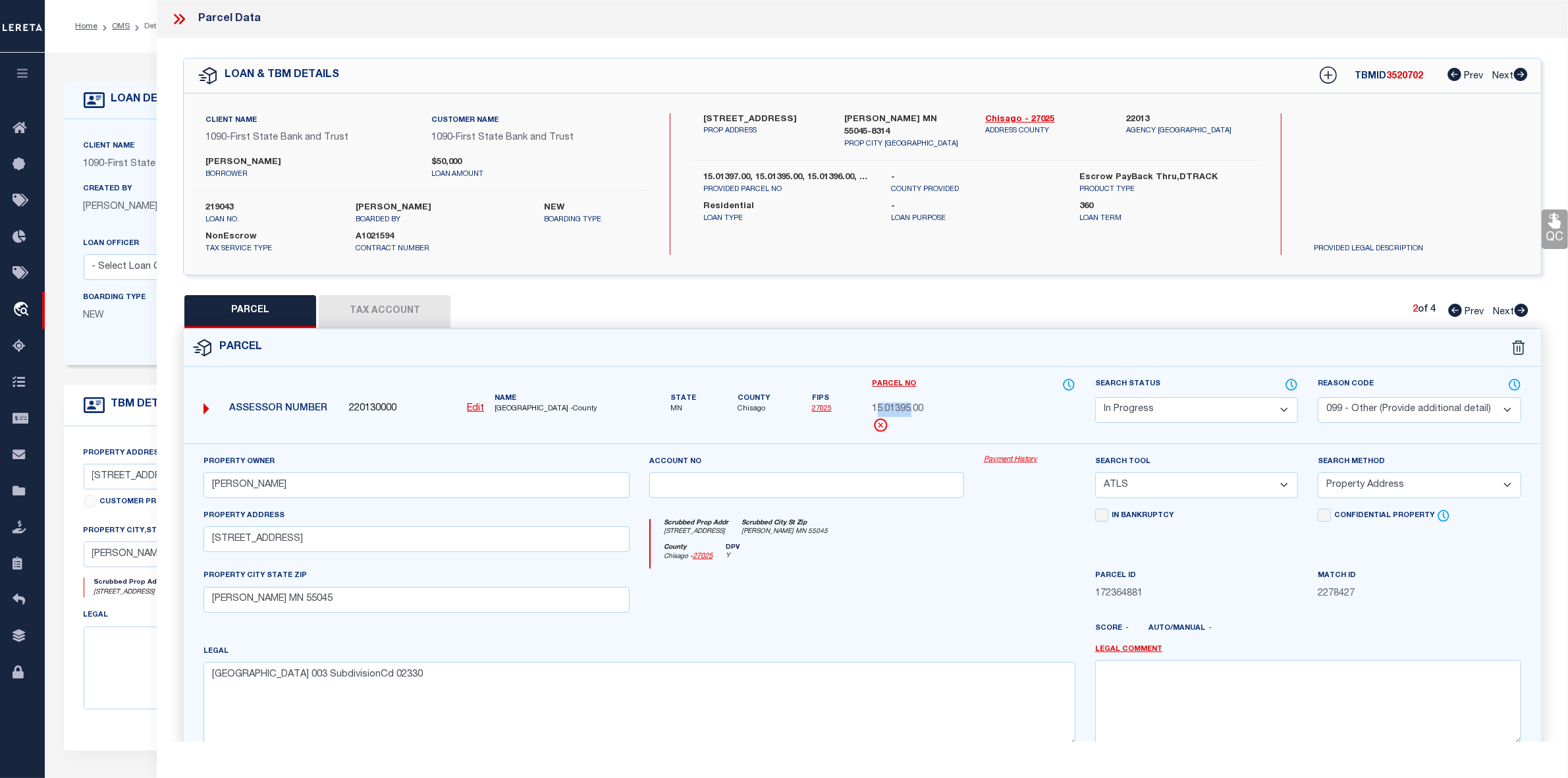
drag, startPoint x: 874, startPoint y: 412, endPoint x: 912, endPoint y: 407, distance: 38.3
click at [912, 407] on span "15.01395.00" at bounding box center [898, 410] width 51 height 14
click at [920, 426] on div "Parcel No 15.01395.00" at bounding box center [974, 405] width 203 height 55
drag, startPoint x: 874, startPoint y: 408, endPoint x: 934, endPoint y: 409, distance: 60.0
click at [934, 409] on div "15.01395.00" at bounding box center [974, 410] width 203 height 14
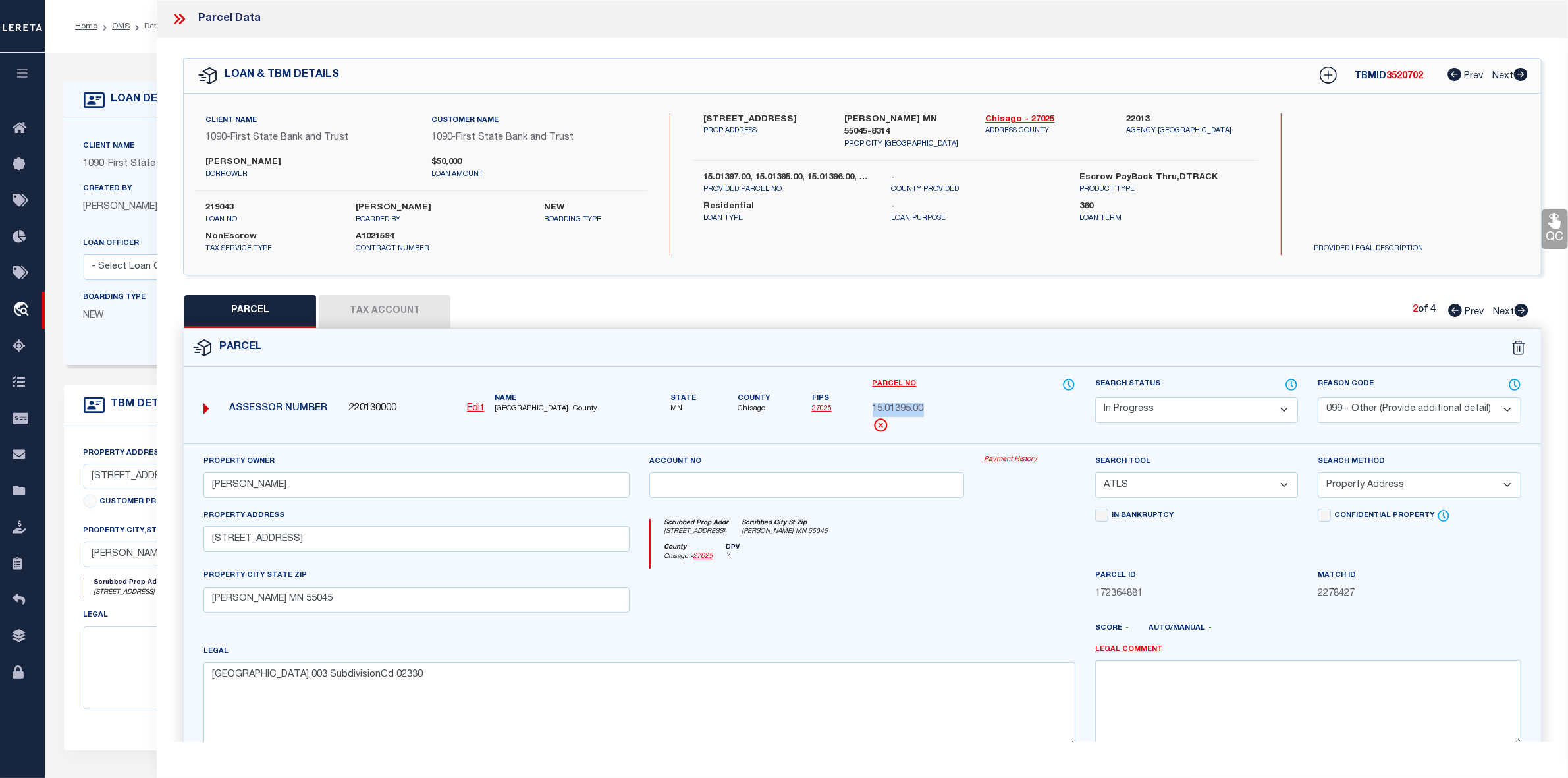
copy span "15.01395.00"
drag, startPoint x: 442, startPoint y: 676, endPoint x: 178, endPoint y: 688, distance: 264.3
click at [178, 688] on div "Property Owner [PERSON_NAME] Account no Payment History Search Tool" at bounding box center [862, 632] width 1377 height 376
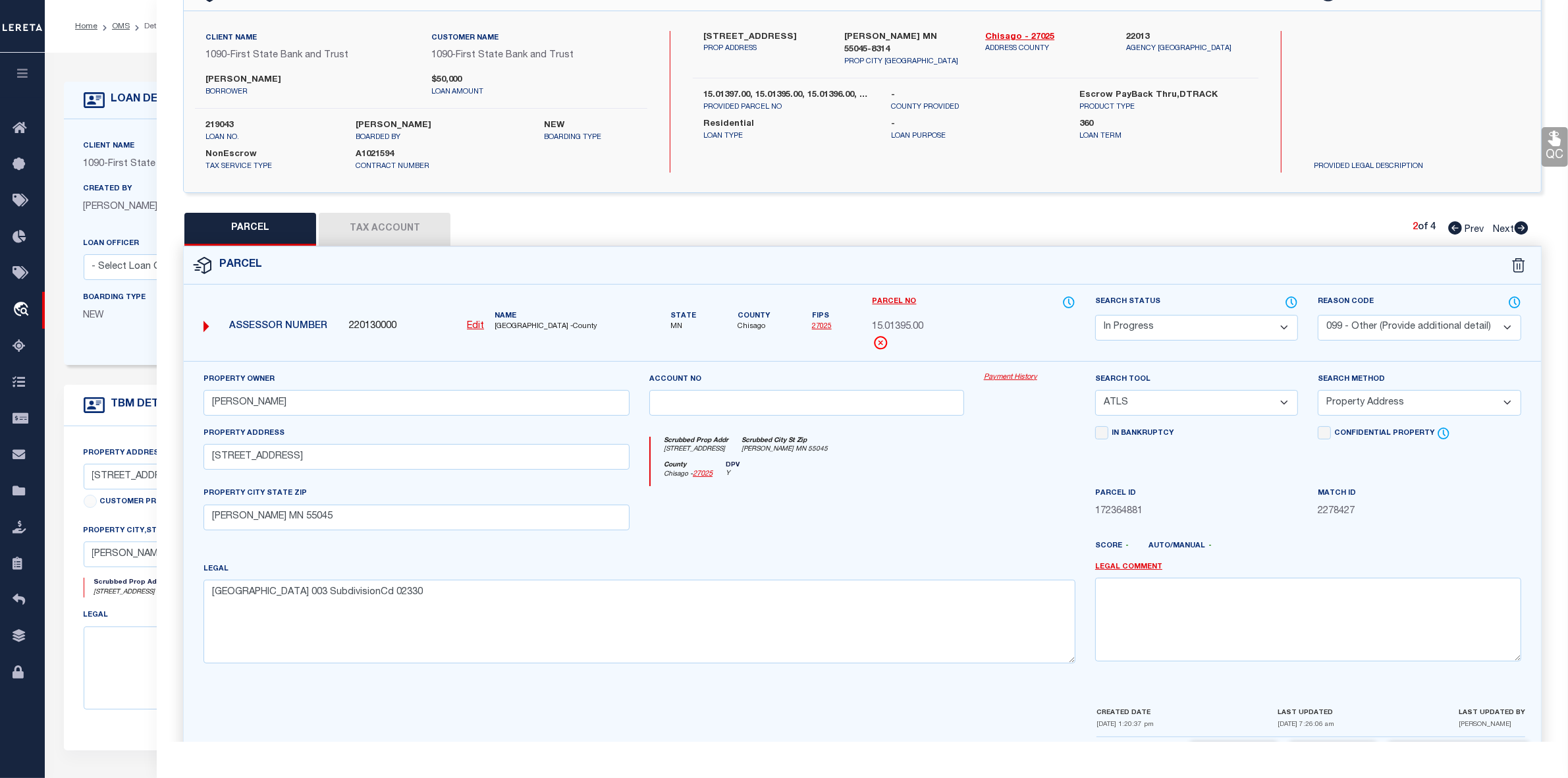
click at [1142, 407] on select "-- Select Search Tool -- 3rd Party Website Agency File Agency Website ATLS CNV-…" at bounding box center [1197, 403] width 203 height 26
select select "AGW"
click at [1095, 391] on select "-- Select Search Tool -- 3rd Party Website Agency File Agency Website ATLS CNV-…" at bounding box center [1197, 403] width 203 height 26
click at [1354, 326] on select "- Select Reason Code - 099 - Other (Provide additional detail) ACT - Agency Cha…" at bounding box center [1419, 328] width 203 height 26
select select
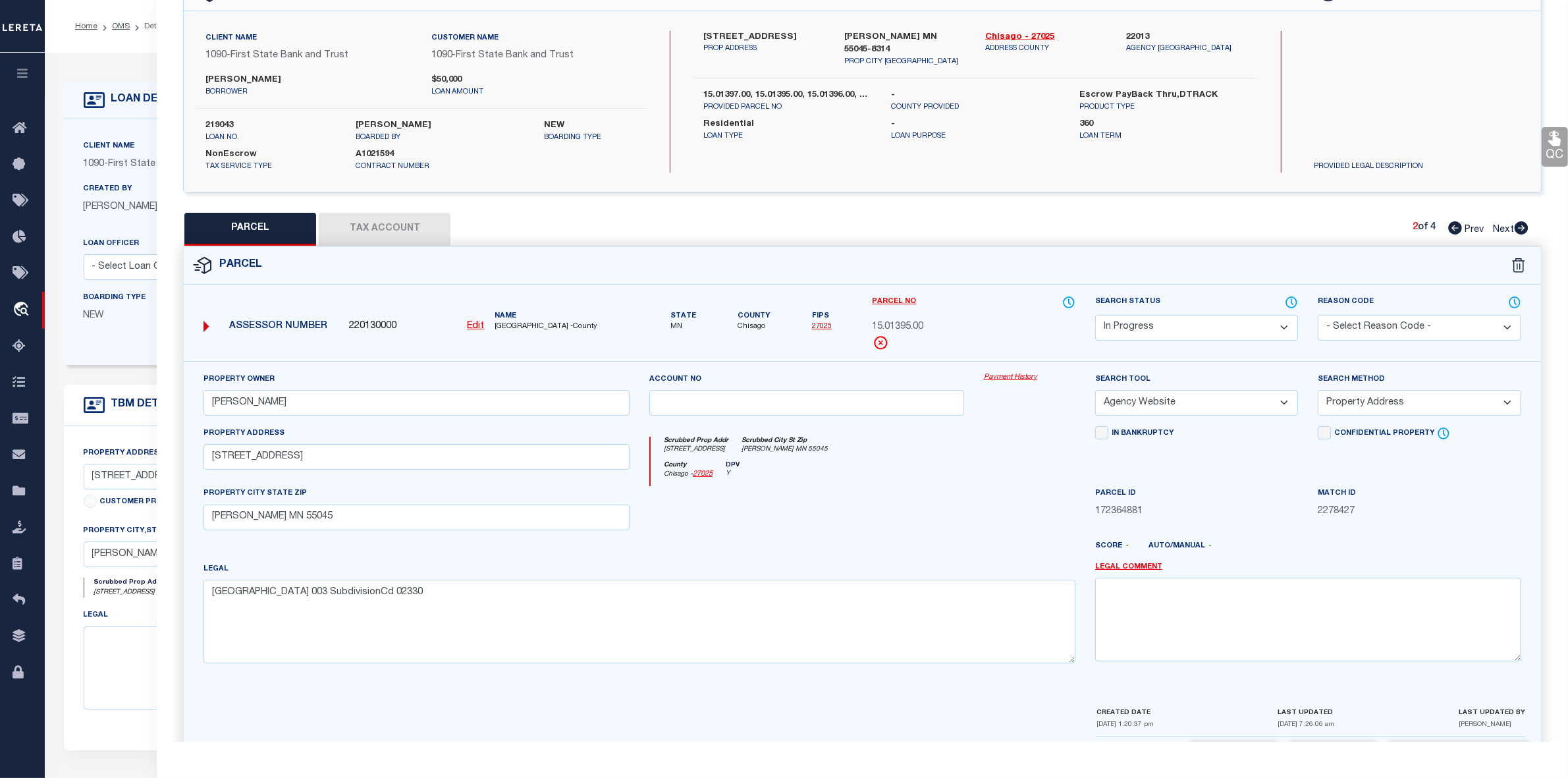
click at [1318, 315] on select "- Select Reason Code - 099 - Other (Provide additional detail) ACT - Agency Cha…" at bounding box center [1419, 328] width 203 height 26
click at [1362, 405] on select "-- Select Search Method -- Property Address Legal Liability Info Provided" at bounding box center [1419, 403] width 203 height 26
click at [1318, 391] on select "-- Select Search Method -- Property Address Legal Liability Info Provided" at bounding box center [1419, 403] width 203 height 26
click at [1365, 401] on select "-- Select Search Method -- Property Address Legal Liability Info Provided" at bounding box center [1419, 403] width 203 height 26
select select "ADD"
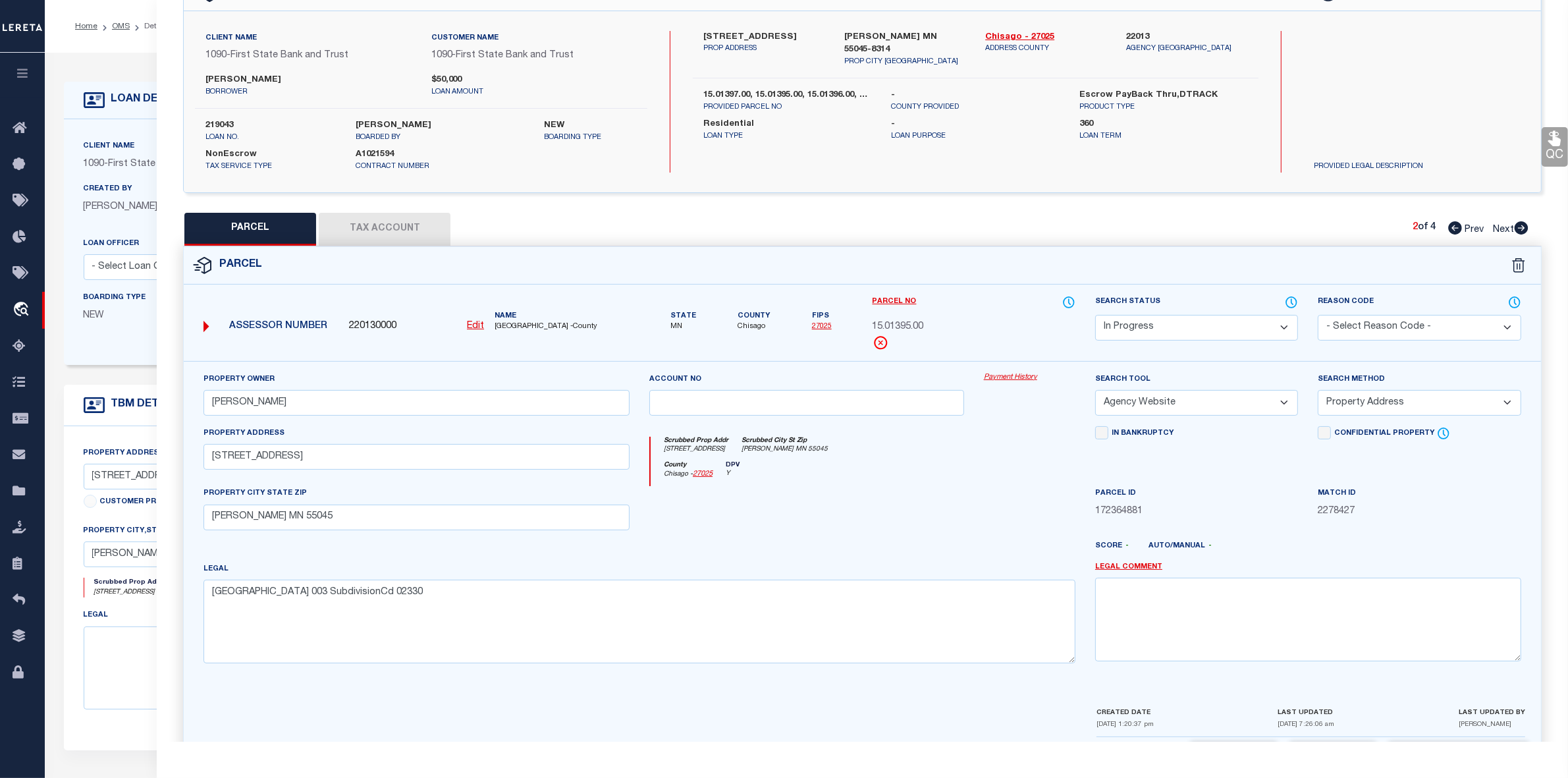
click at [1318, 391] on select "-- Select Search Method -- Property Address Legal Liability Info Provided" at bounding box center [1419, 403] width 203 height 26
click at [1239, 475] on div "In Bankruptcy" at bounding box center [1197, 457] width 222 height 61
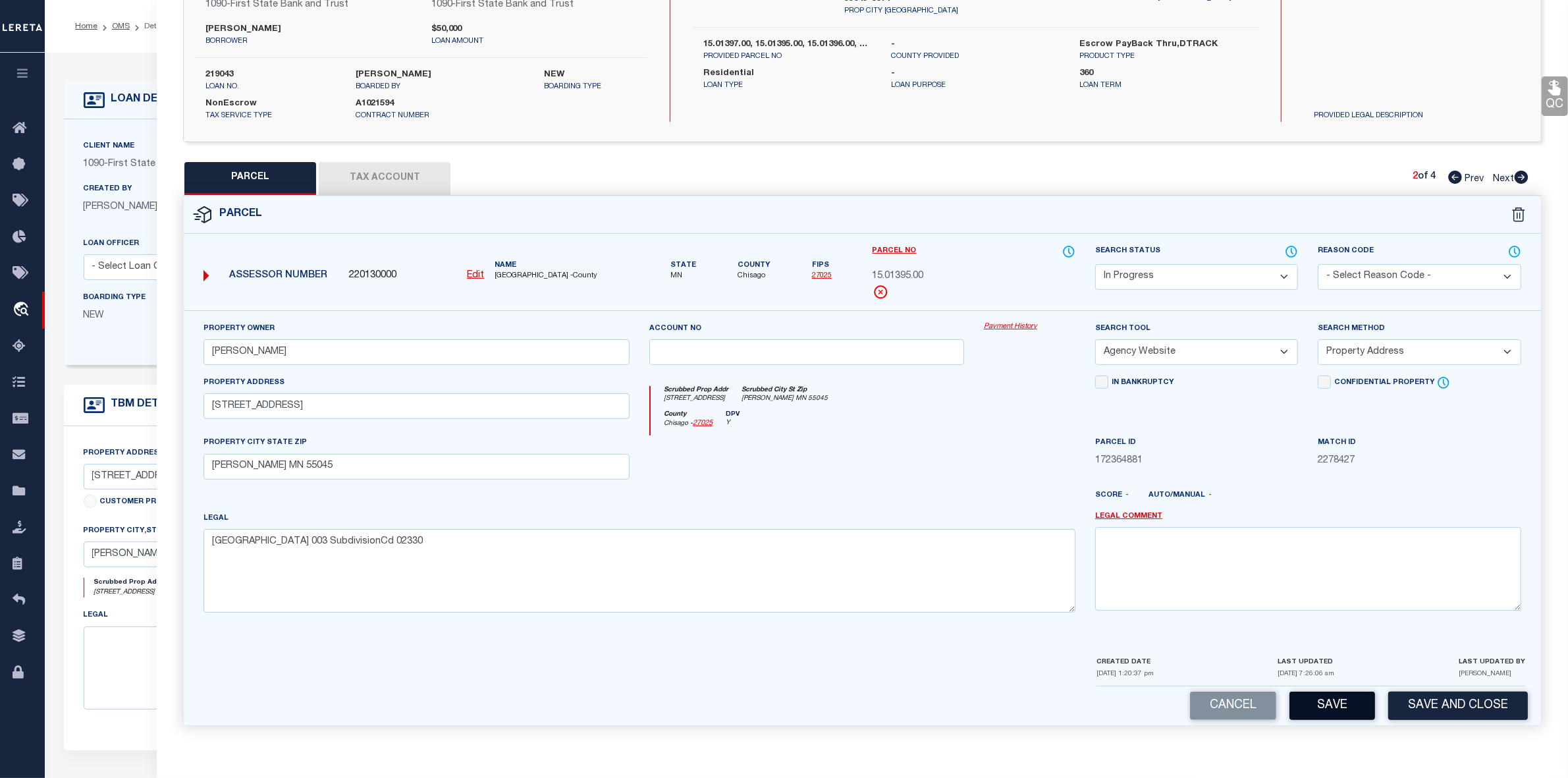
click at [1338, 700] on button "Save" at bounding box center [1332, 705] width 86 height 28
click at [376, 170] on button "Tax Account" at bounding box center [384, 178] width 132 height 33
select select "100"
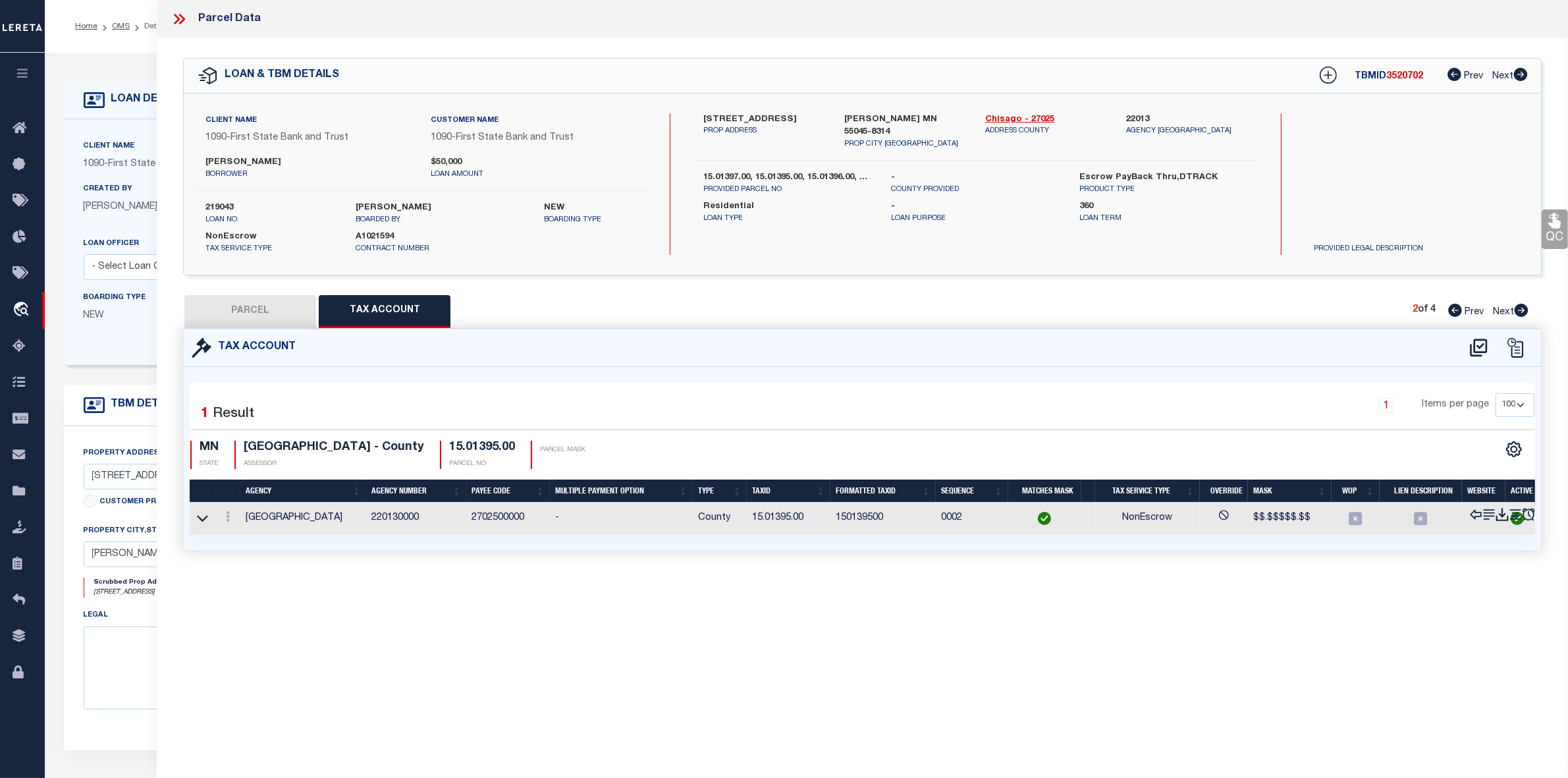
scroll to position [0, 0]
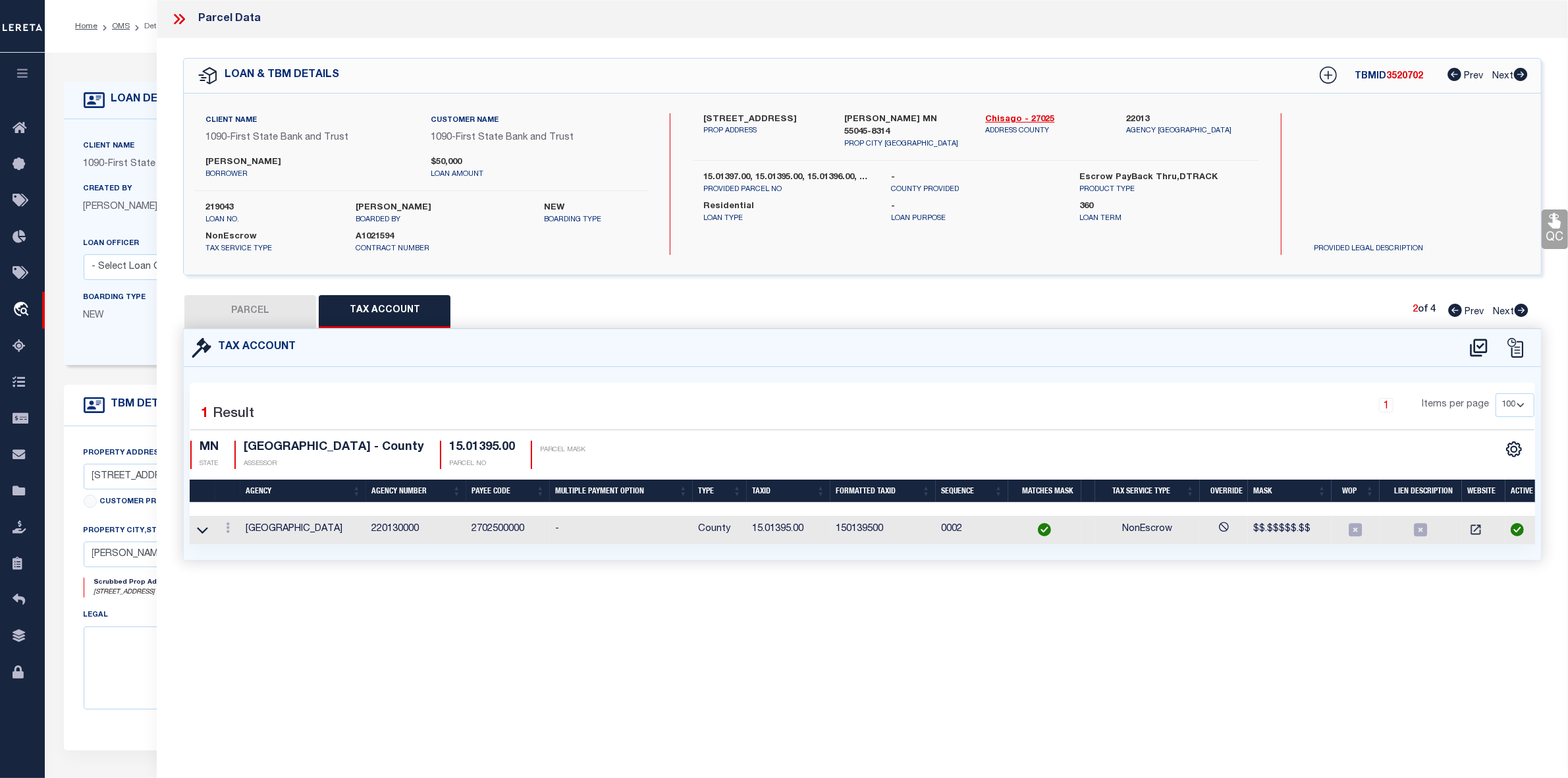
select select "AS"
select select
checkbox input "false"
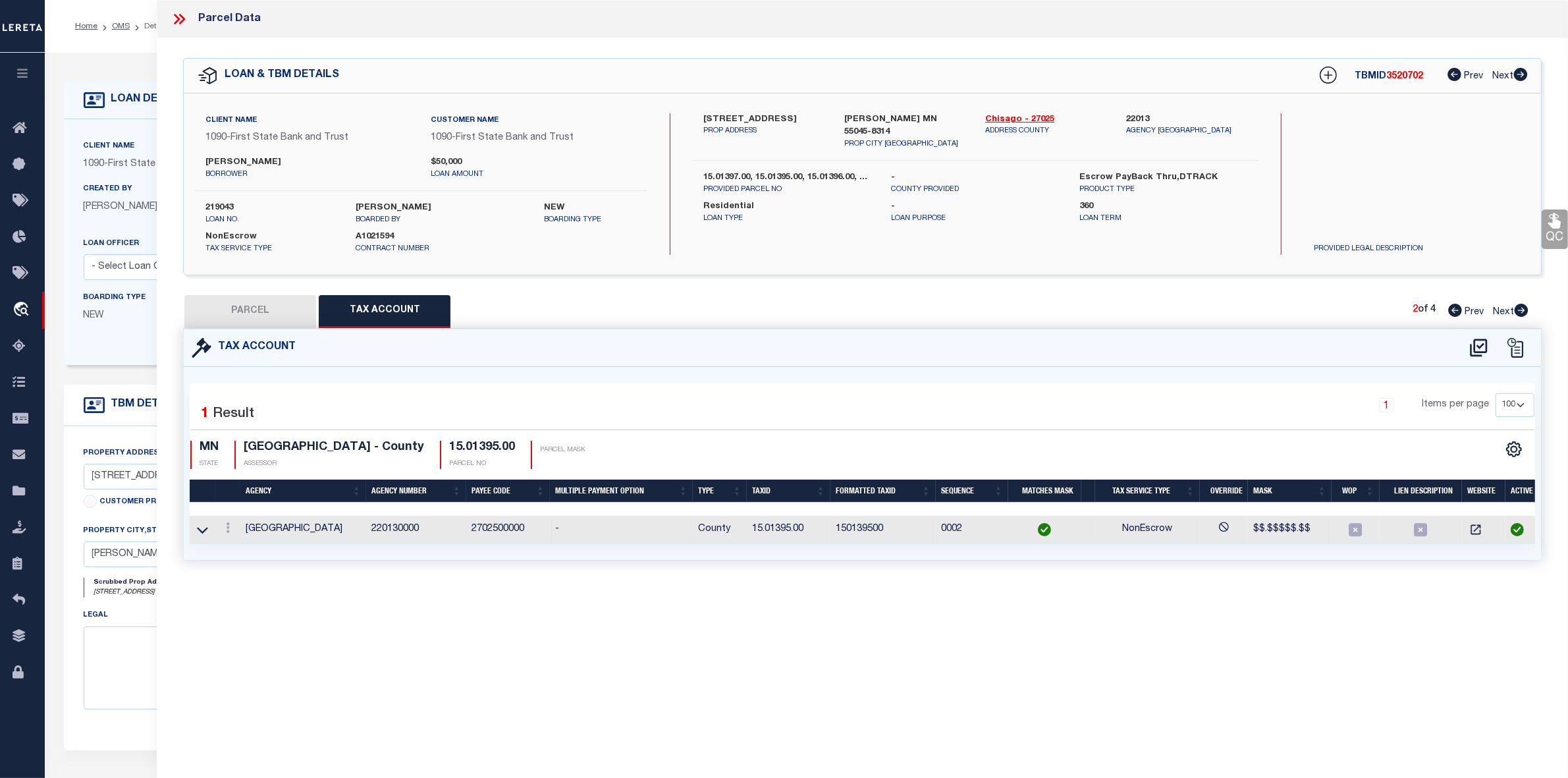
select select "IP"
type input "[PERSON_NAME]"
select select "AGW"
select select "ADD"
type input "[STREET_ADDRESS]"
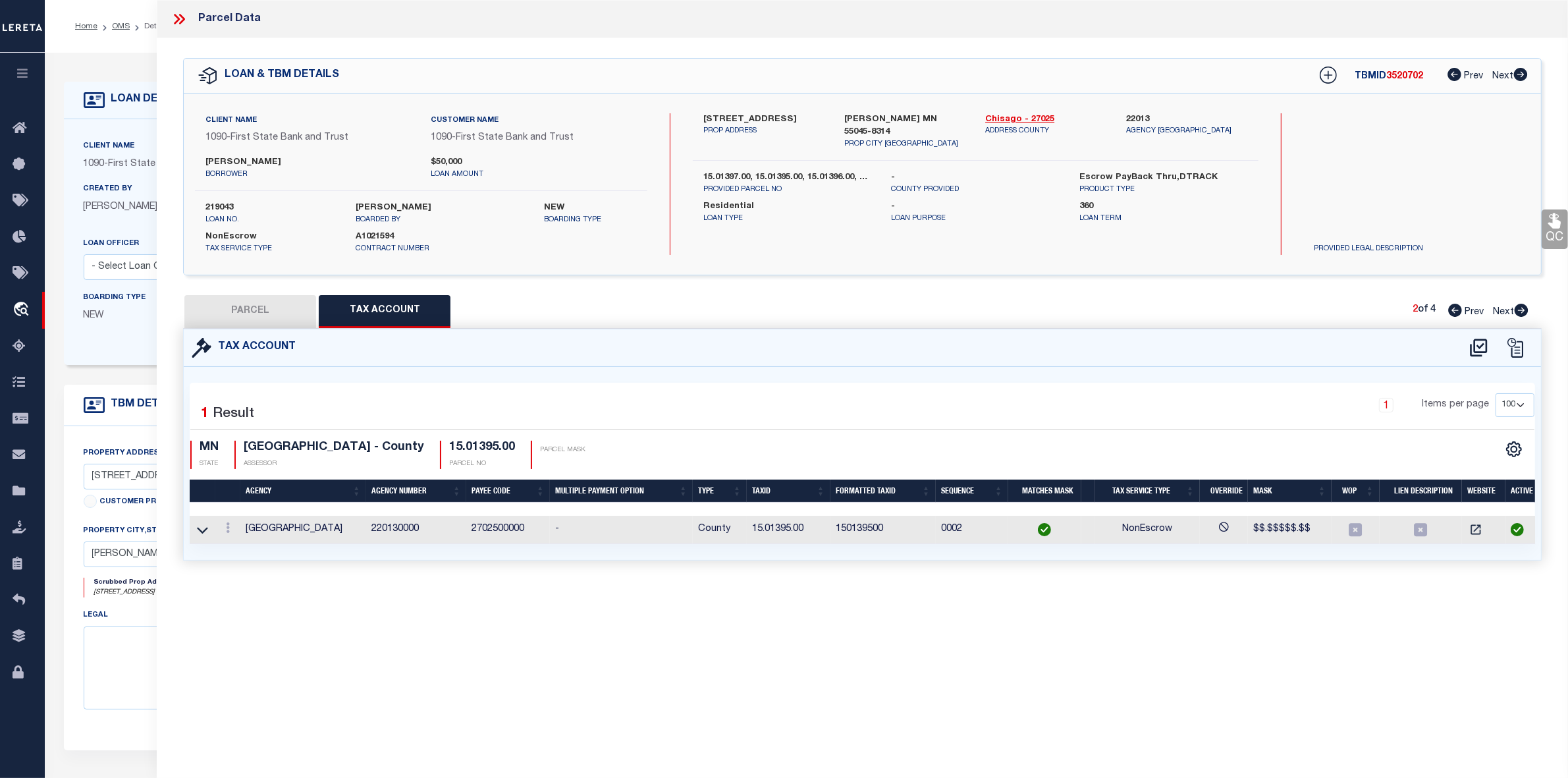
type input "[PERSON_NAME] MN 55045"
type textarea "[GEOGRAPHIC_DATA] 003 SubdivisionCd 02330"
click at [254, 307] on button "PARCEL" at bounding box center [250, 311] width 132 height 33
select select "AS"
select select
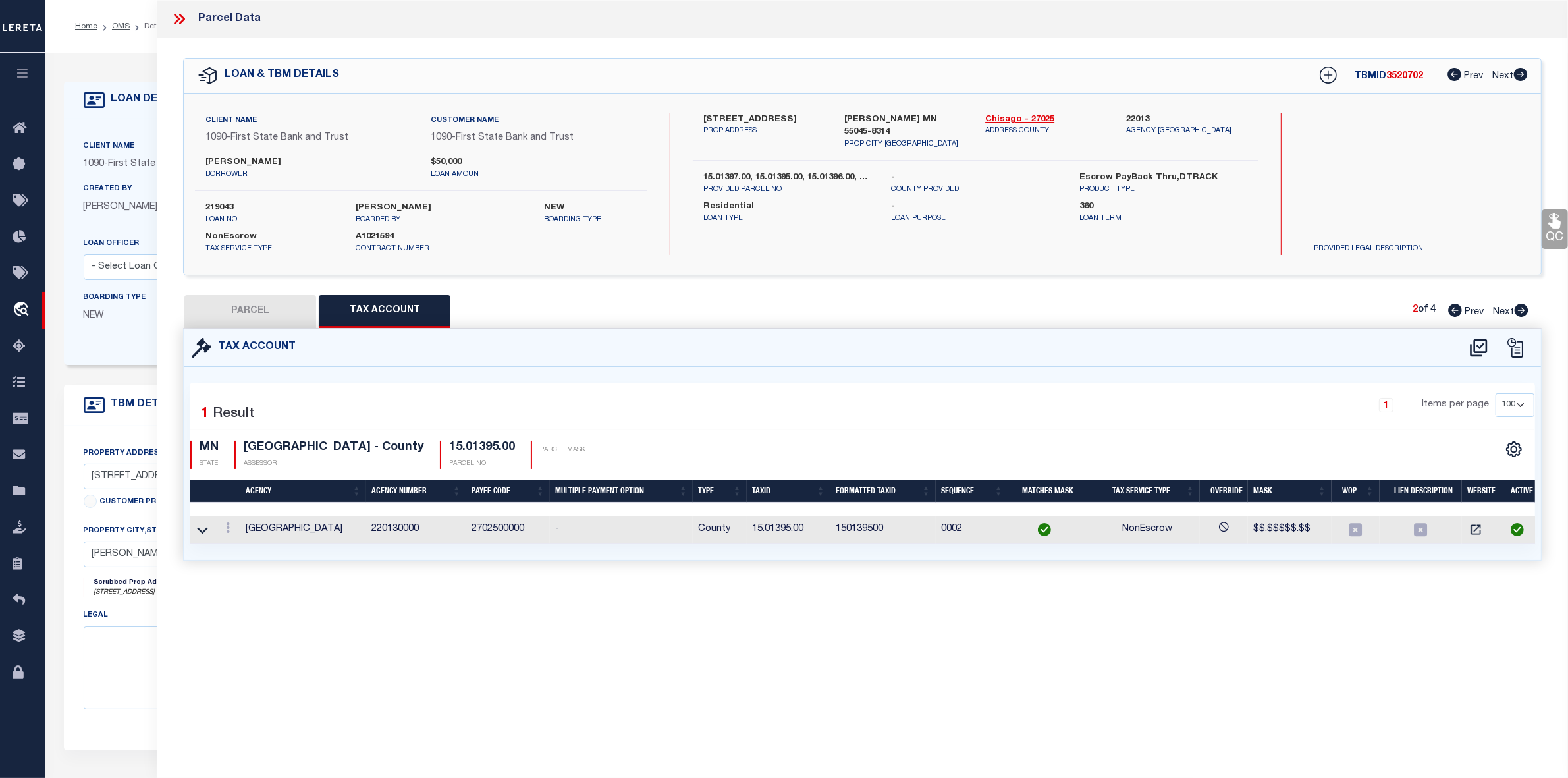
select select
checkbox input "false"
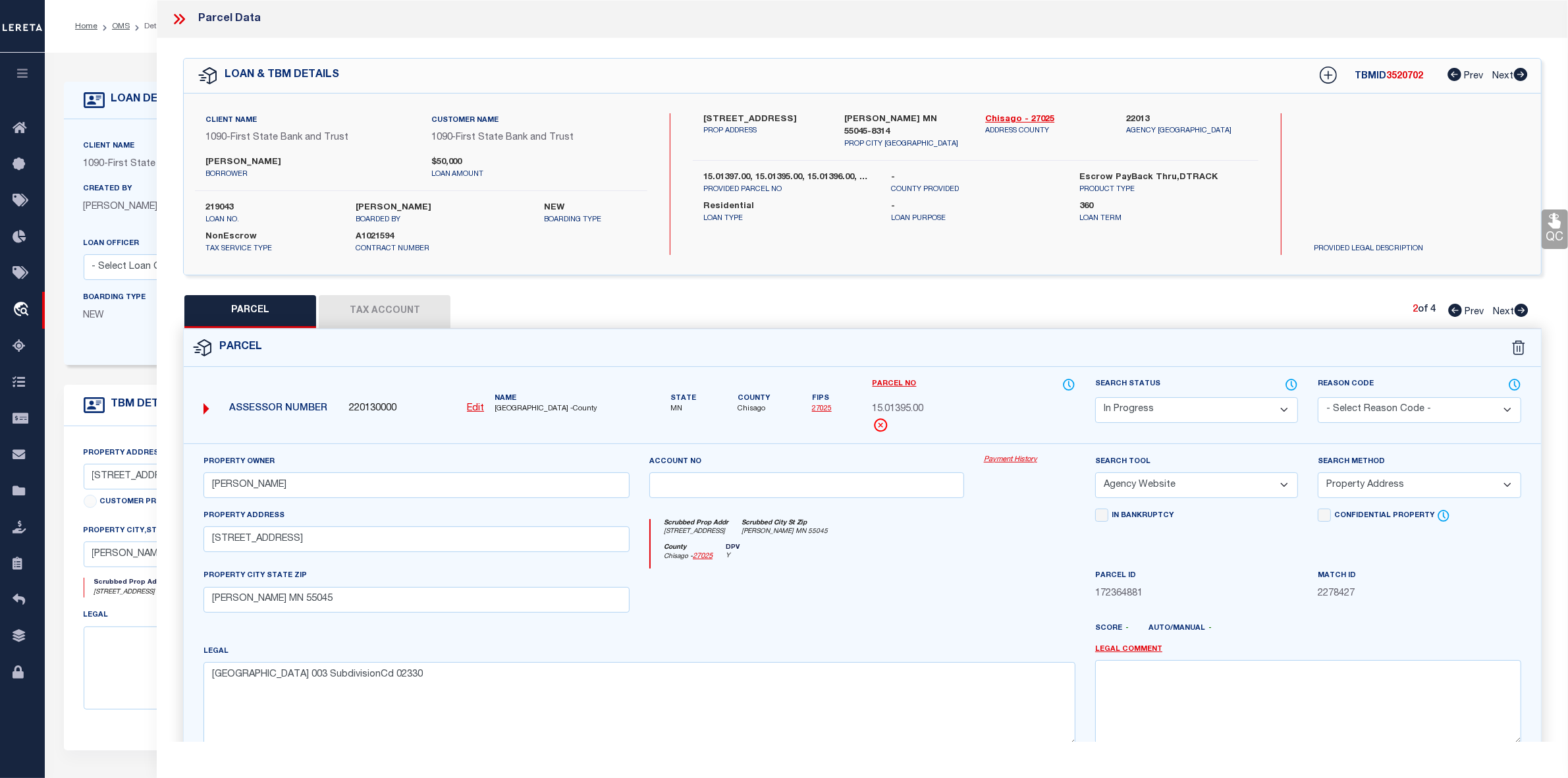
click at [1518, 310] on icon at bounding box center [1521, 311] width 14 height 13
click at [1153, 407] on select "Automated Search Bad Parcel Complete Duplicate Parcel High Dollar Reporting In …" at bounding box center [1197, 410] width 203 height 26
click at [1095, 397] on select "Automated Search Bad Parcel Complete Duplicate Parcel High Dollar Reporting In …" at bounding box center [1197, 410] width 203 height 26
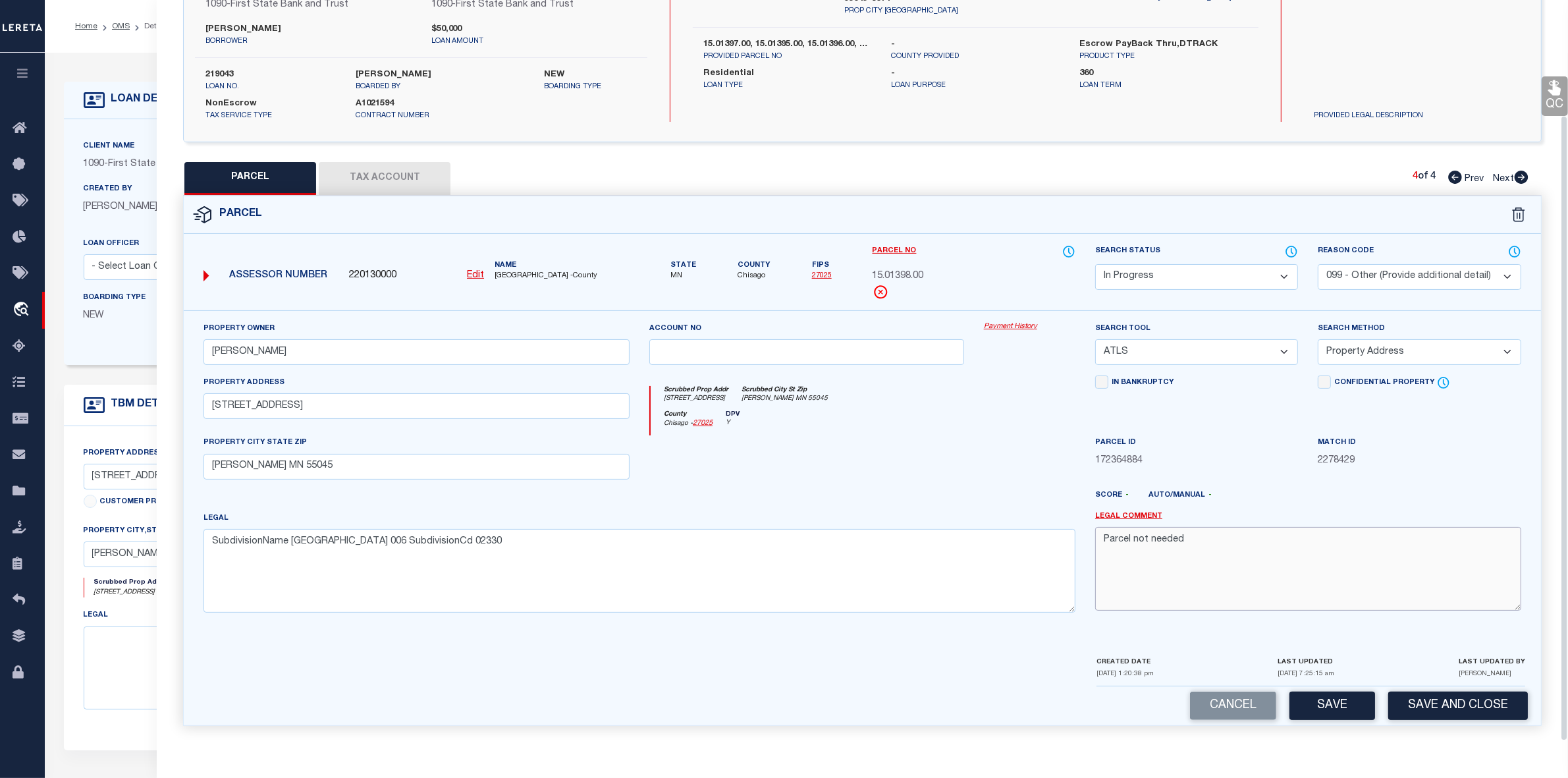
click at [1212, 551] on textarea "Parcel not needed" at bounding box center [1308, 569] width 426 height 83
drag, startPoint x: 210, startPoint y: 543, endPoint x: 563, endPoint y: 555, distance: 353.2
click at [563, 555] on textarea "SubdivisionName [GEOGRAPHIC_DATA] 006 SubdivisionCd 02330" at bounding box center [639, 571] width 872 height 83
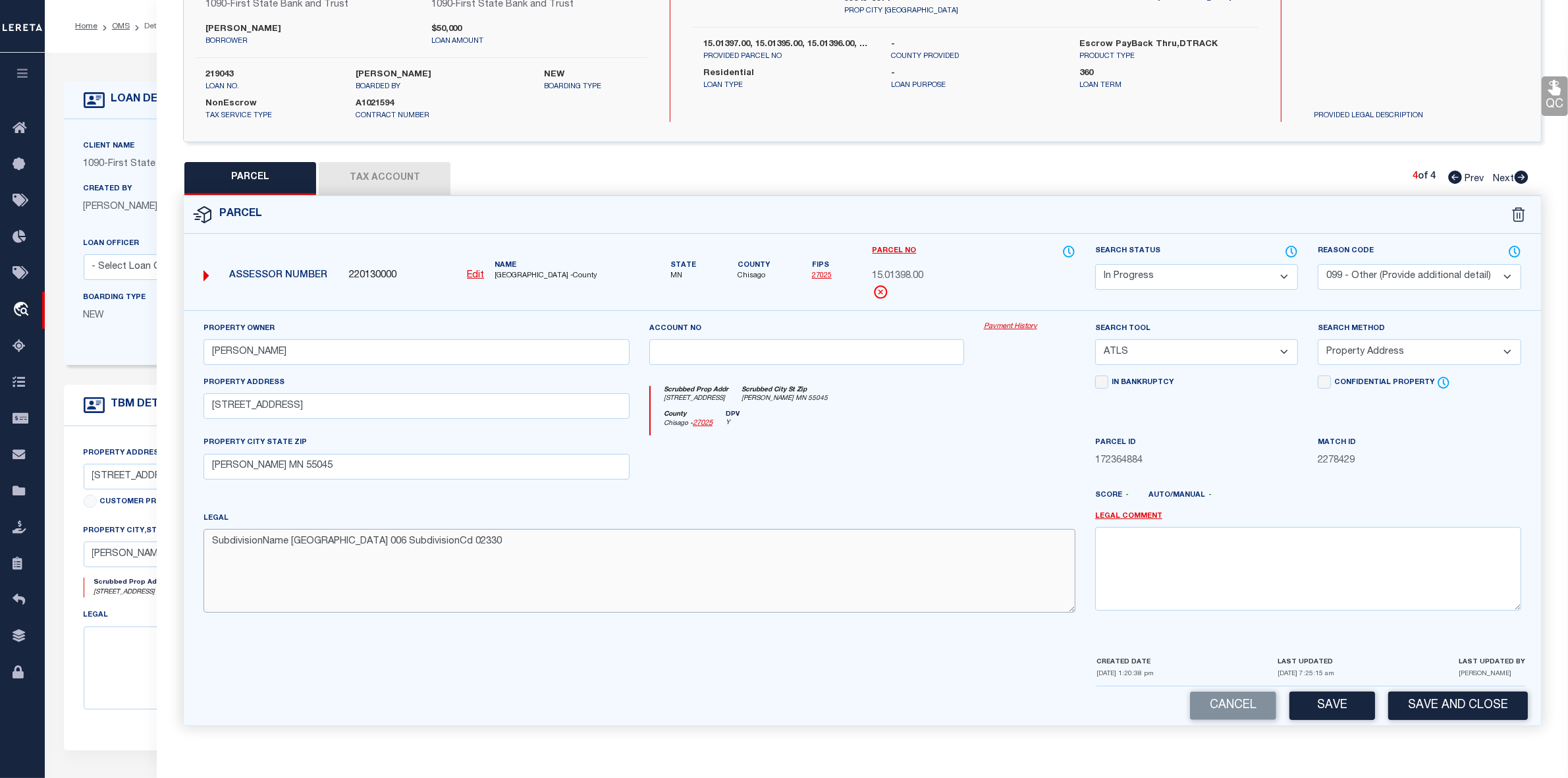
paste textarea
click at [1257, 419] on div "In Bankruptcy" at bounding box center [1197, 406] width 222 height 61
click at [1206, 354] on select "-- Select Search Tool -- 3rd Party Website Agency File Agency Website ATLS CNV-…" at bounding box center [1197, 352] width 203 height 26
click at [1095, 339] on select "-- Select Search Tool -- 3rd Party Website Agency File Agency Website ATLS CNV-…" at bounding box center [1197, 352] width 203 height 26
drag, startPoint x: 1370, startPoint y: 355, endPoint x: 1367, endPoint y: 298, distance: 57.1
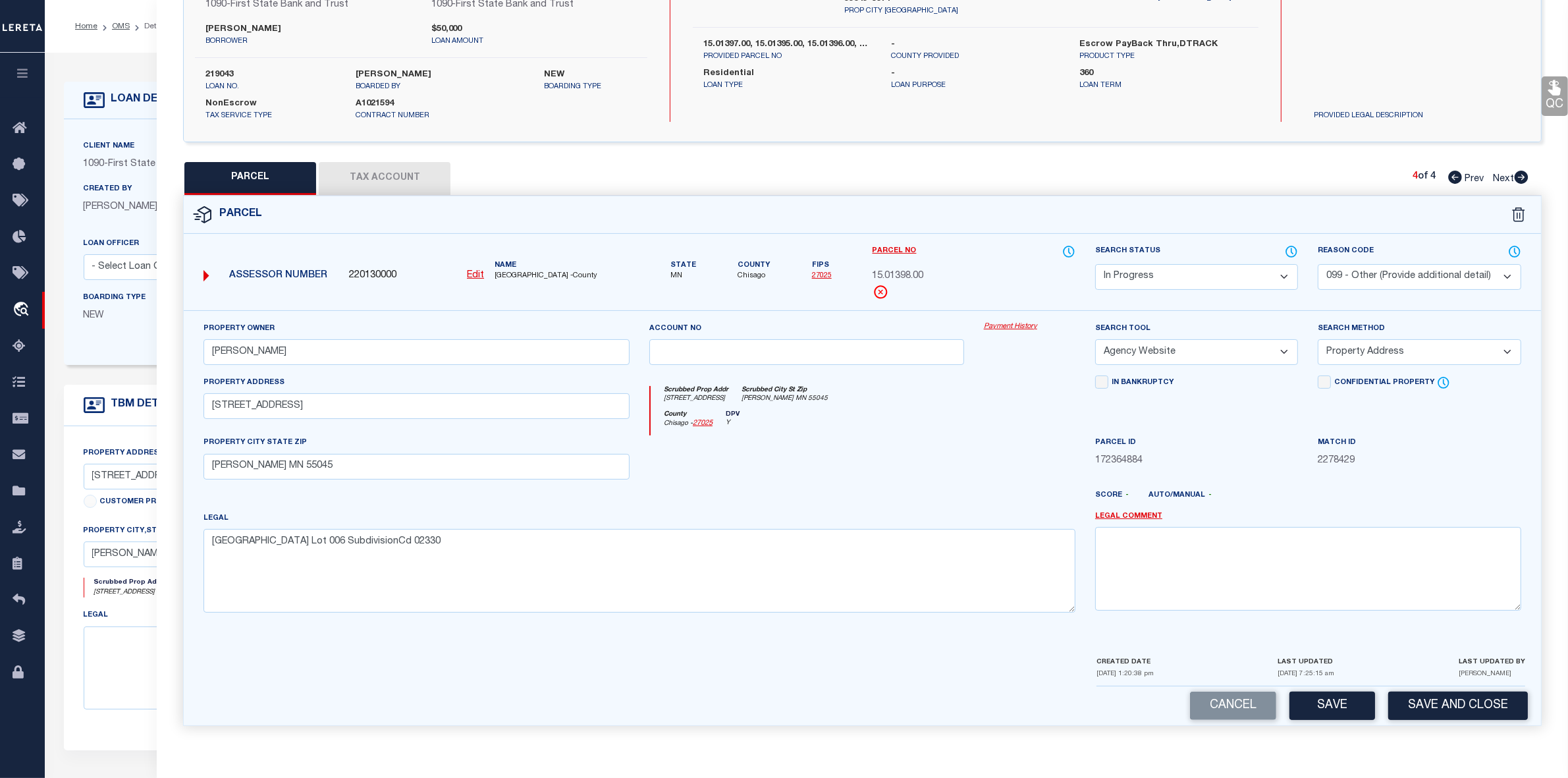
click at [1370, 355] on select "-- Select Search Method -- Property Address Legal Liability Info Provided" at bounding box center [1419, 352] width 203 height 26
click at [1368, 271] on select "- Select Reason Code - 099 - Other (Provide additional detail) ACT - Agency Cha…" at bounding box center [1419, 277] width 203 height 26
click at [1318, 264] on select "- Select Reason Code - 099 - Other (Provide additional detail) ACT - Agency Cha…" at bounding box center [1419, 277] width 203 height 26
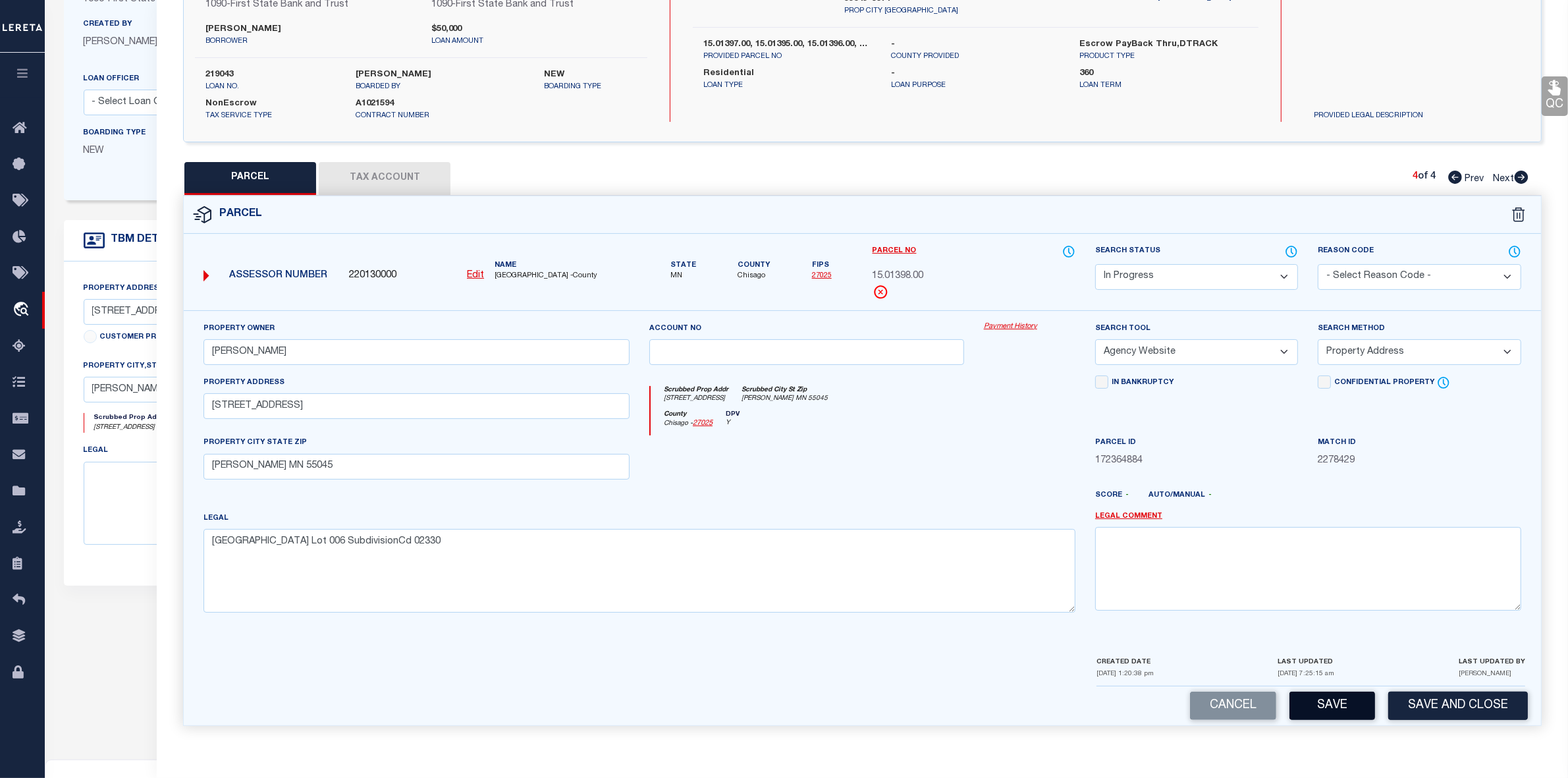
click at [1340, 707] on button "Save" at bounding box center [1332, 705] width 86 height 28
click at [390, 170] on button "Tax Account" at bounding box center [384, 178] width 132 height 33
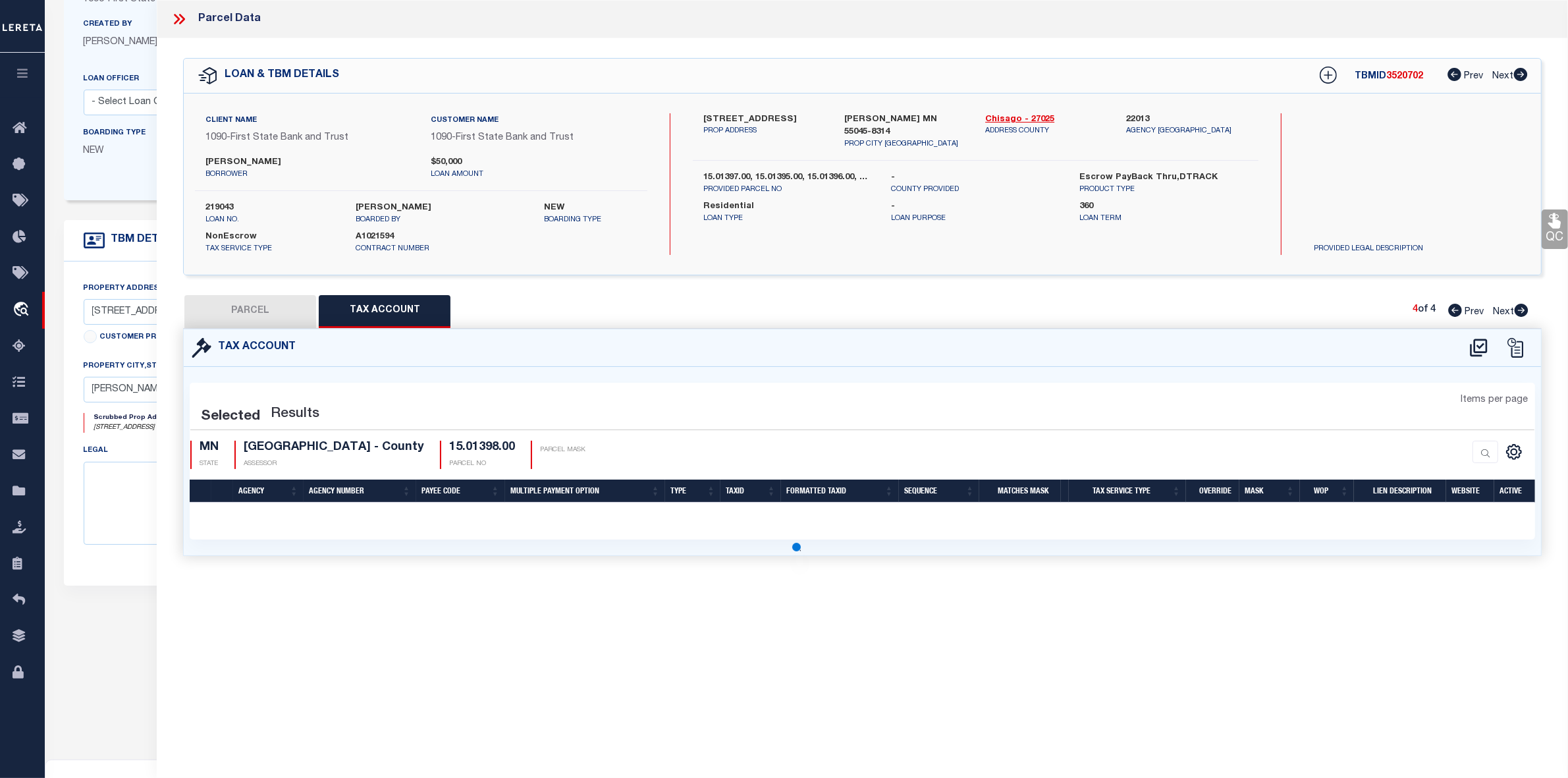
scroll to position [0, 0]
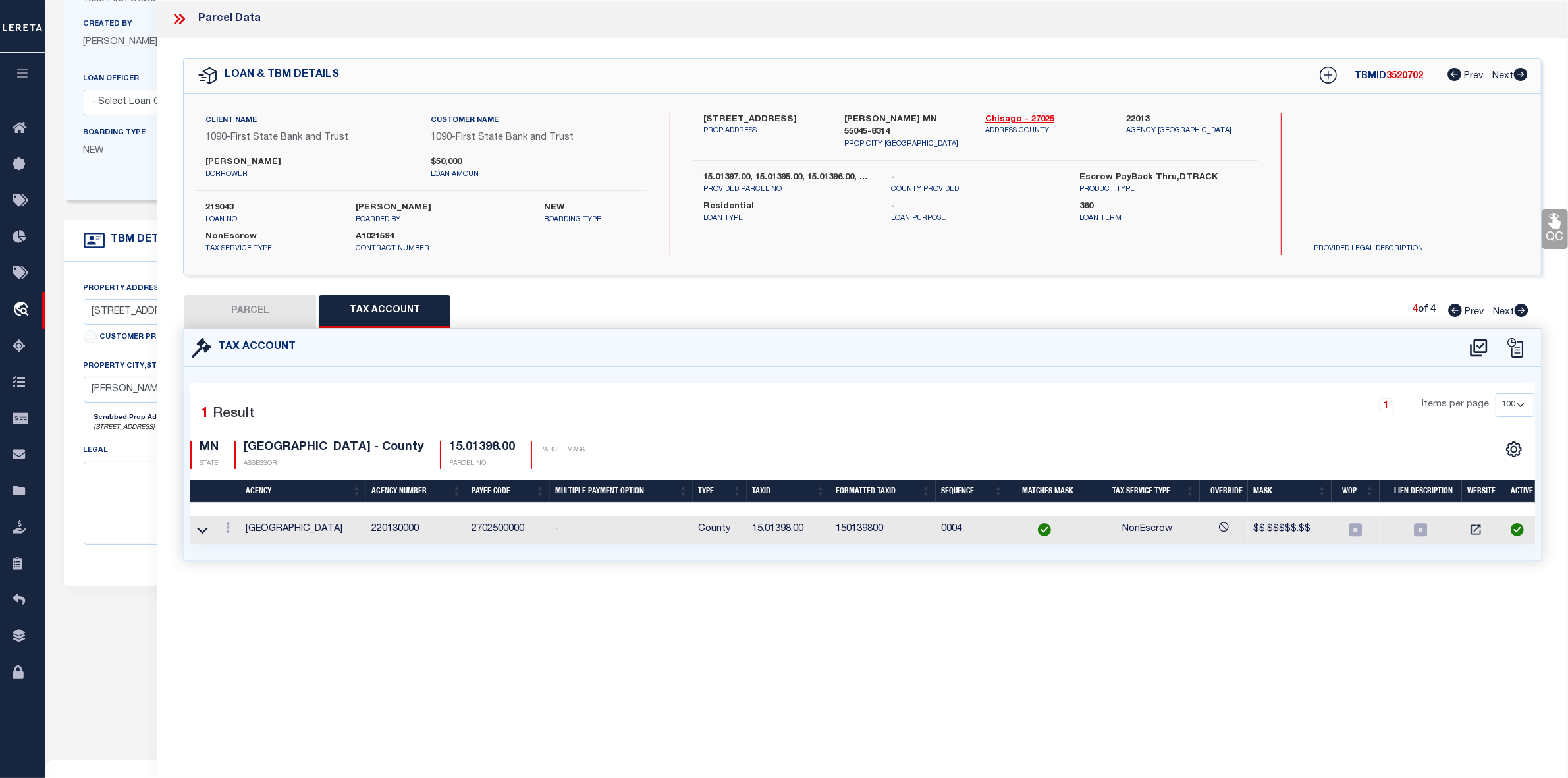
click at [269, 308] on button "PARCEL" at bounding box center [250, 311] width 132 height 33
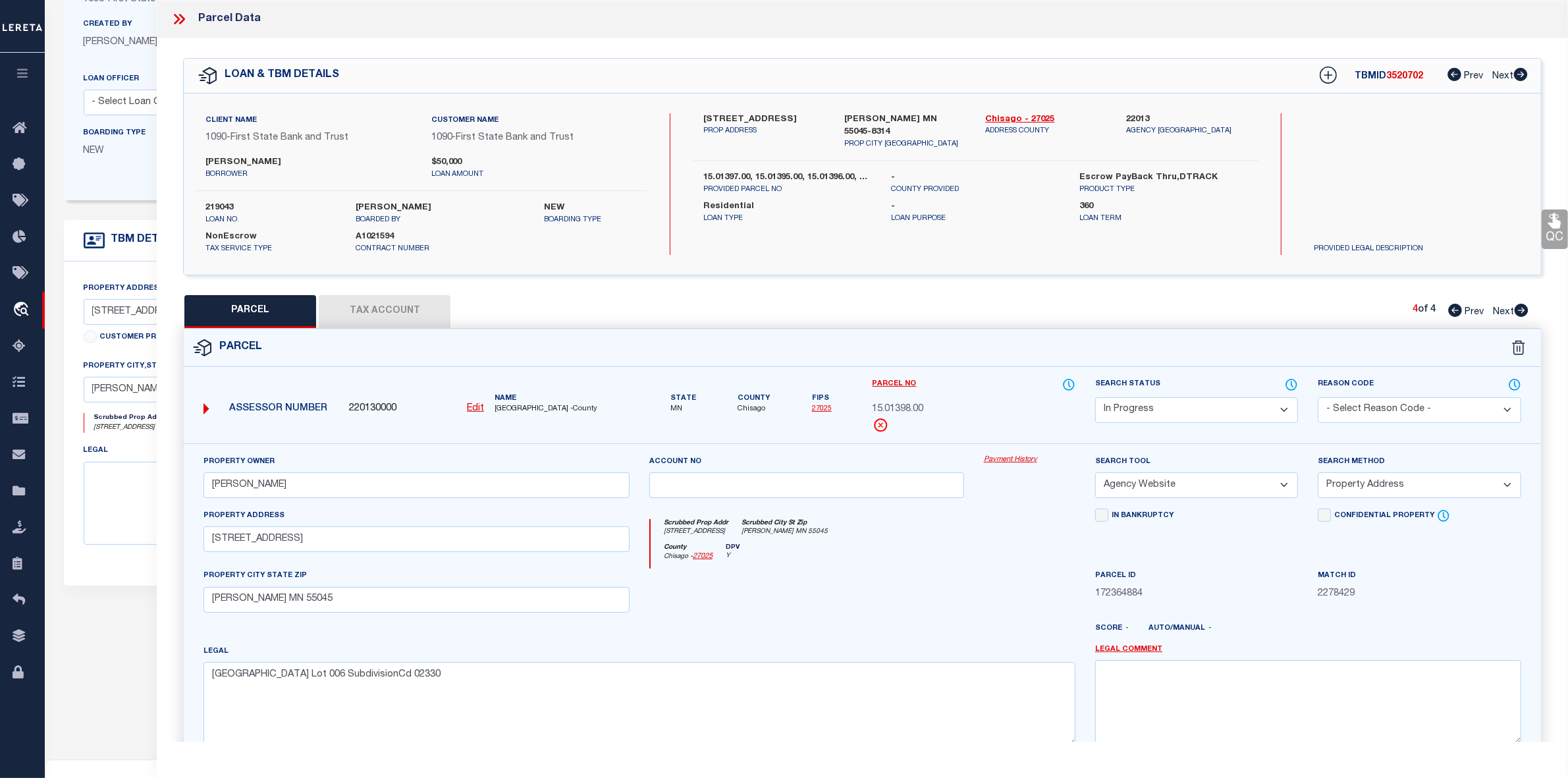
click at [1450, 311] on icon at bounding box center [1454, 311] width 14 height 13
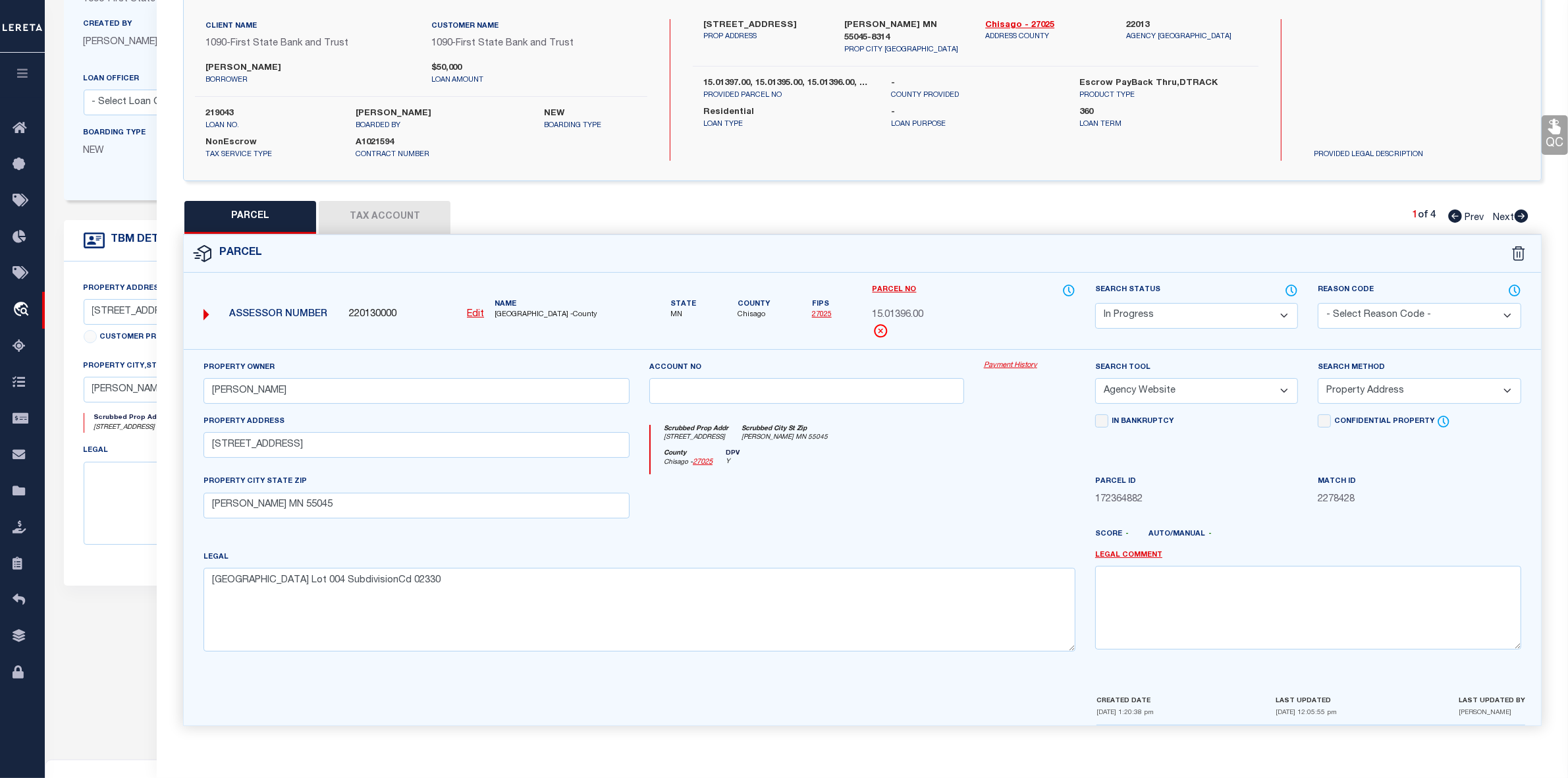
click at [1520, 211] on icon at bounding box center [1521, 216] width 14 height 13
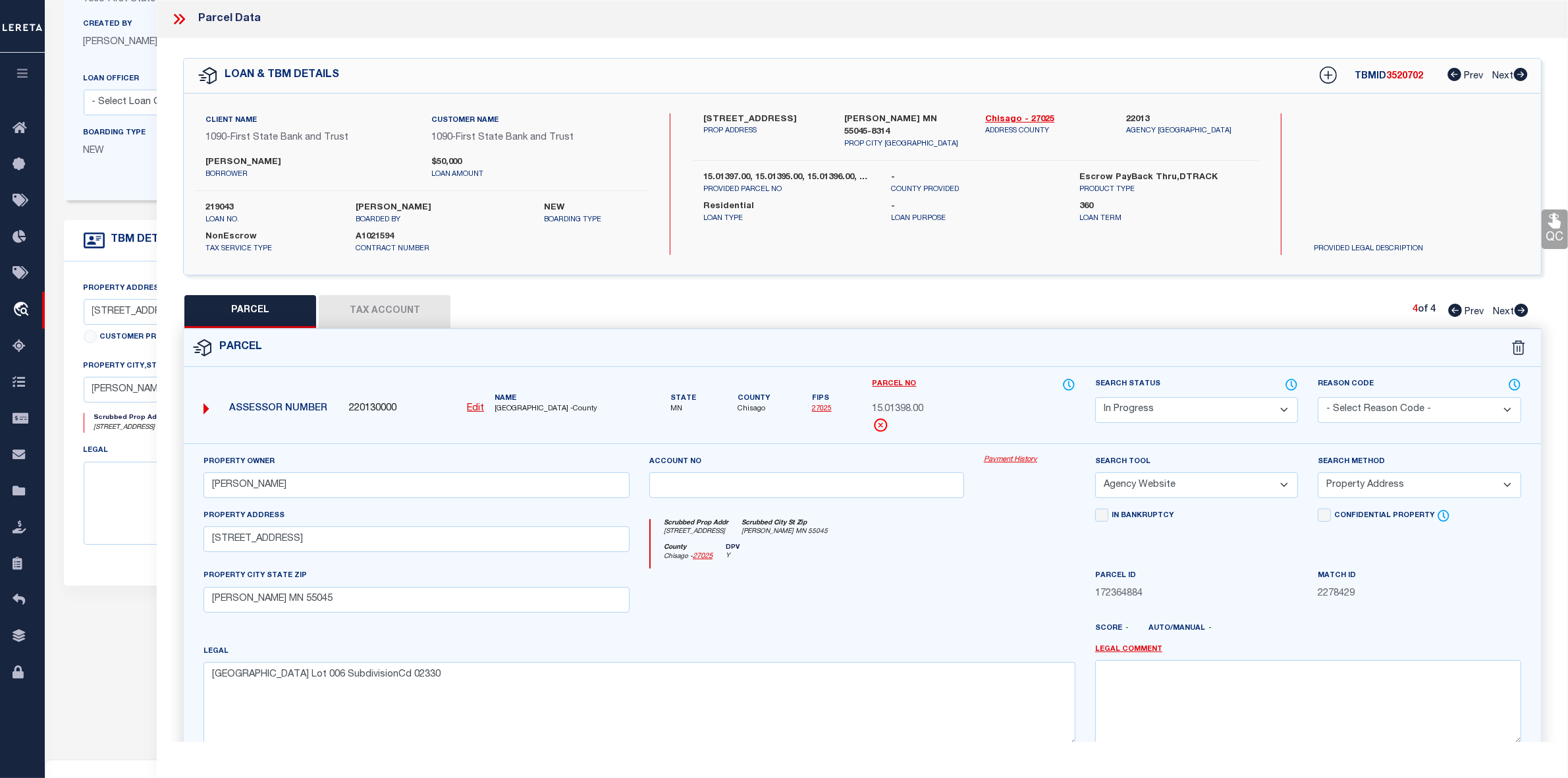
click at [178, 15] on icon at bounding box center [178, 18] width 17 height 17
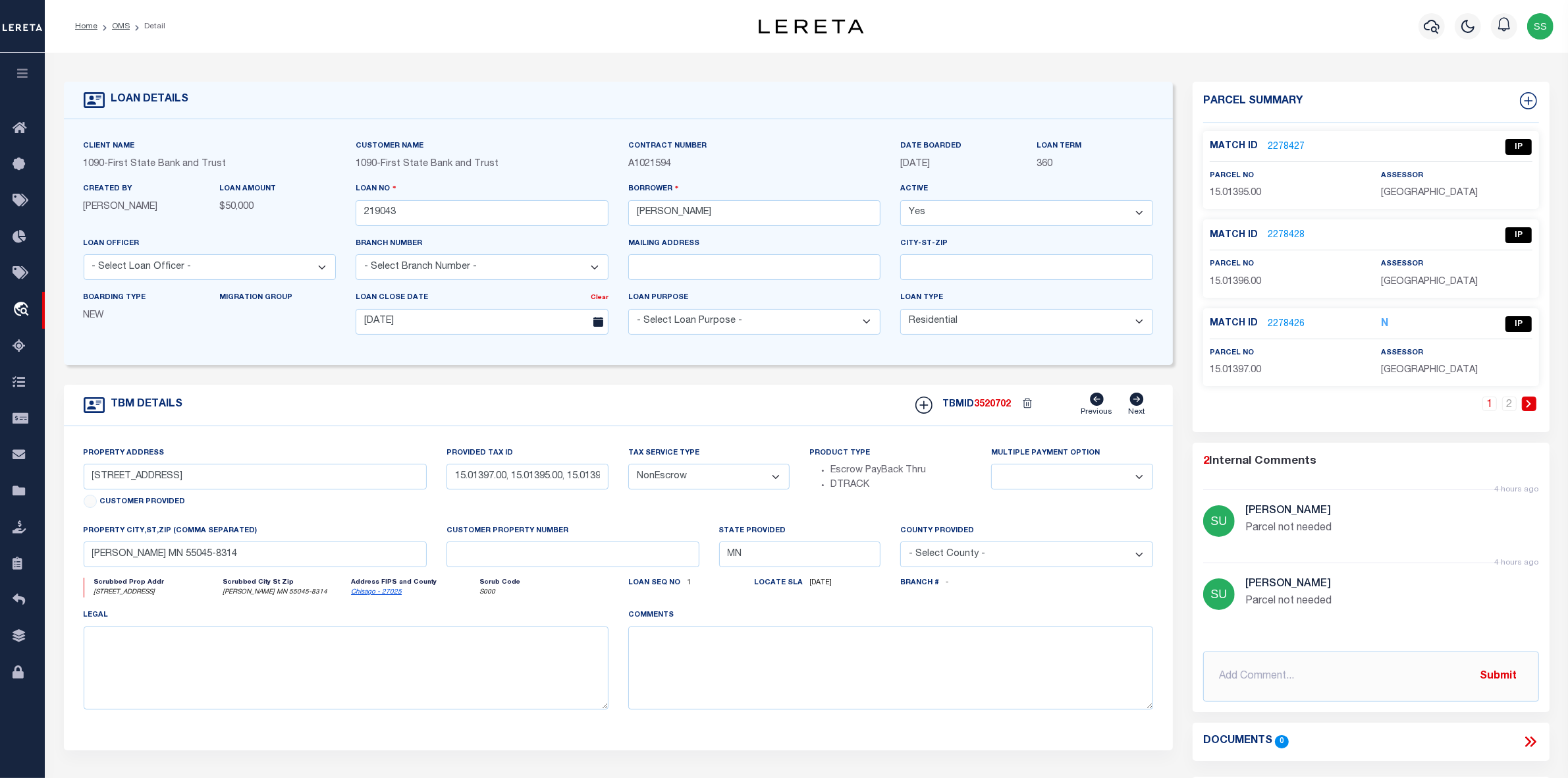
scroll to position [165, 0]
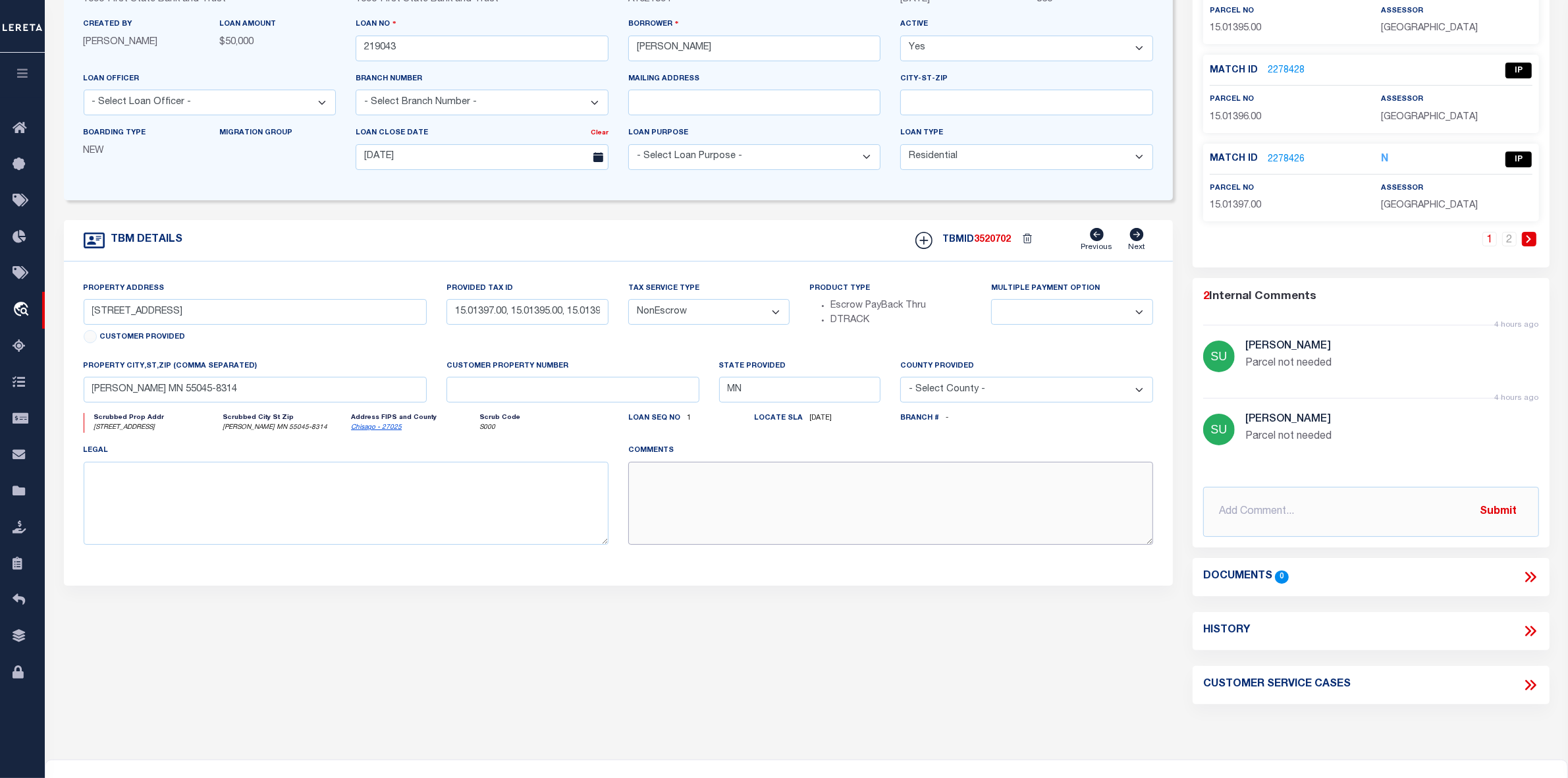
click at [926, 520] on textarea at bounding box center [890, 503] width 525 height 83
click at [1143, 351] on div "Multiple Payment Option" at bounding box center [1072, 320] width 182 height 78
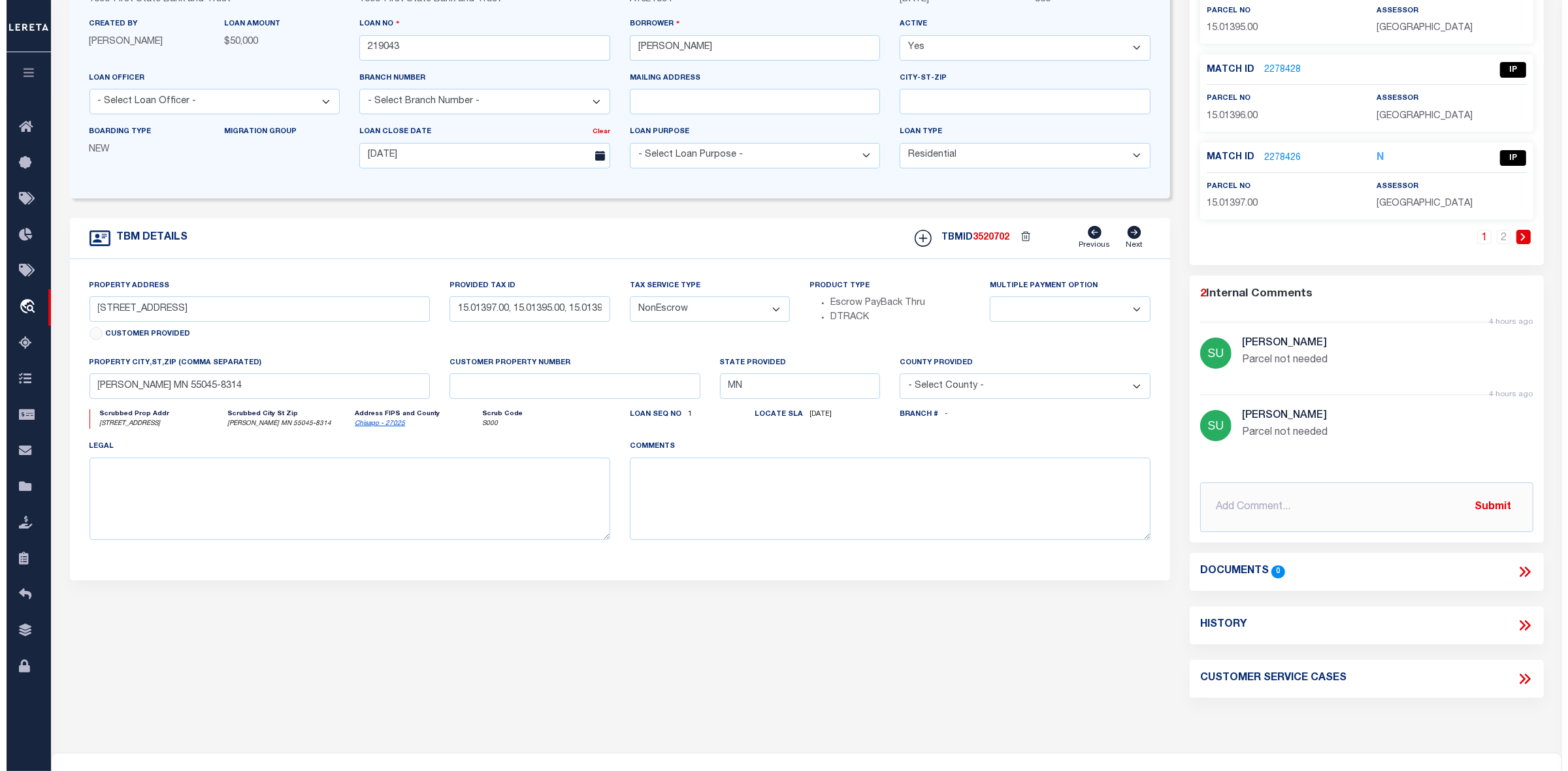
scroll to position [0, 0]
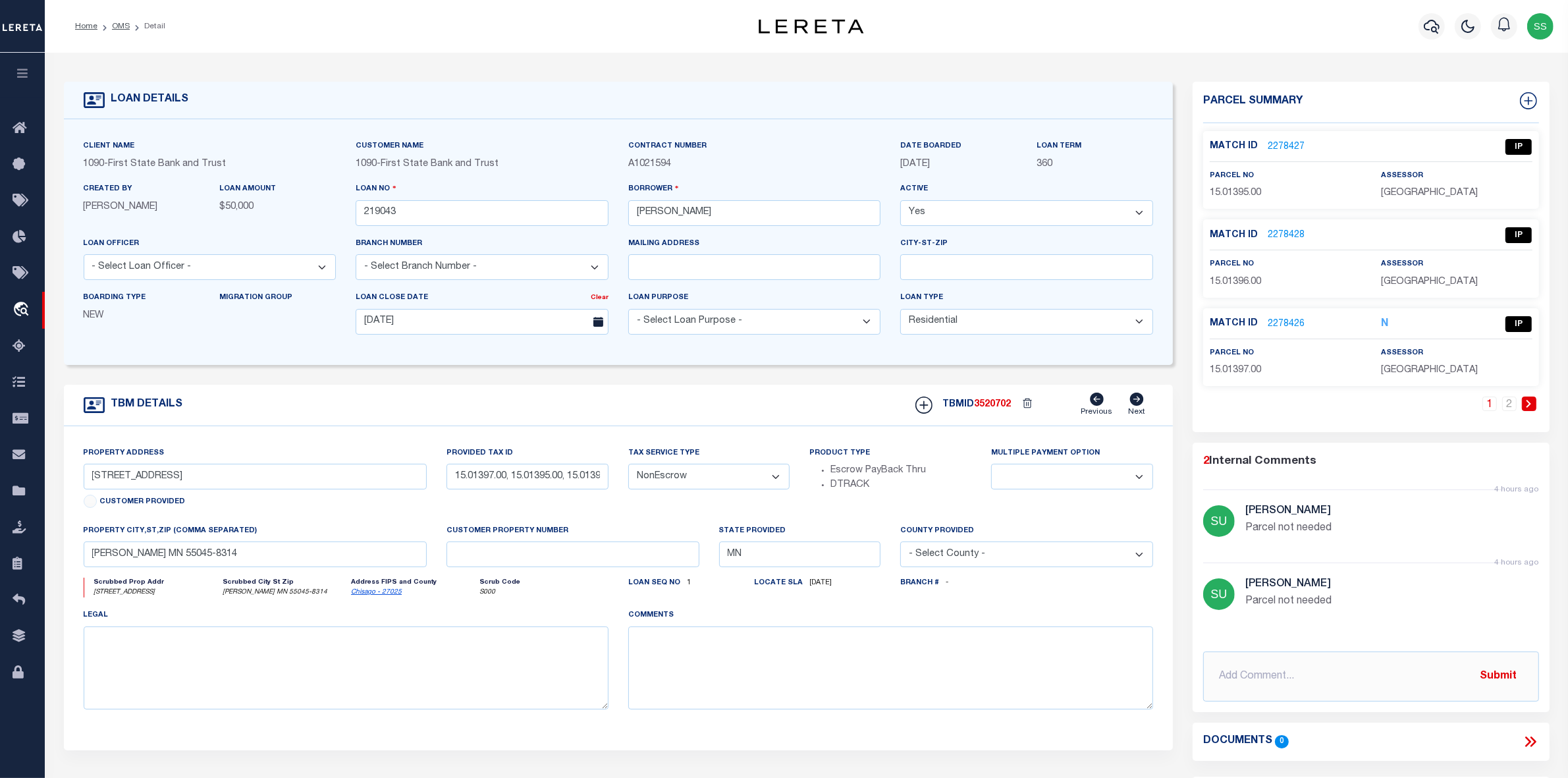
click at [1291, 149] on link "2278427" at bounding box center [1286, 146] width 37 height 14
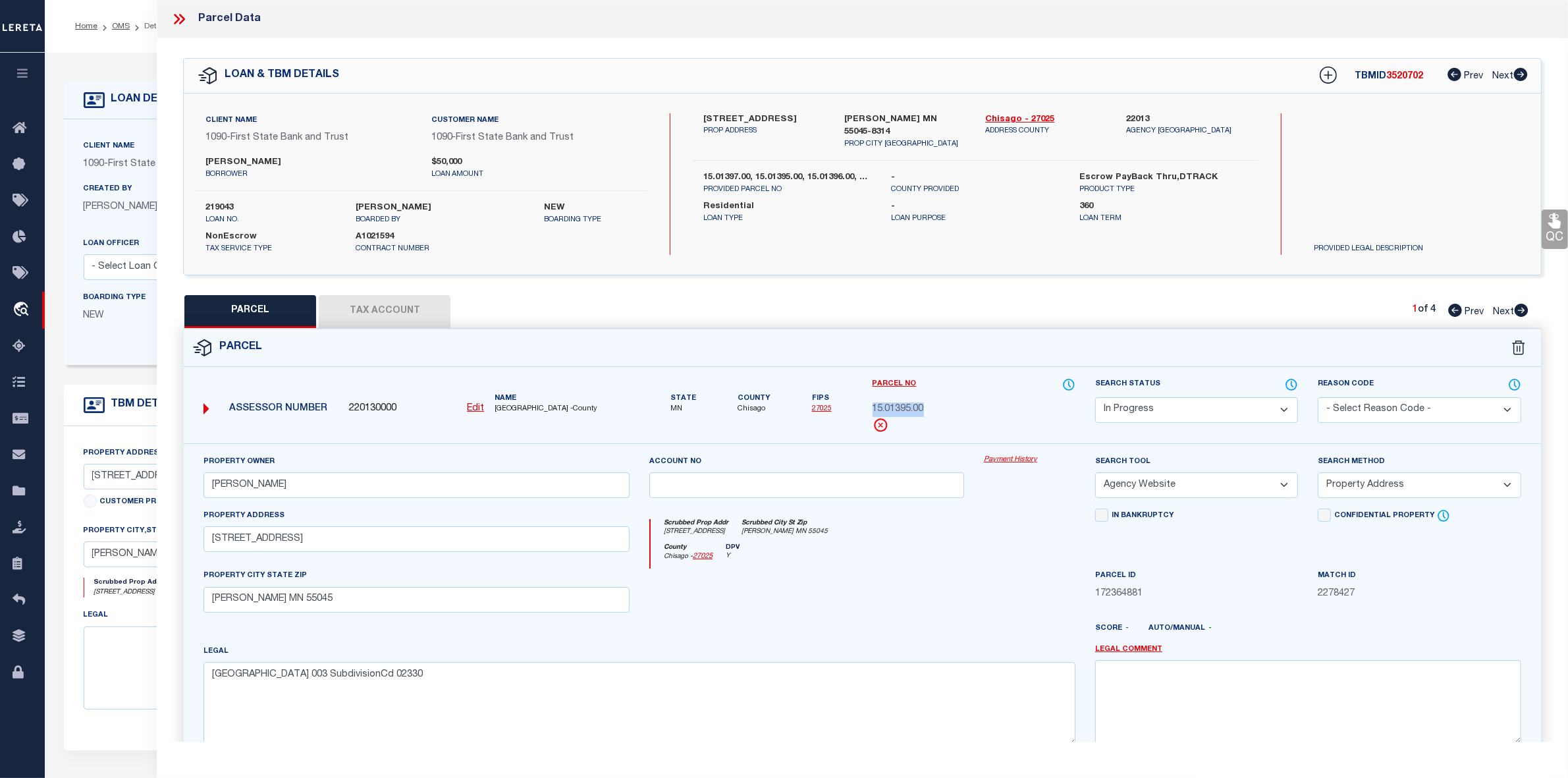
drag, startPoint x: 873, startPoint y: 407, endPoint x: 927, endPoint y: 407, distance: 54.0
click at [927, 407] on div "15.01395.00" at bounding box center [974, 410] width 203 height 14
copy span "15.01395.00"
click at [1522, 311] on icon at bounding box center [1522, 311] width 14 height 13
click at [1455, 311] on icon at bounding box center [1454, 311] width 14 height 13
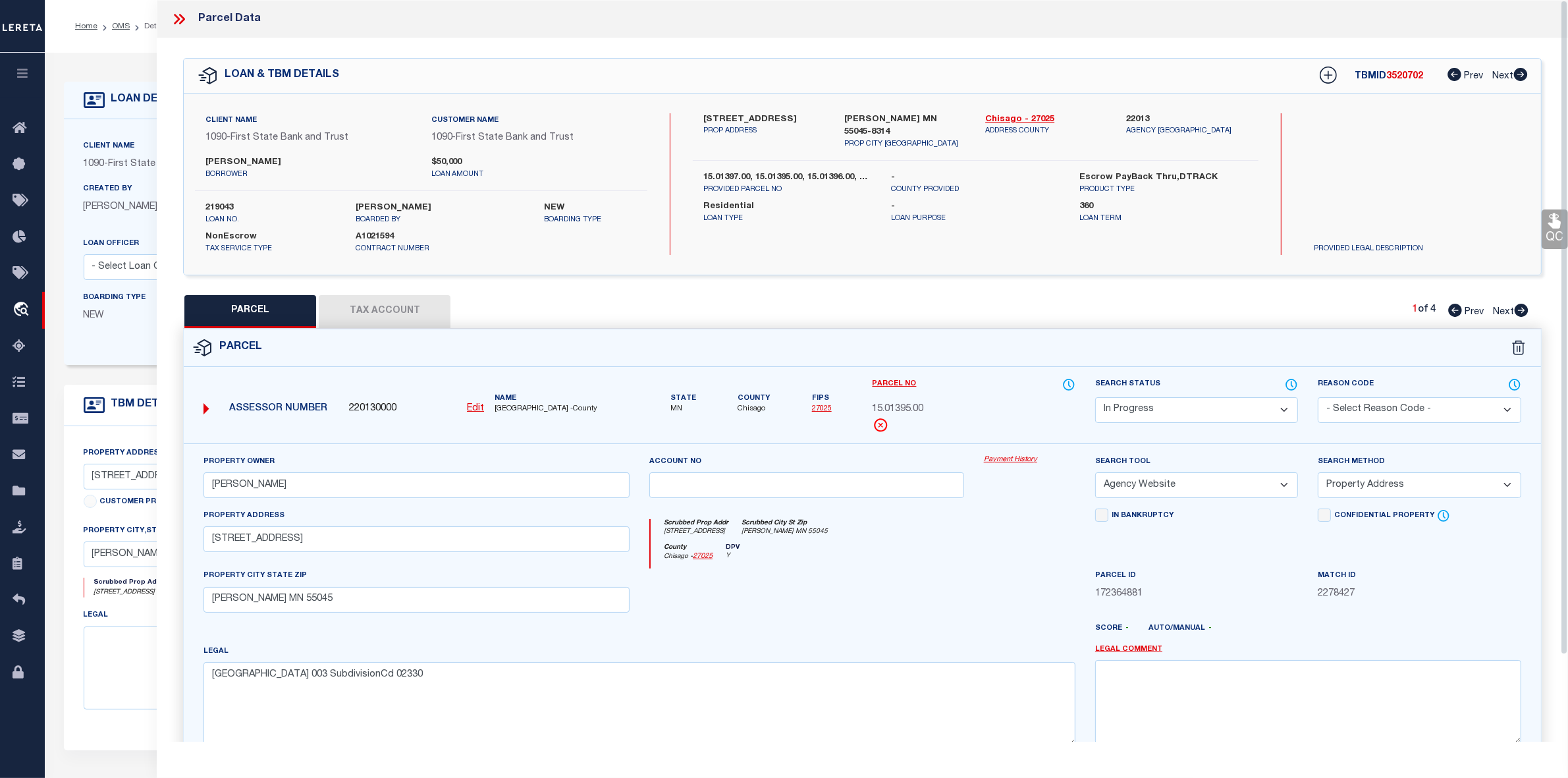
click at [1523, 311] on icon at bounding box center [1522, 311] width 14 height 13
drag, startPoint x: 873, startPoint y: 410, endPoint x: 948, endPoint y: 410, distance: 75.0
click at [948, 410] on div "15.01396.00" at bounding box center [974, 410] width 203 height 14
copy span "15.01396.00"
click at [1522, 311] on icon at bounding box center [1521, 311] width 14 height 13
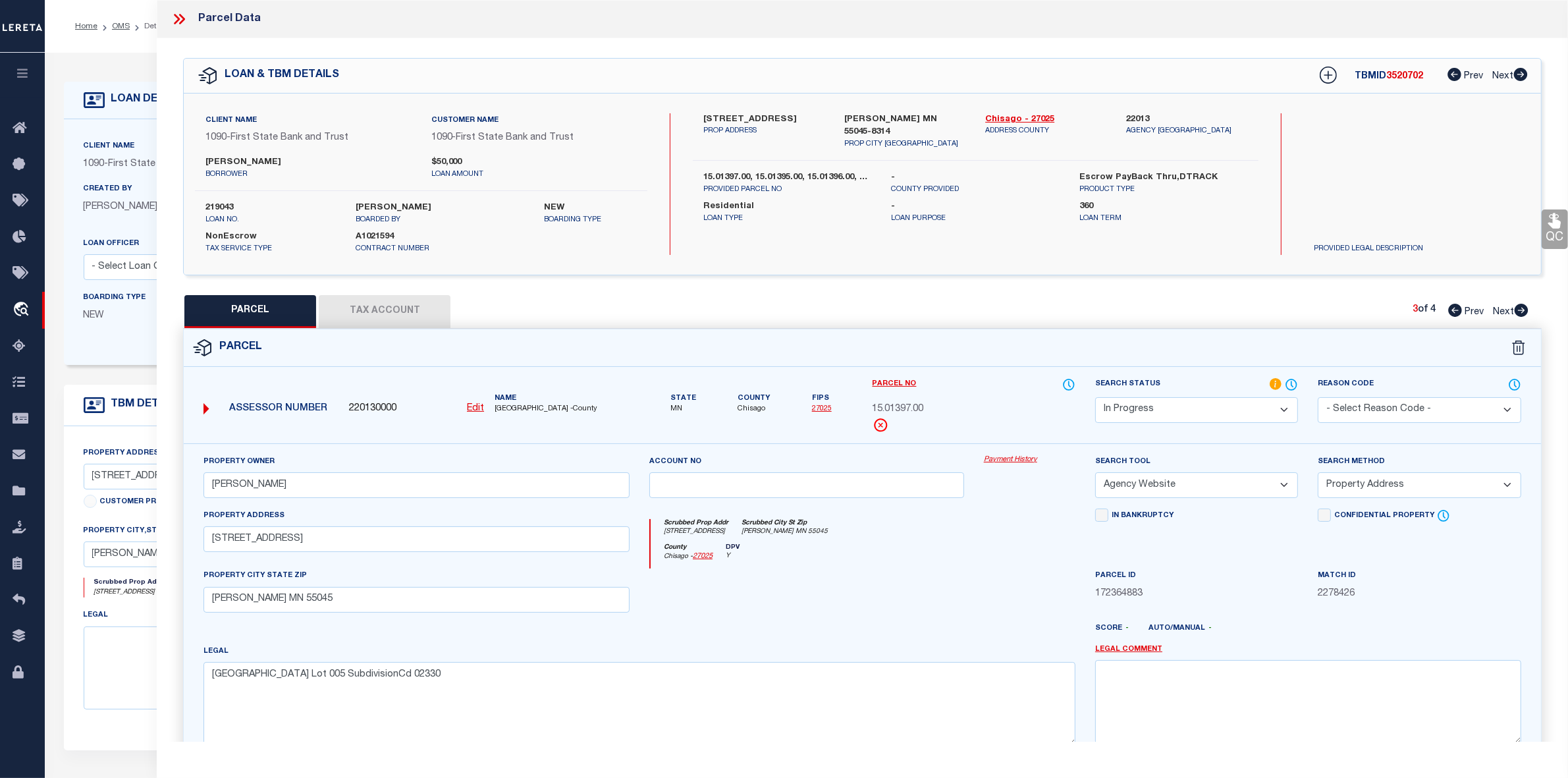
click at [1522, 310] on icon at bounding box center [1521, 311] width 14 height 13
drag, startPoint x: 874, startPoint y: 408, endPoint x: 943, endPoint y: 408, distance: 69.0
click at [943, 408] on div "Parcel No 15.01398.00" at bounding box center [974, 411] width 222 height 66
copy span "15.01398.00"
click at [399, 307] on button "Tax Account" at bounding box center [384, 311] width 132 height 33
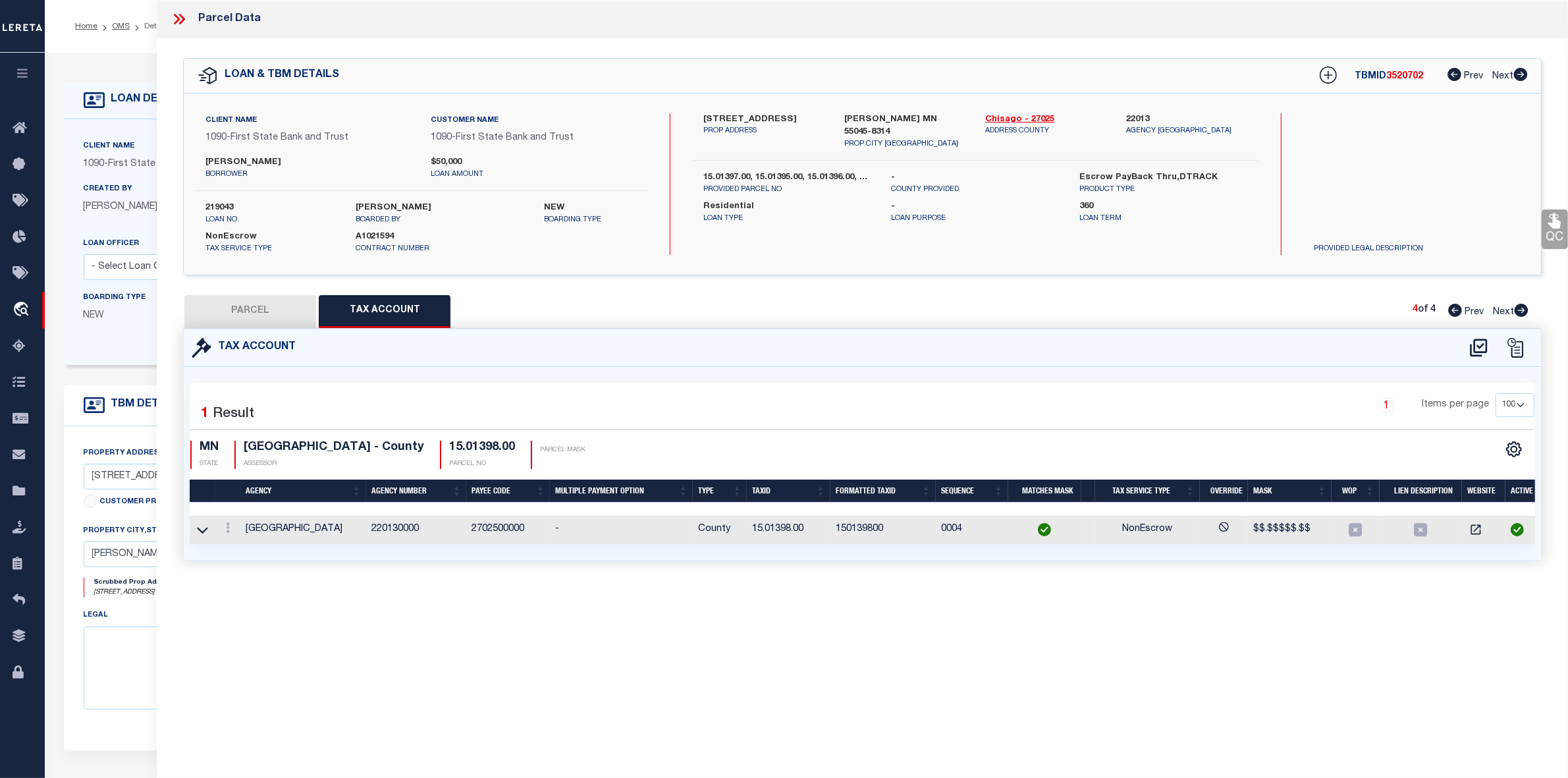
click at [249, 305] on button "PARCEL" at bounding box center [250, 311] width 132 height 33
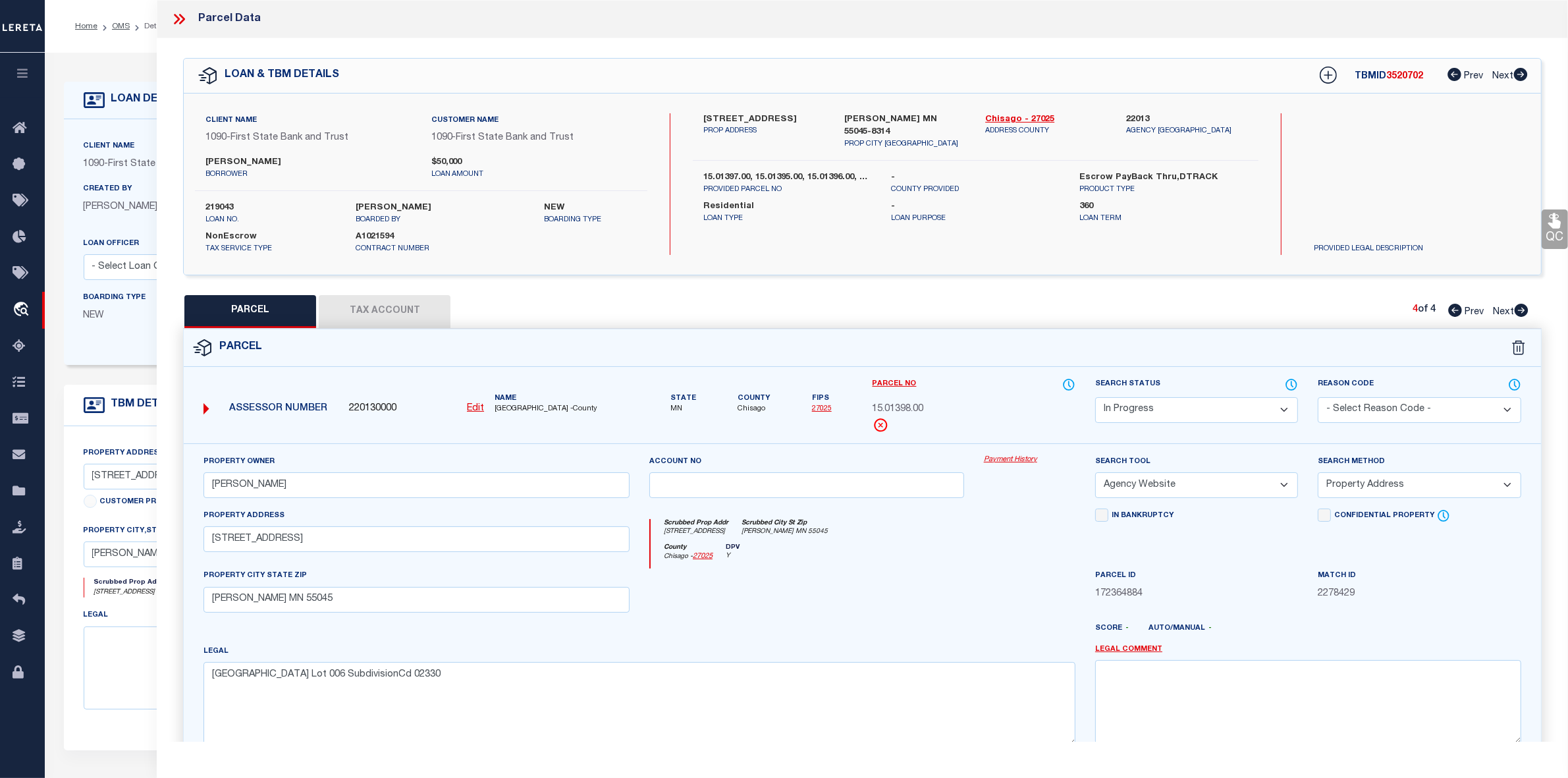
drag, startPoint x: 182, startPoint y: 21, endPoint x: 138, endPoint y: 32, distance: 45.4
click at [182, 21] on icon at bounding box center [178, 18] width 17 height 17
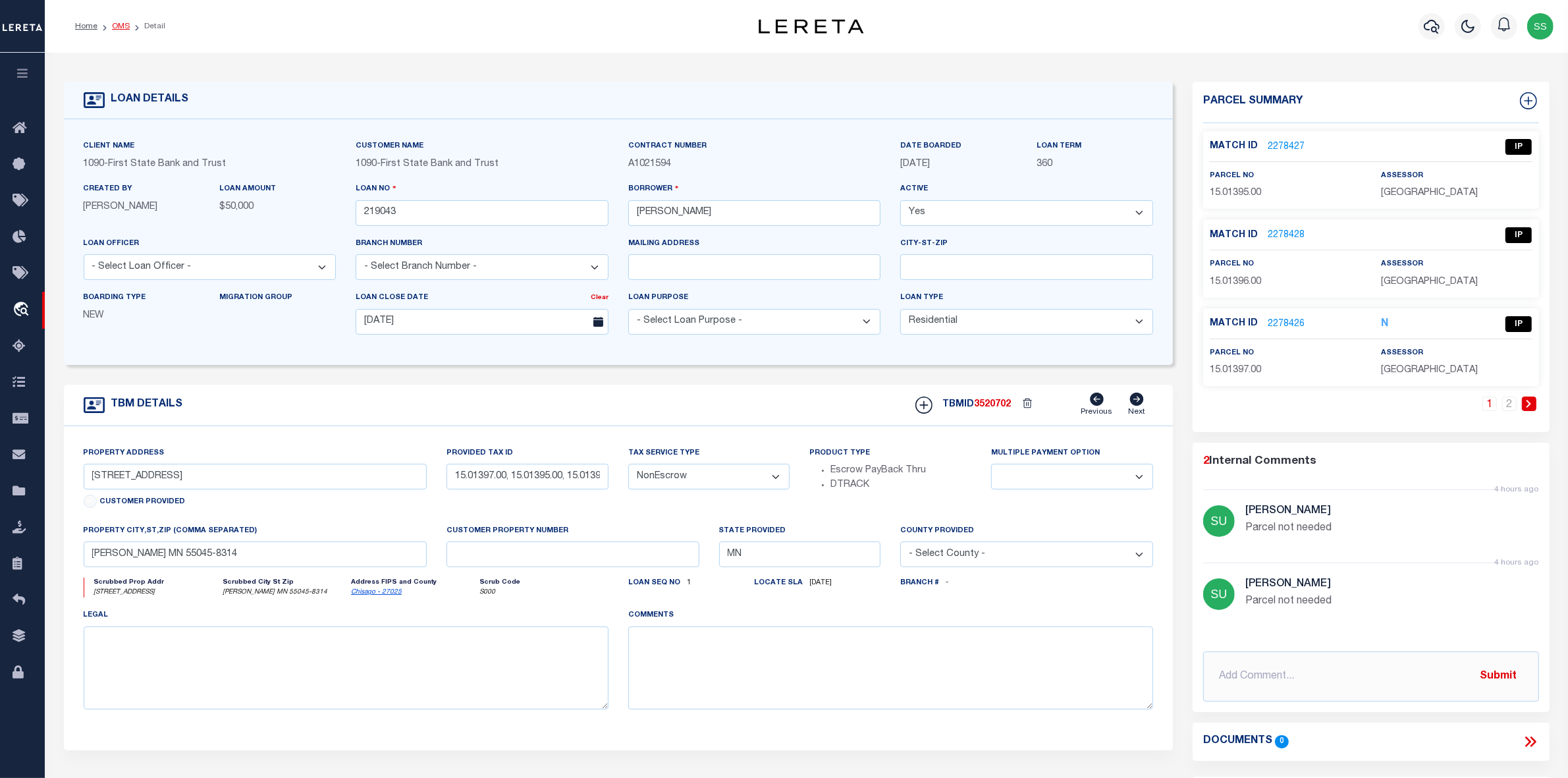
click at [122, 26] on link "OMS" at bounding box center [121, 26] width 18 height 8
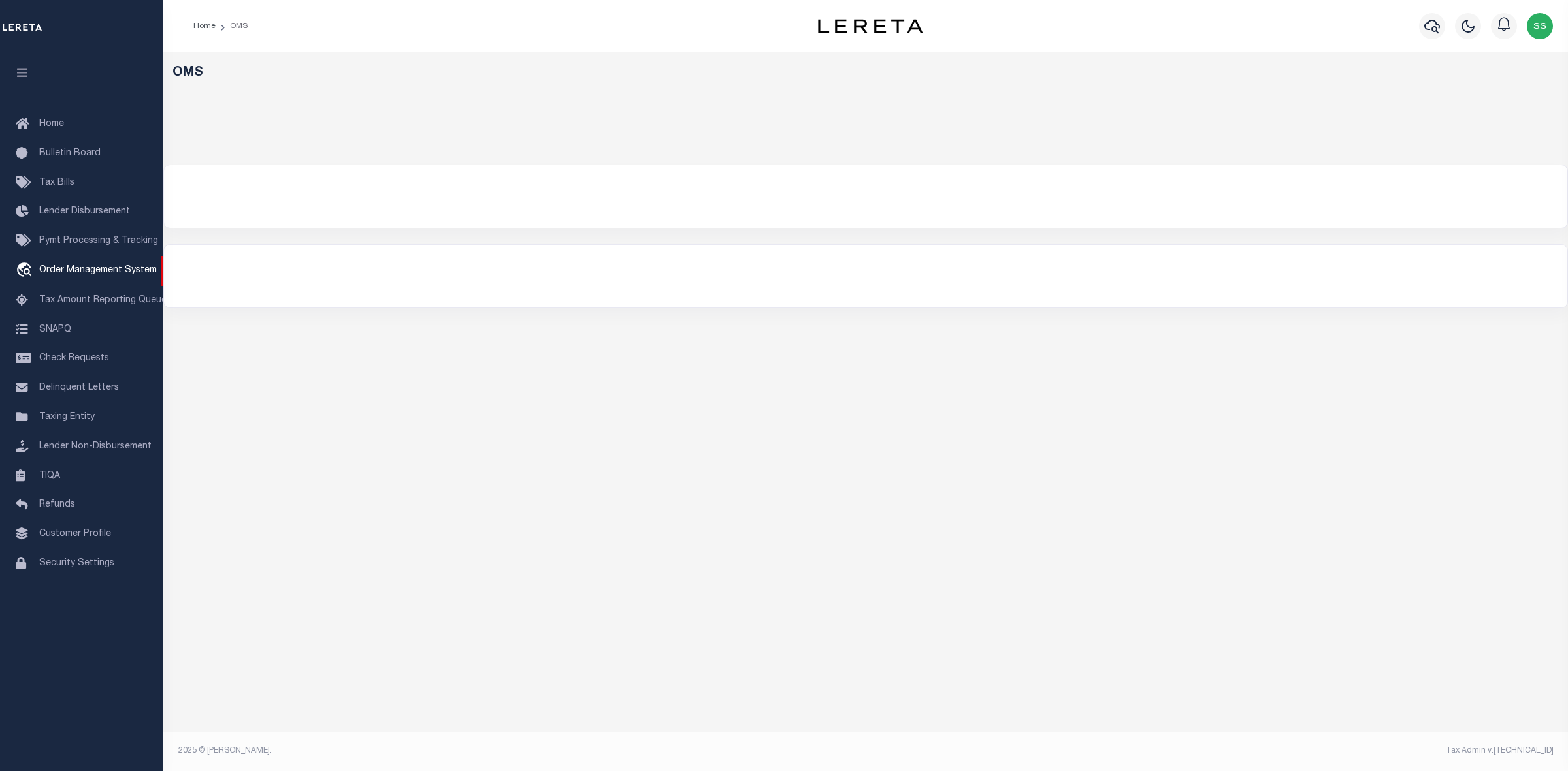
select select "200"
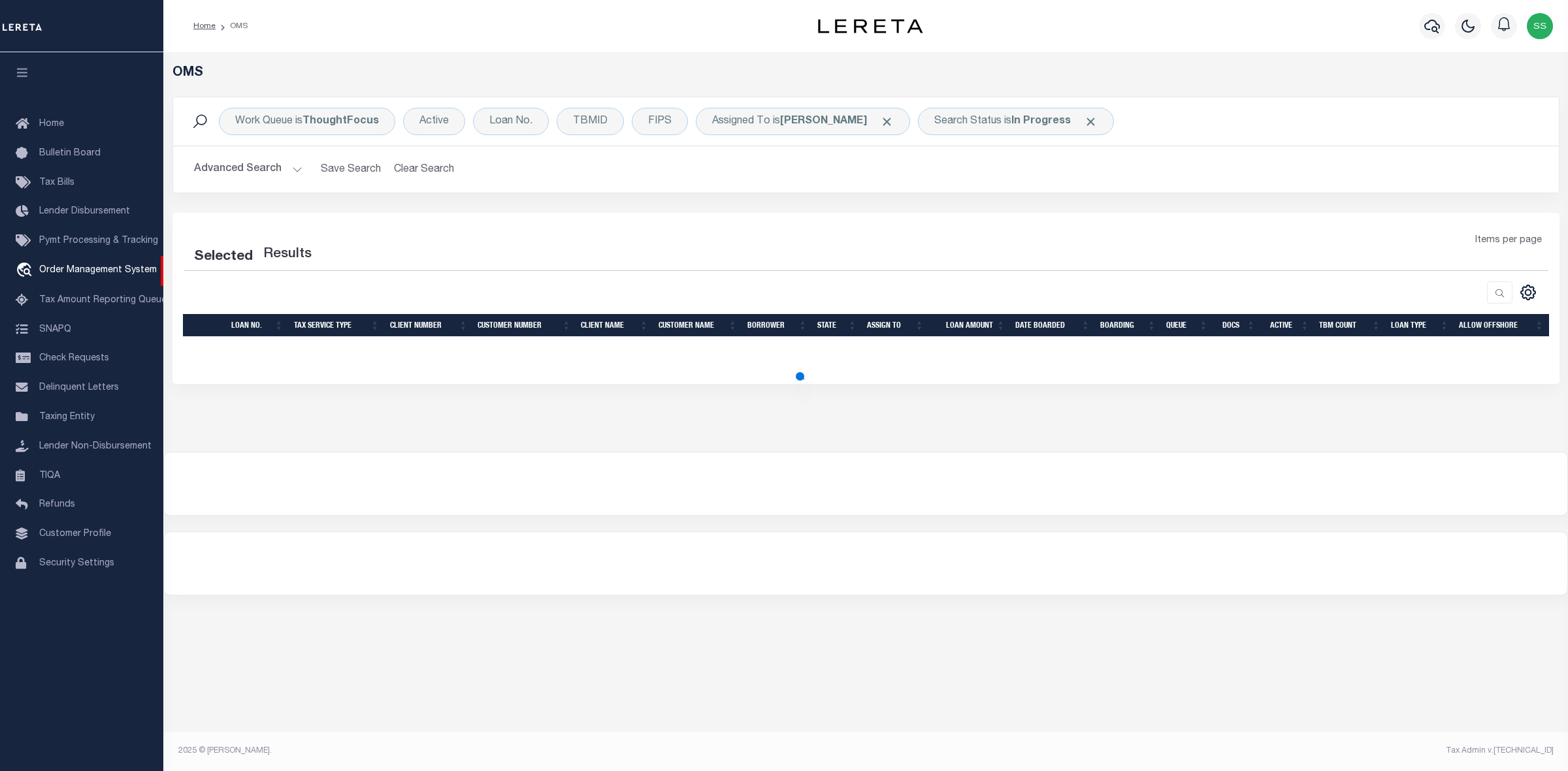
select select "200"
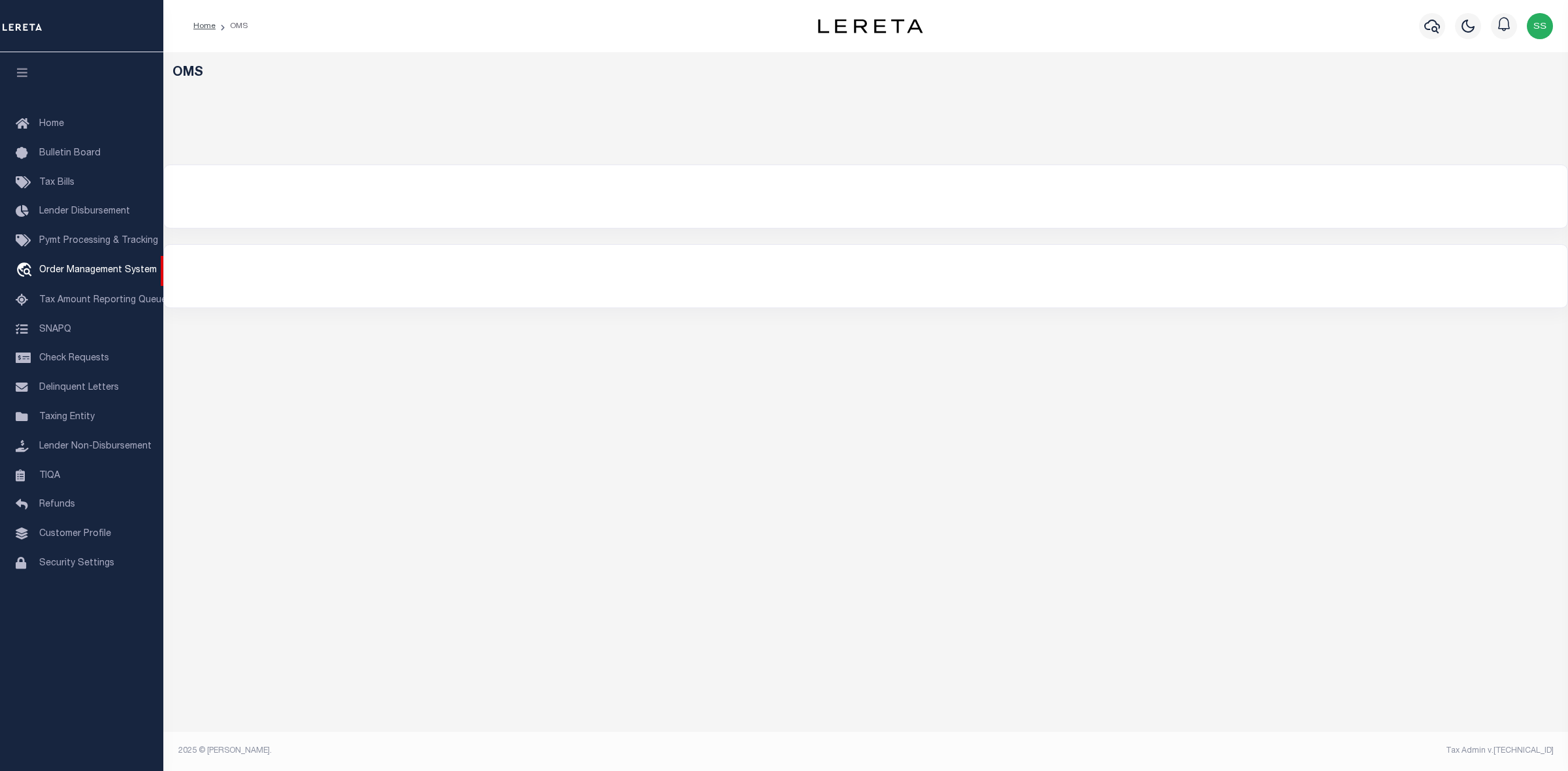
select select "200"
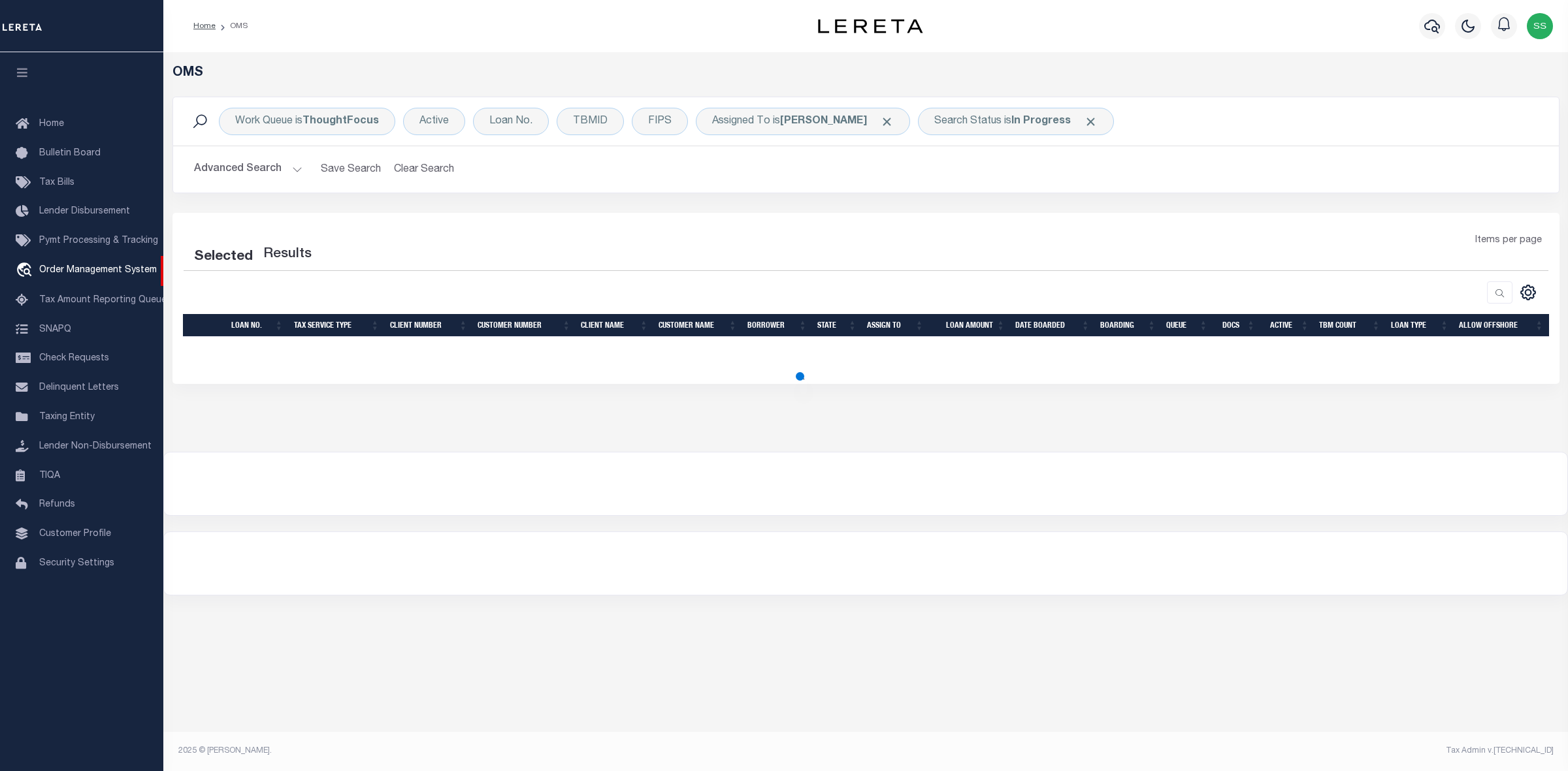
select select "200"
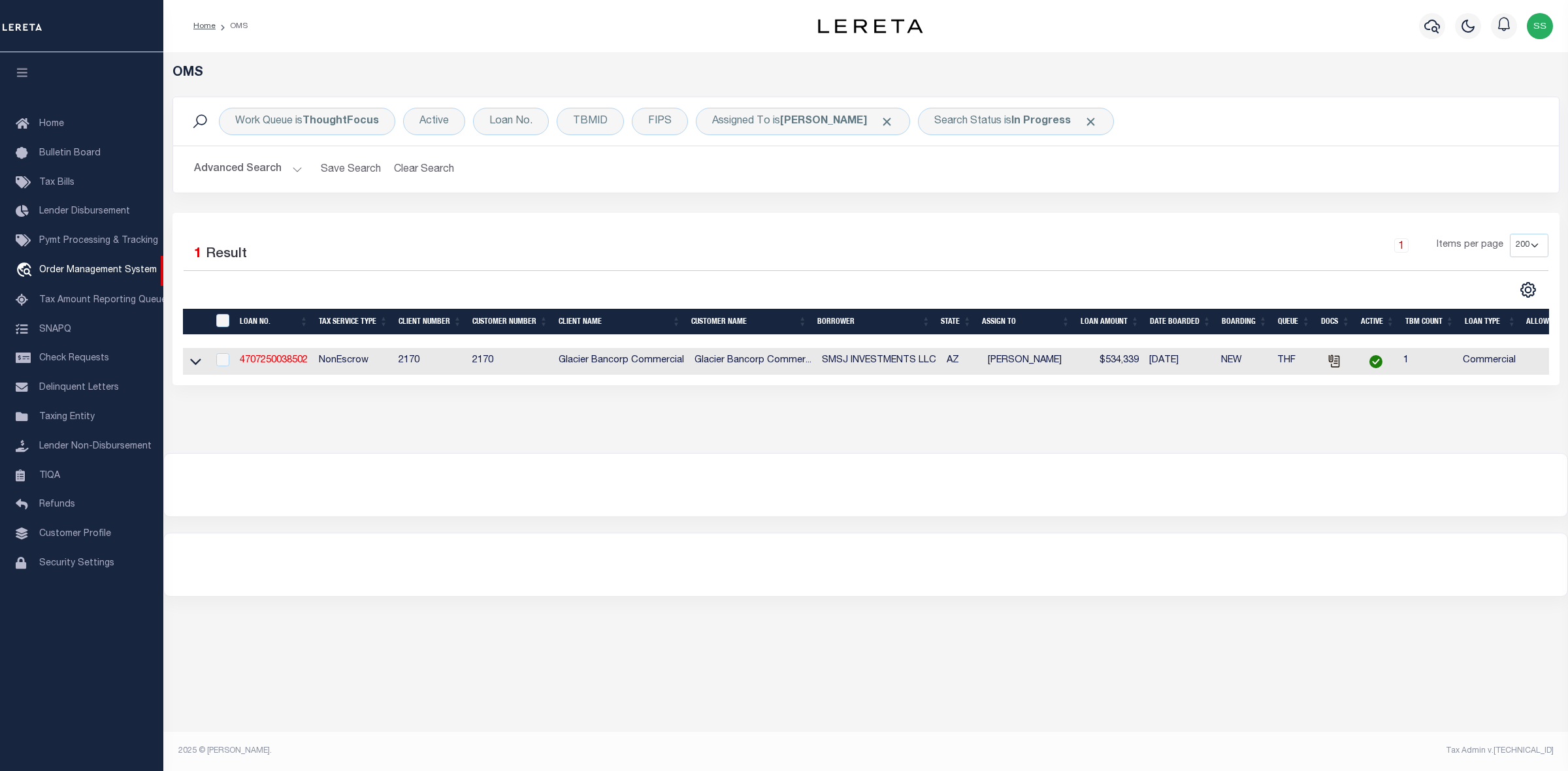
click at [966, 535] on div "OMS Work Queue is ThoughtFocus Active Loan No. TBMID FIPS Assigned To is [PERSO…" at bounding box center [866, 324] width 1405 height 545
click at [1464, 516] on div at bounding box center [866, 485] width 1403 height 63
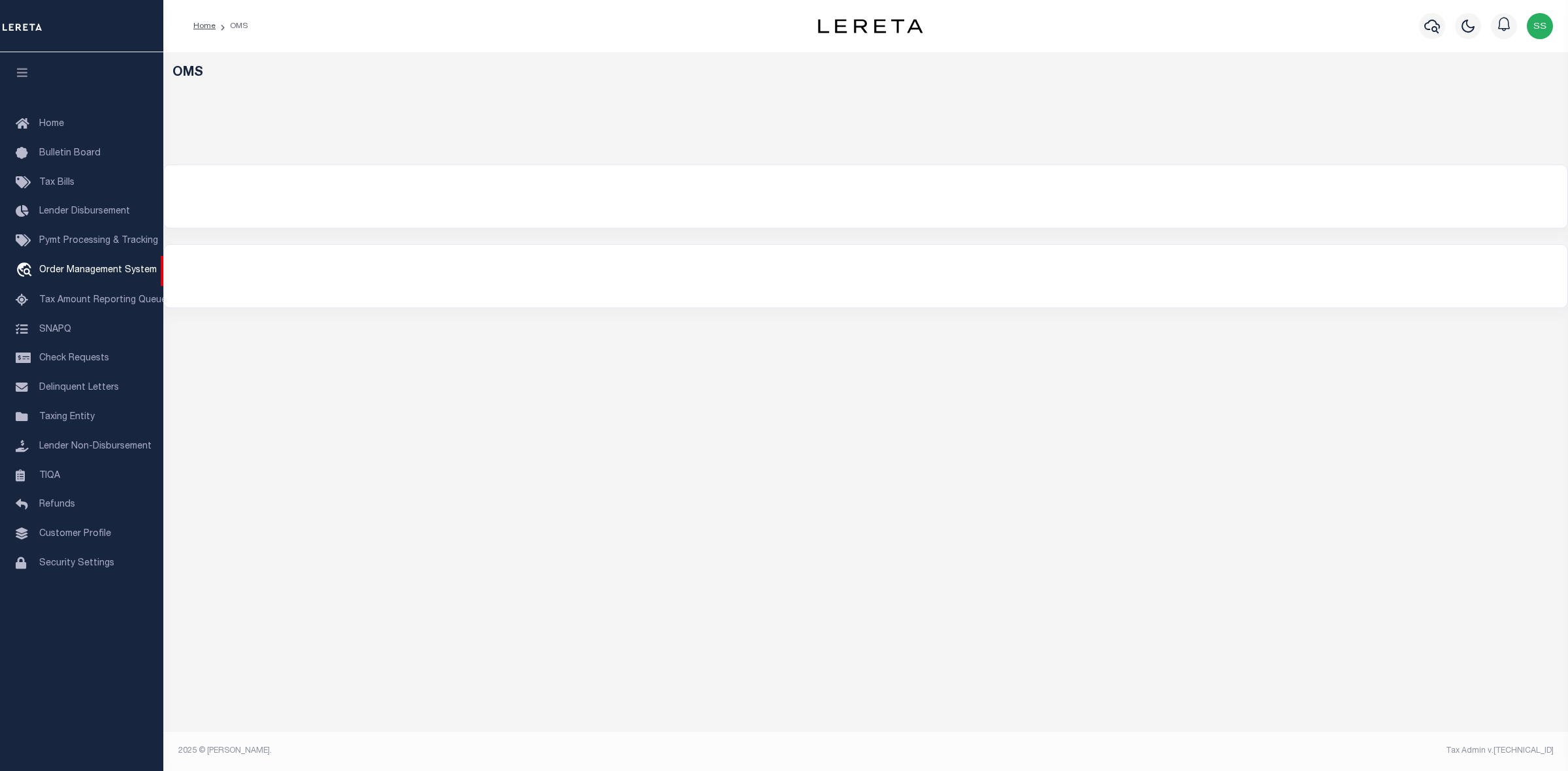
select select "200"
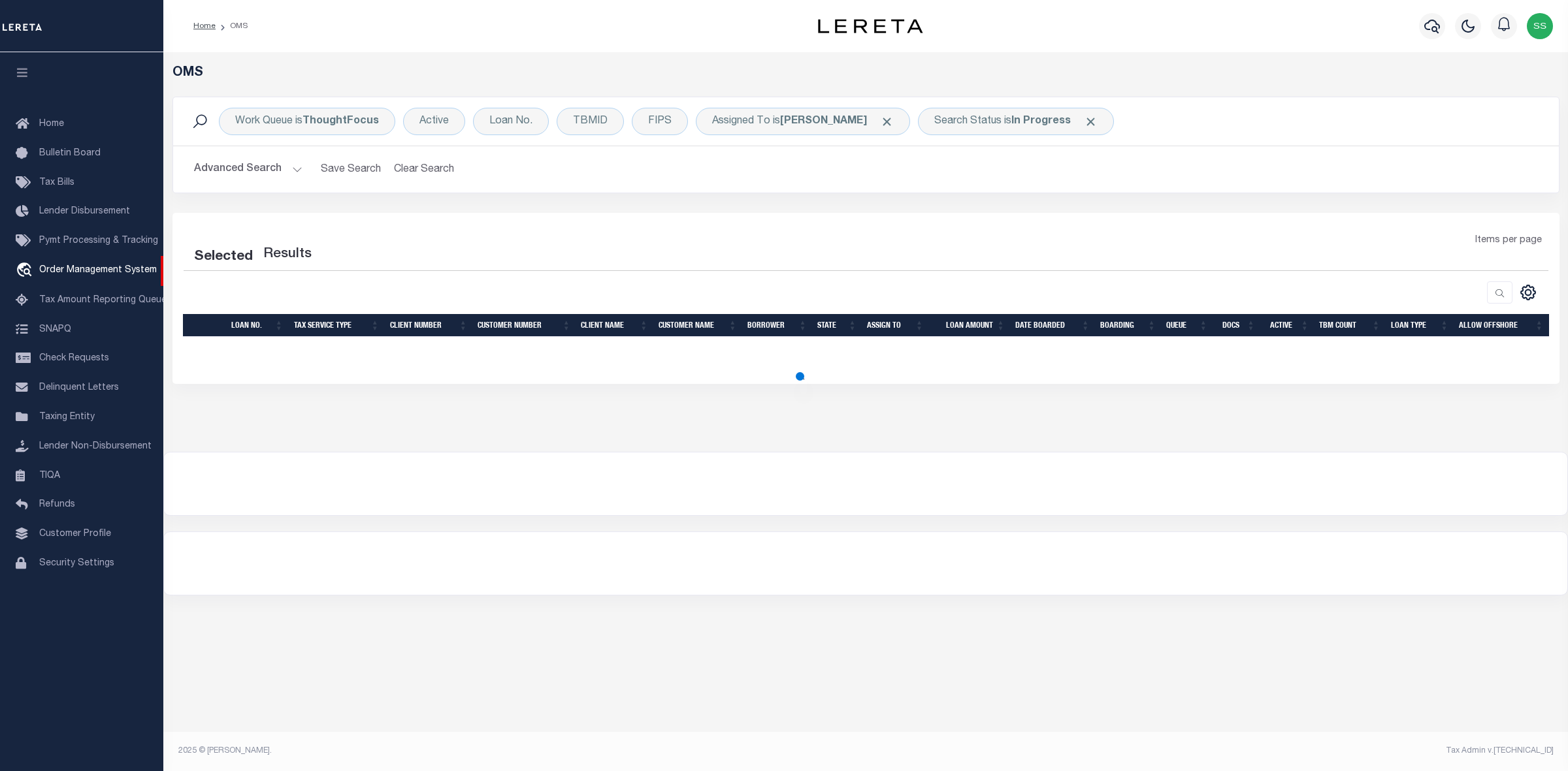
select select "200"
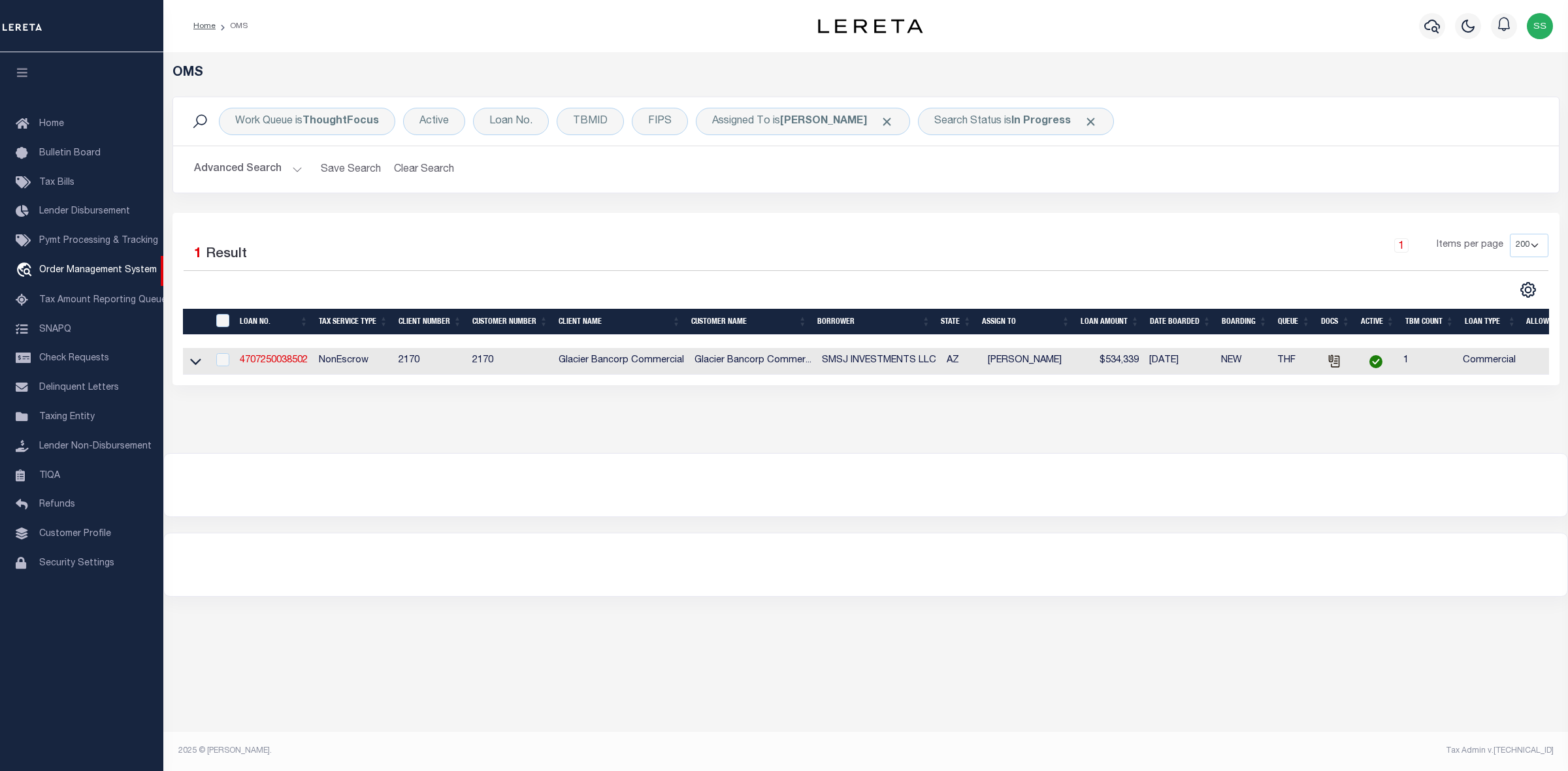
click at [1533, 23] on img "button" at bounding box center [1539, 25] width 26 height 26
click at [1482, 93] on span "Sign out" at bounding box center [1488, 93] width 37 height 10
